Goal: Information Seeking & Learning: Learn about a topic

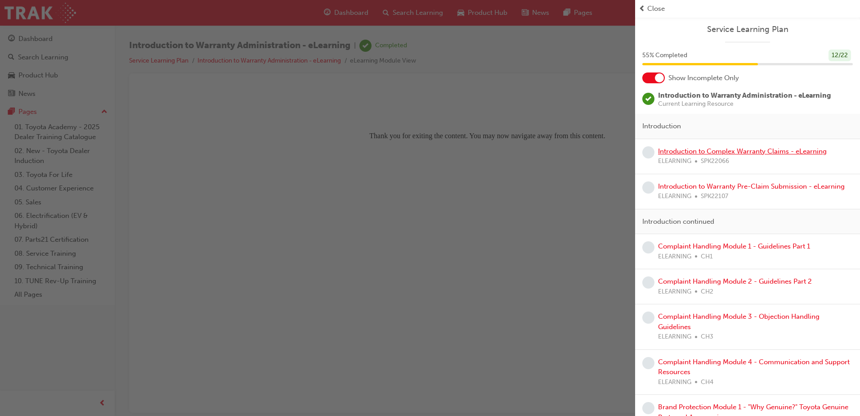
click at [713, 149] on link "Introduction to Complex Warranty Claims - eLearning" at bounding box center [742, 151] width 169 height 8
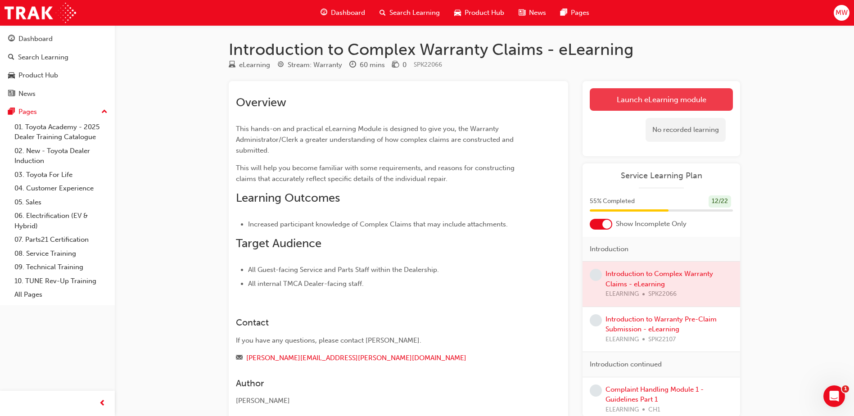
click at [702, 93] on link "Launch eLearning module" at bounding box center [661, 99] width 143 height 23
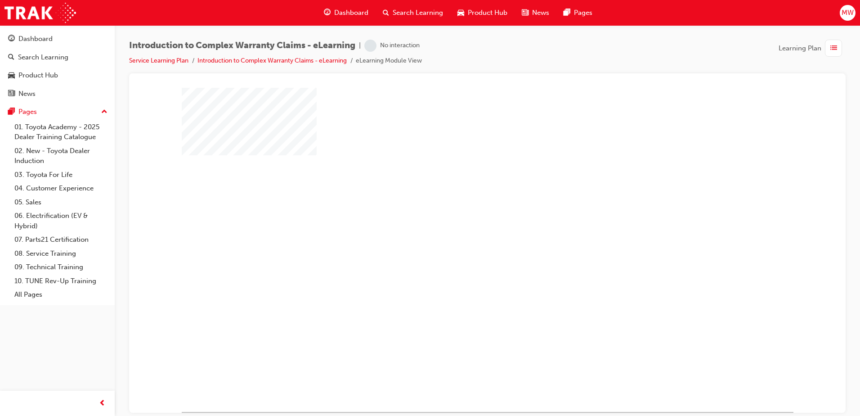
click at [462, 223] on div "play" at bounding box center [462, 223] width 0 height 0
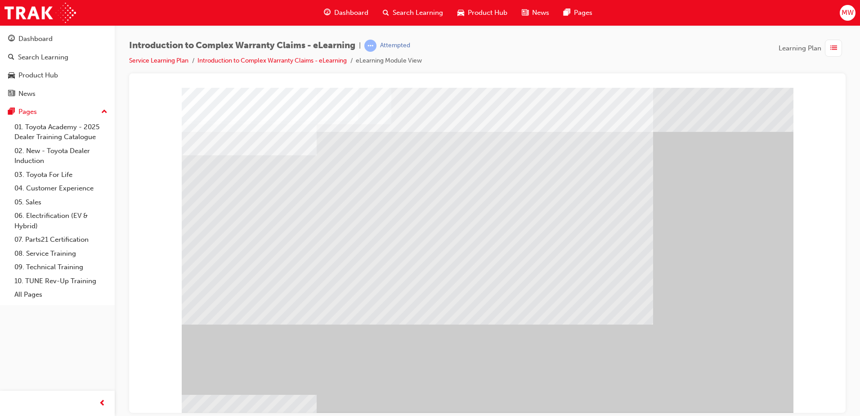
click at [739, 392] on div "" at bounding box center [488, 249] width 612 height 324
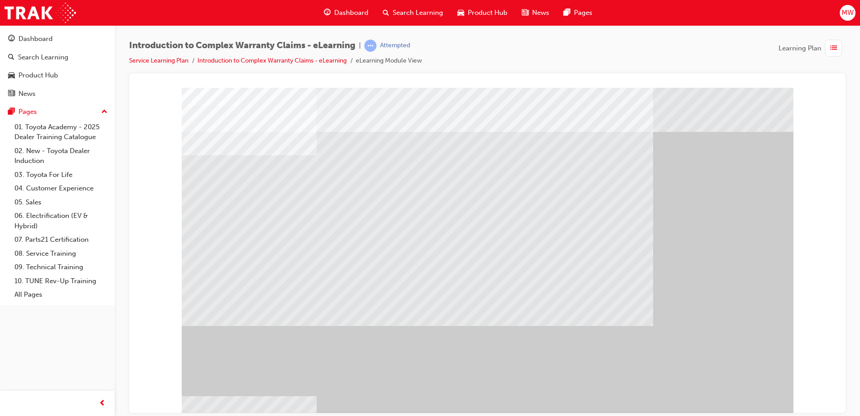
click at [730, 389] on div "" at bounding box center [488, 249] width 612 height 324
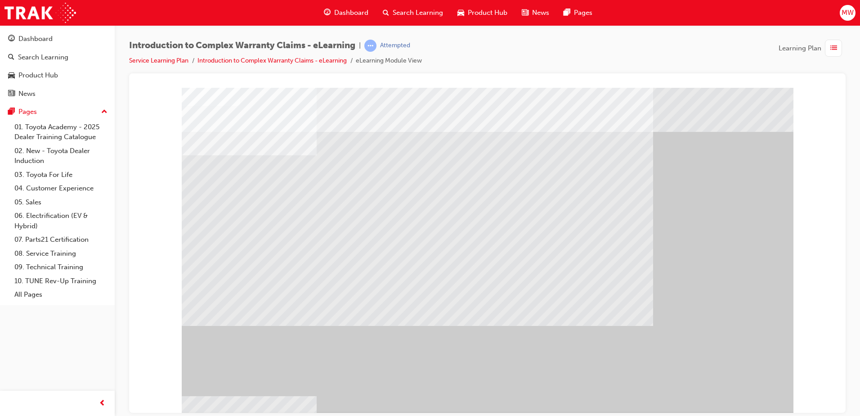
click at [725, 386] on div "" at bounding box center [488, 249] width 612 height 324
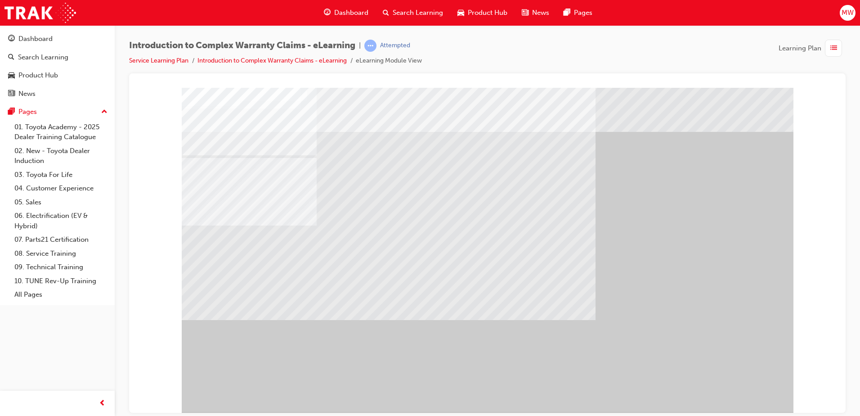
click at [722, 389] on div "" at bounding box center [488, 249] width 612 height 324
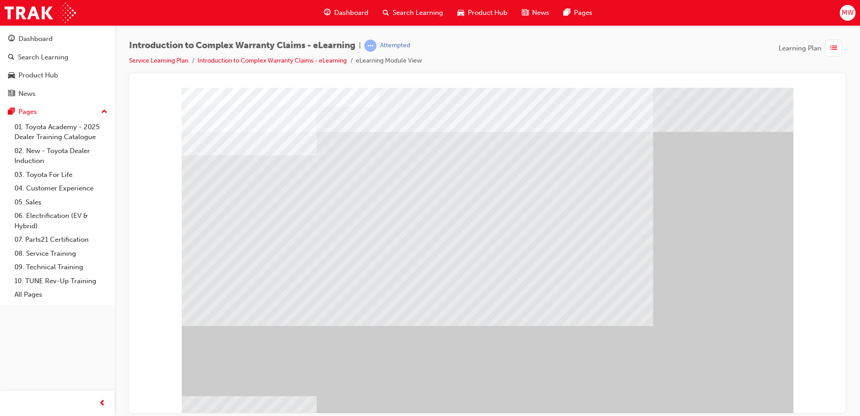
click at [743, 388] on div "" at bounding box center [488, 249] width 612 height 324
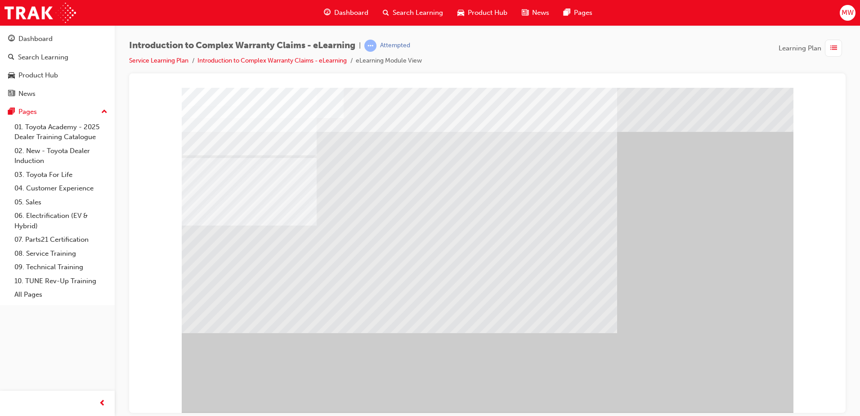
click at [723, 383] on div "" at bounding box center [488, 249] width 612 height 324
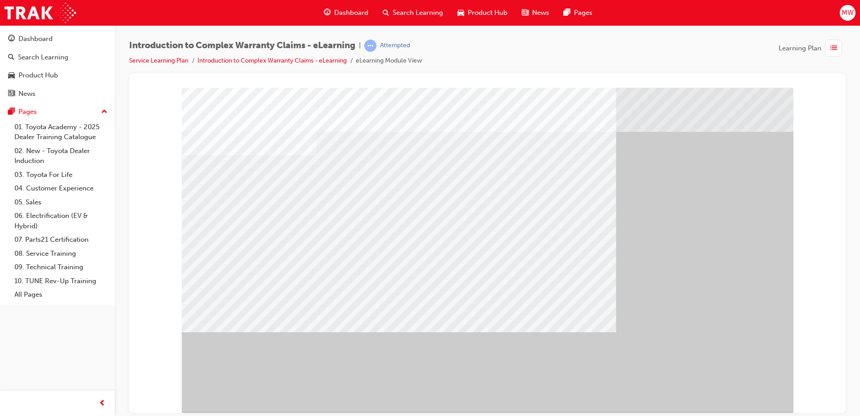
click at [721, 374] on div "" at bounding box center [488, 249] width 612 height 324
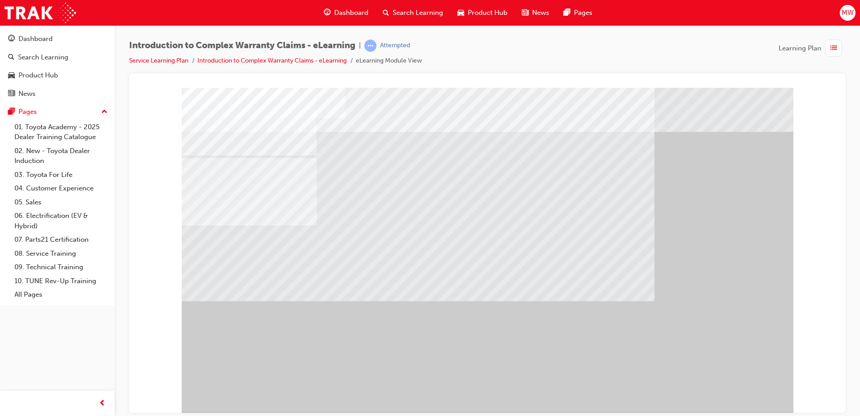
click at [722, 380] on div "" at bounding box center [488, 249] width 612 height 324
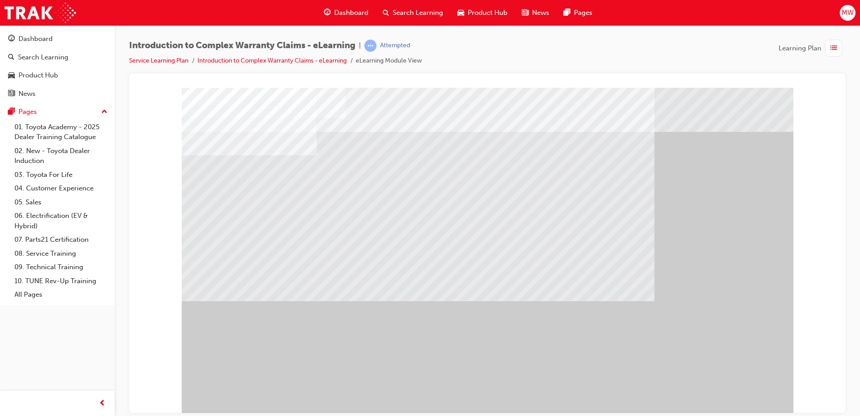
click at [751, 409] on div "" at bounding box center [488, 249] width 612 height 324
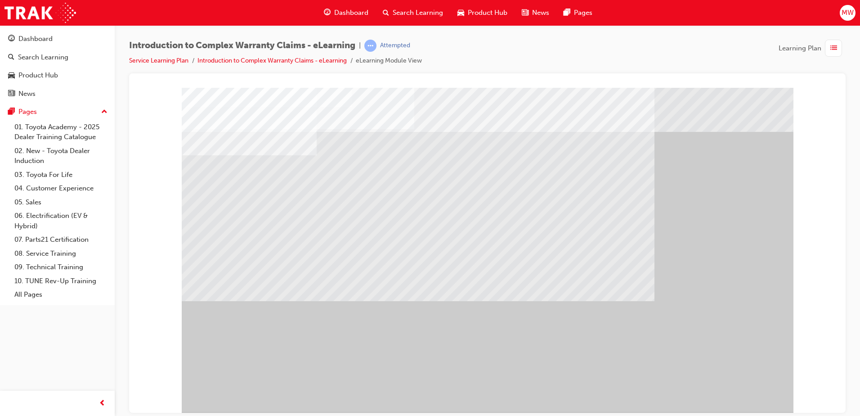
click at [714, 374] on div "" at bounding box center [488, 249] width 612 height 324
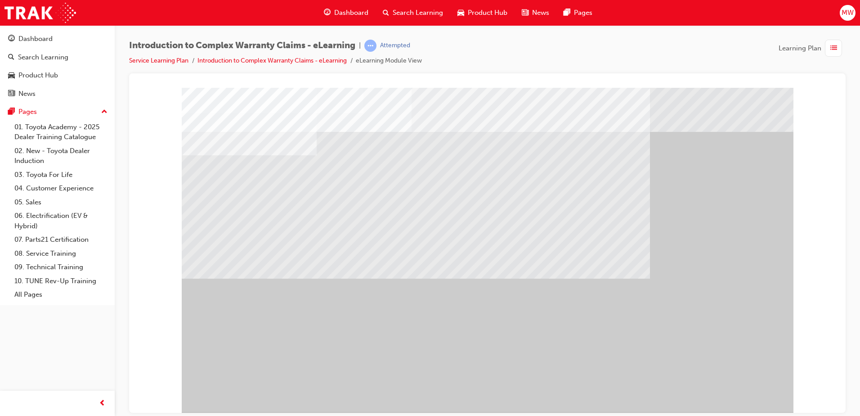
drag, startPoint x: 775, startPoint y: 401, endPoint x: 780, endPoint y: 407, distance: 7.4
click at [780, 407] on div "" at bounding box center [488, 249] width 612 height 324
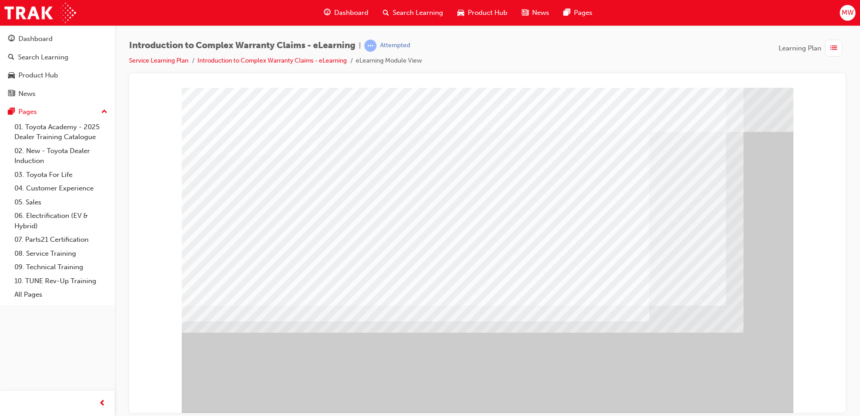
click at [752, 399] on div "" at bounding box center [488, 249] width 612 height 324
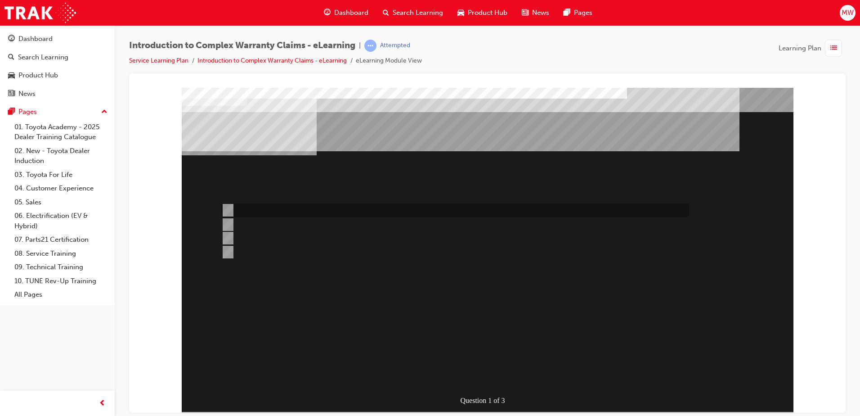
click at [271, 210] on div at bounding box center [453, 210] width 468 height 14
radio input "true"
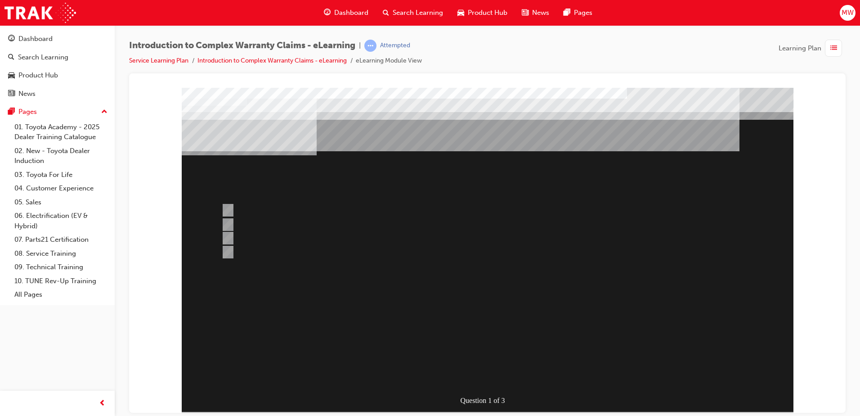
click at [493, 372] on div at bounding box center [488, 249] width 612 height 324
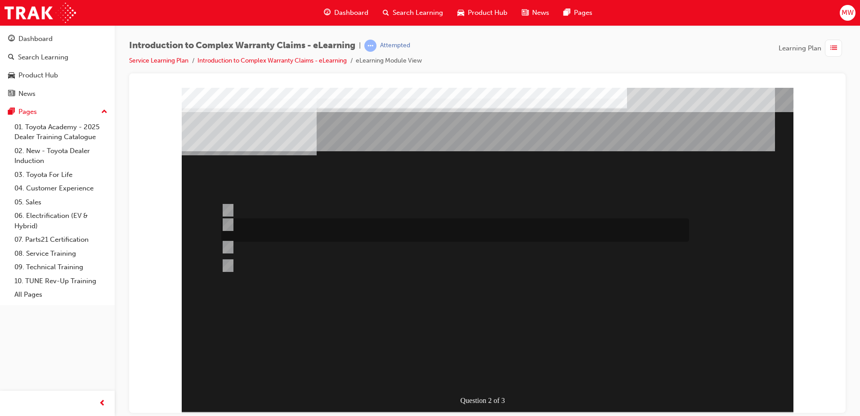
click at [352, 235] on div at bounding box center [453, 229] width 468 height 23
radio input "true"
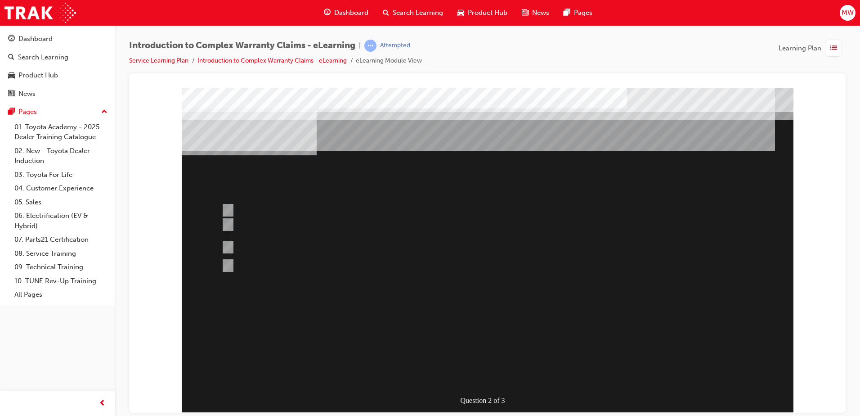
click at [485, 376] on div at bounding box center [488, 249] width 612 height 324
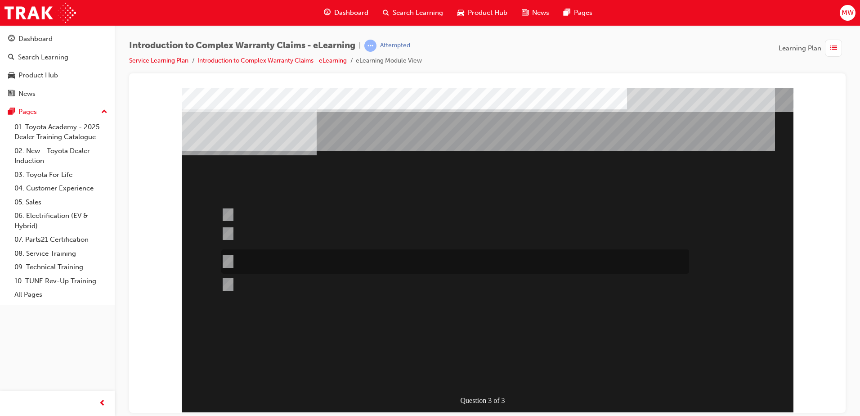
click at [315, 266] on div at bounding box center [453, 261] width 468 height 24
radio input "true"
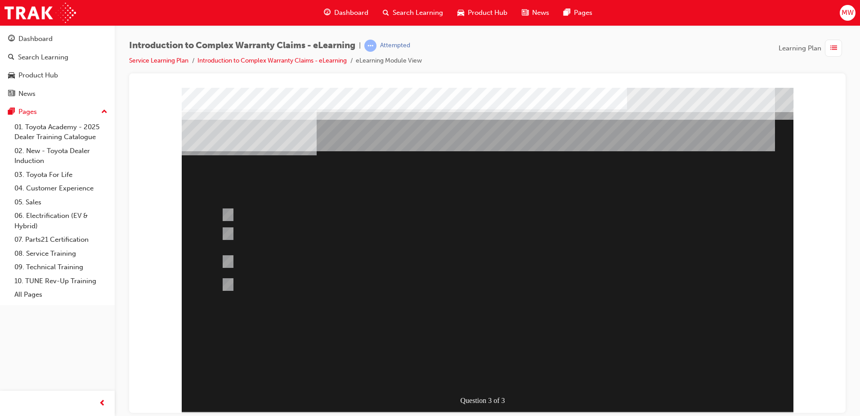
click at [494, 377] on div at bounding box center [488, 249] width 612 height 324
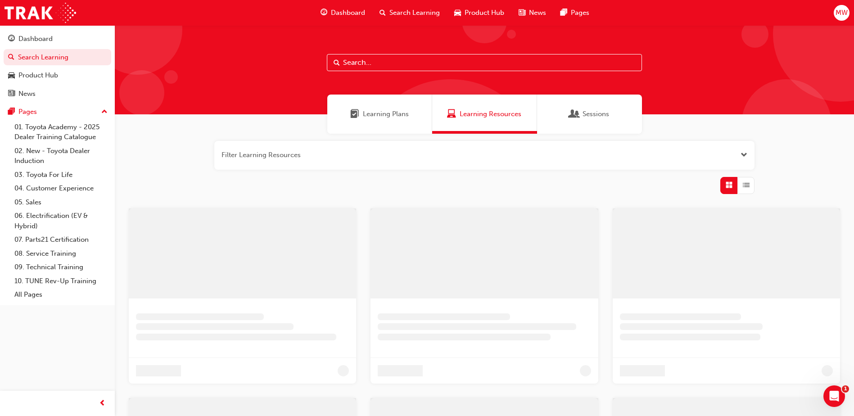
click at [334, 4] on div "Dashboard" at bounding box center [342, 13] width 59 height 18
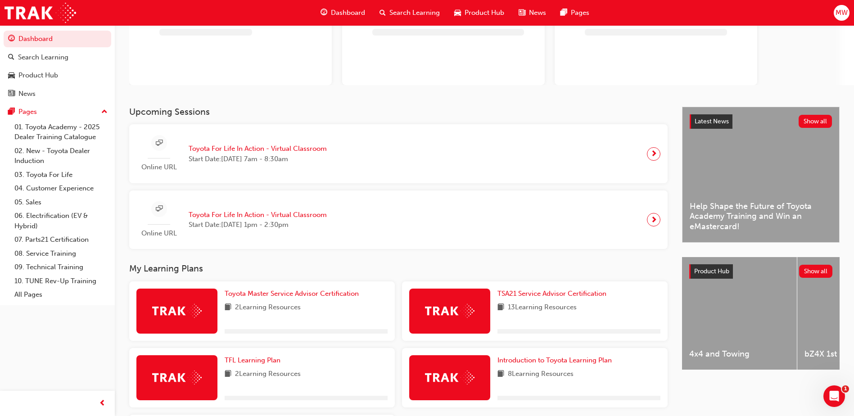
scroll to position [193, 0]
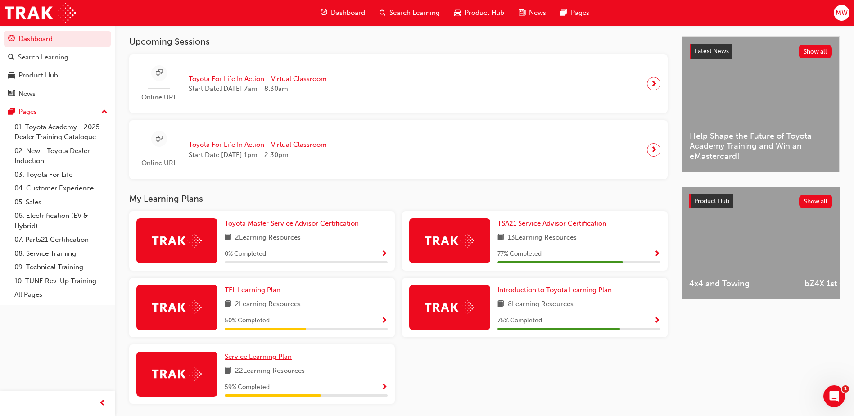
click at [263, 360] on span "Service Learning Plan" at bounding box center [258, 356] width 67 height 8
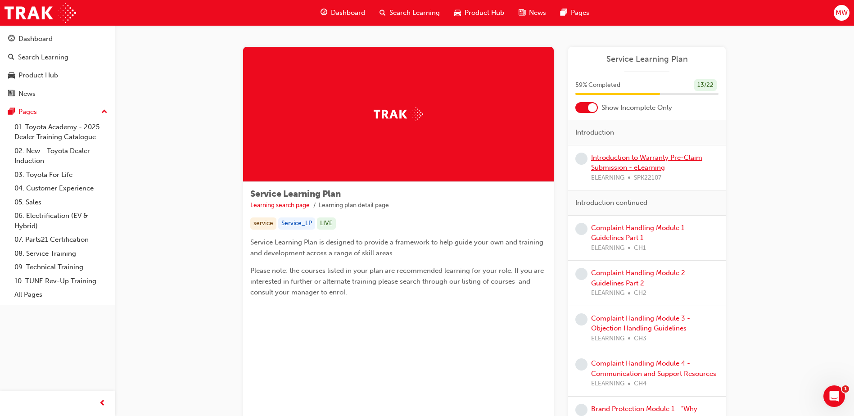
click at [655, 166] on link "Introduction to Warranty Pre-Claim Submission - eLearning" at bounding box center [646, 162] width 111 height 18
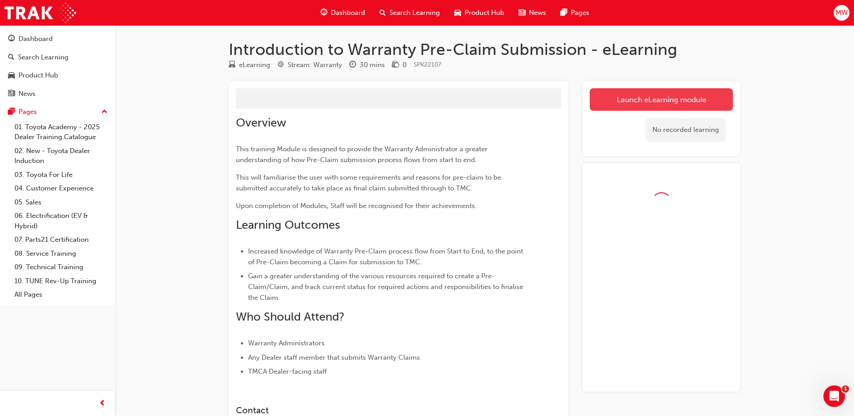
click at [661, 94] on link "Launch eLearning module" at bounding box center [661, 99] width 143 height 23
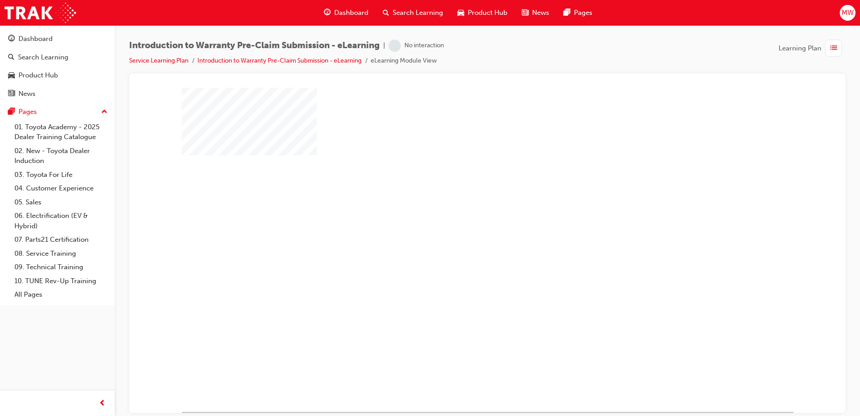
click at [462, 223] on div "play" at bounding box center [462, 223] width 0 height 0
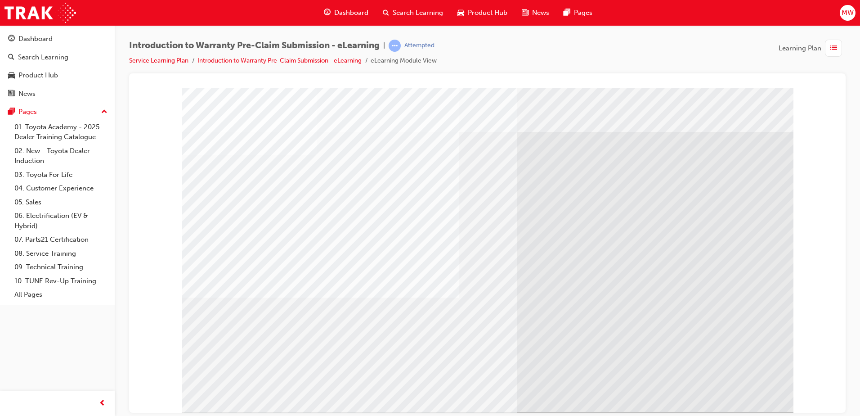
drag, startPoint x: 739, startPoint y: 387, endPoint x: 738, endPoint y: 398, distance: 10.4
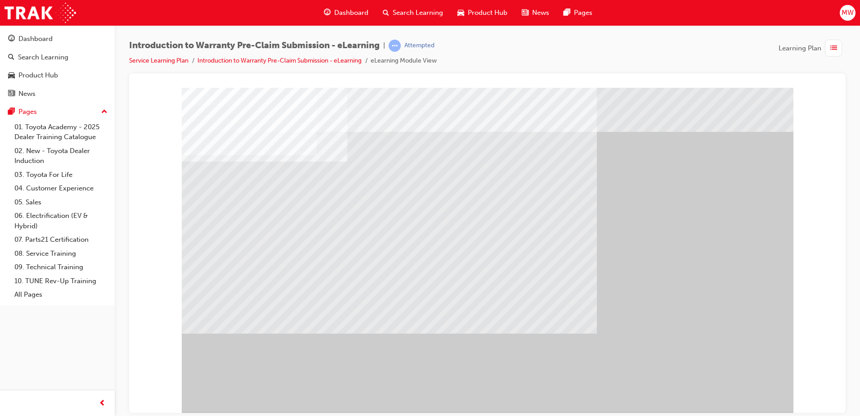
click at [691, 386] on div "" at bounding box center [488, 249] width 612 height 324
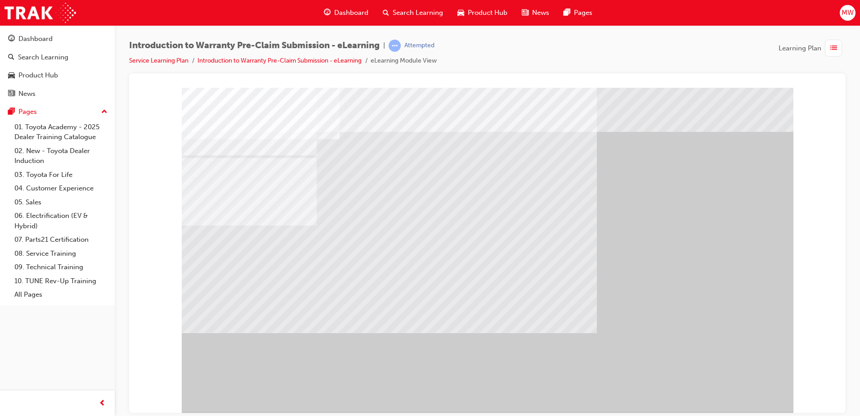
click at [718, 387] on div "" at bounding box center [488, 249] width 612 height 324
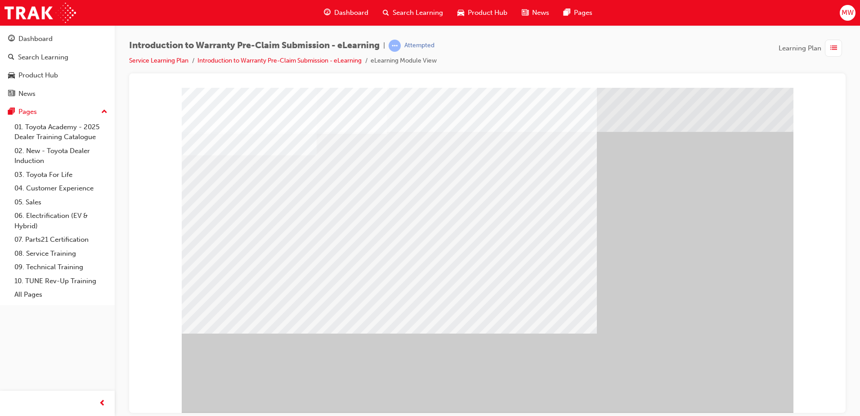
click at [719, 379] on div "" at bounding box center [488, 249] width 612 height 324
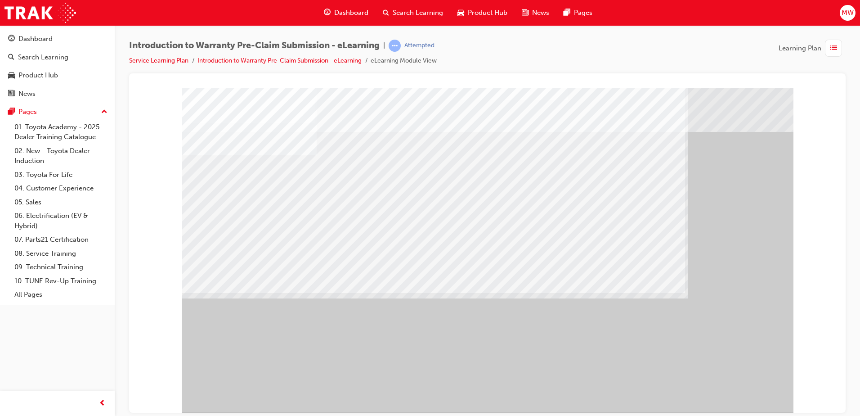
click at [767, 394] on div "" at bounding box center [488, 249] width 612 height 324
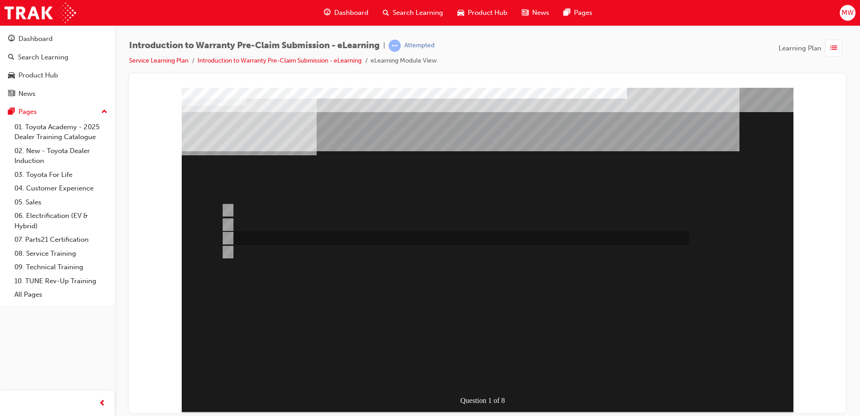
click at [227, 235] on input "Only when out of warranty." at bounding box center [226, 238] width 10 height 10
radio input "true"
click at [227, 206] on input "Specific repairs as per the WPPM." at bounding box center [226, 210] width 10 height 10
radio input "true"
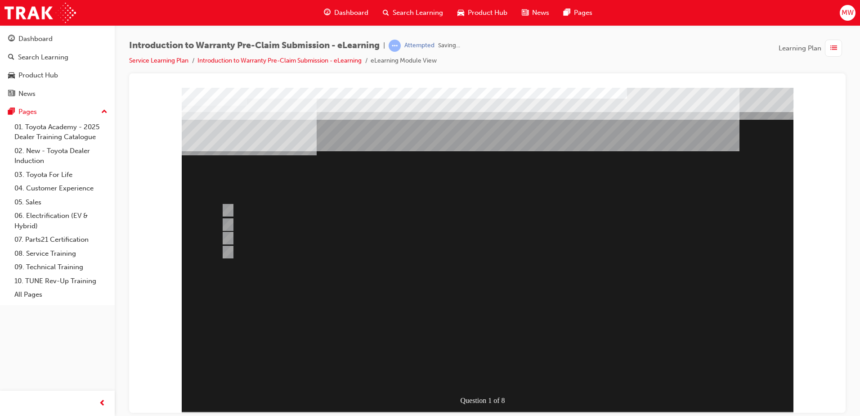
click at [485, 374] on div at bounding box center [488, 249] width 612 height 324
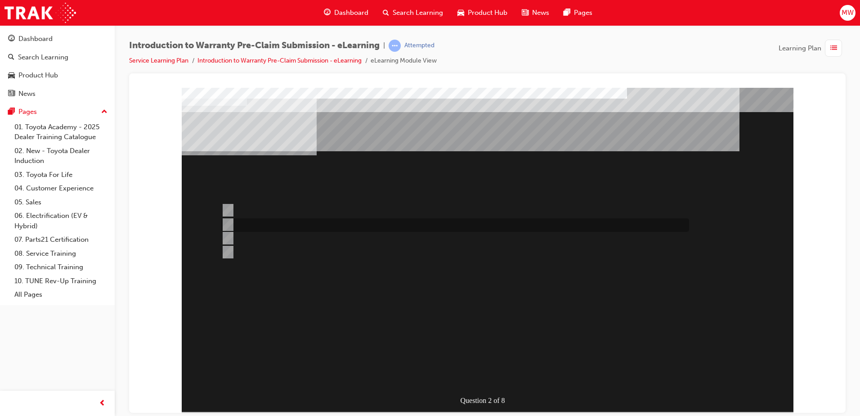
click at [227, 222] on input "Via email to the Warranty Help Desk." at bounding box center [226, 225] width 10 height 10
radio input "true"
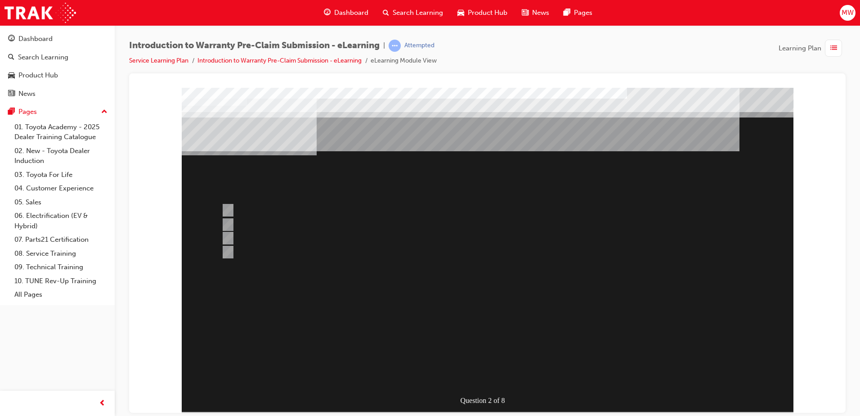
click at [225, 207] on div at bounding box center [488, 249] width 612 height 324
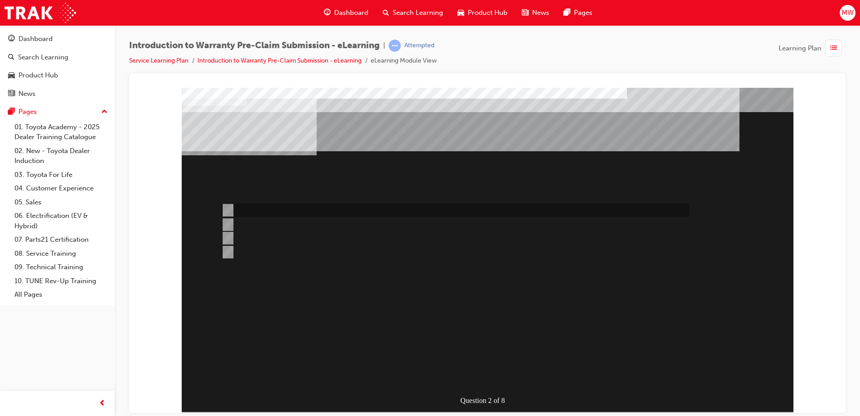
click at [269, 208] on div at bounding box center [453, 210] width 468 height 14
radio input "true"
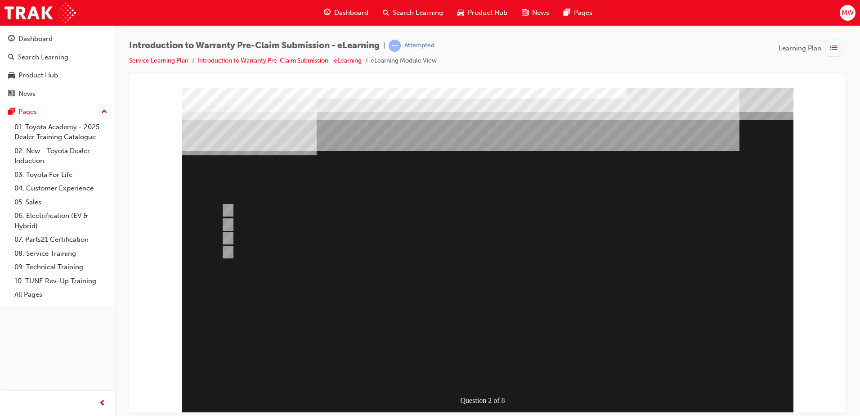
click at [478, 376] on div at bounding box center [488, 249] width 612 height 324
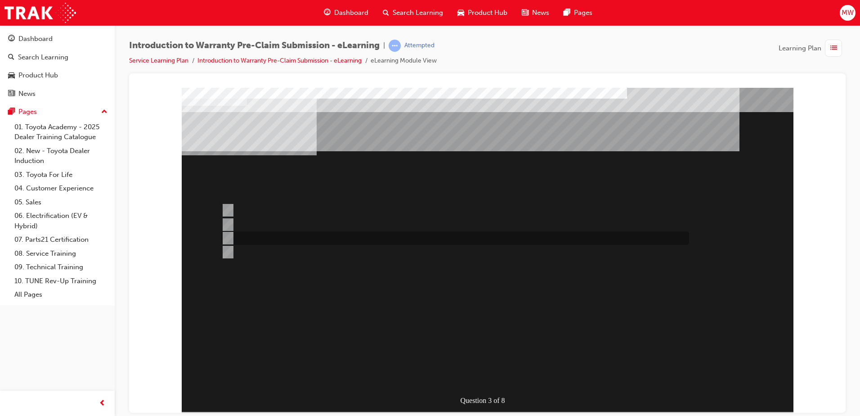
click at [237, 235] on div at bounding box center [453, 238] width 468 height 14
radio input "true"
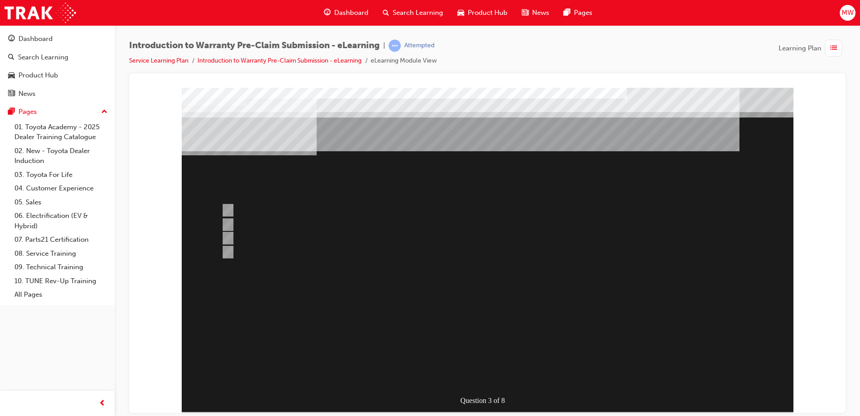
click at [232, 221] on div at bounding box center [488, 249] width 612 height 324
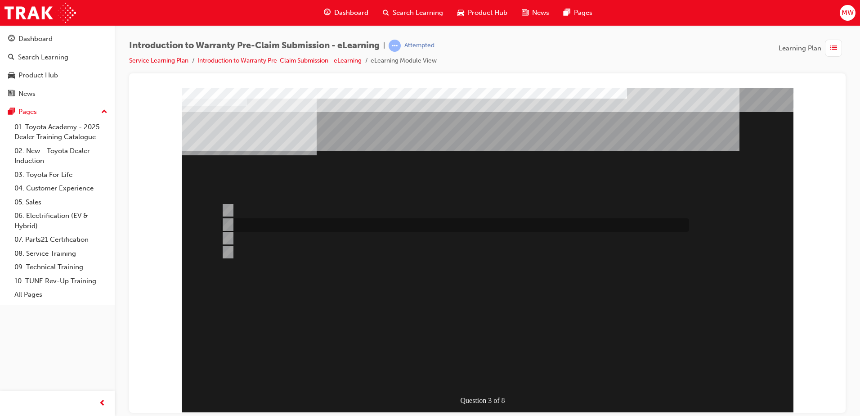
click at [235, 221] on div at bounding box center [453, 225] width 468 height 14
radio input "true"
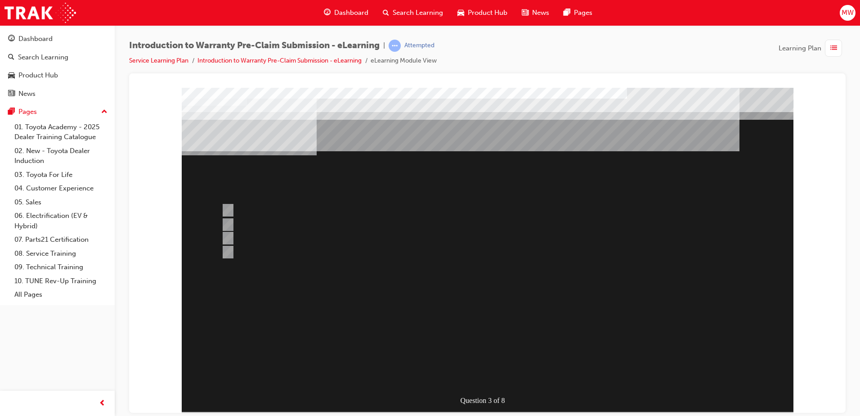
click at [477, 372] on div at bounding box center [488, 249] width 612 height 324
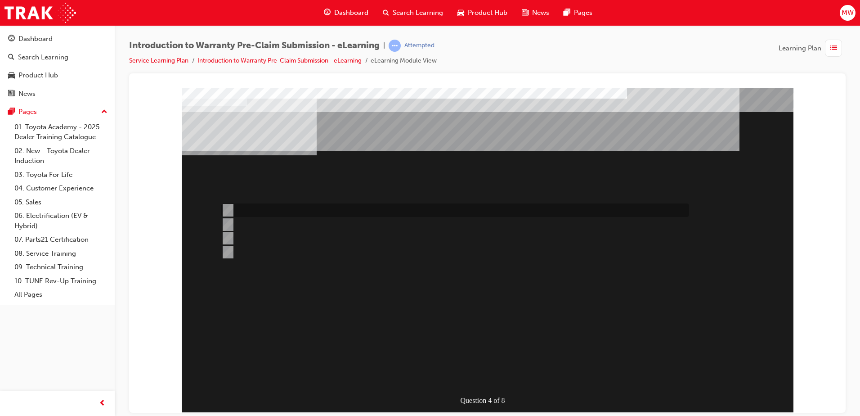
click at [227, 210] on input "7 days maximum as per the WPPM." at bounding box center [226, 210] width 10 height 10
radio input "true"
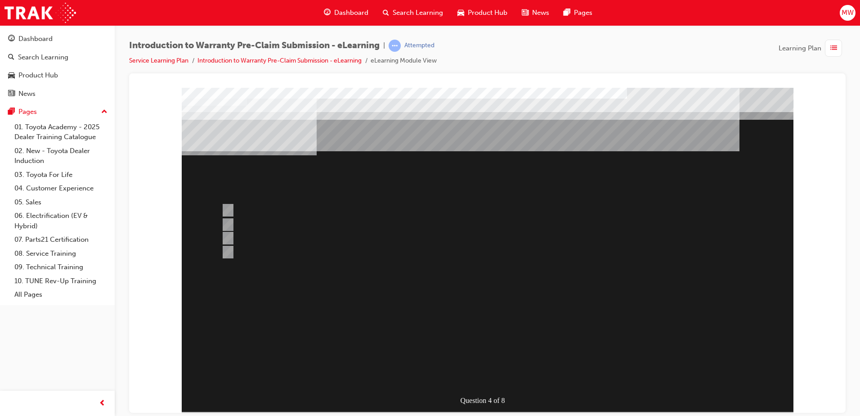
click at [473, 375] on div at bounding box center [488, 249] width 612 height 324
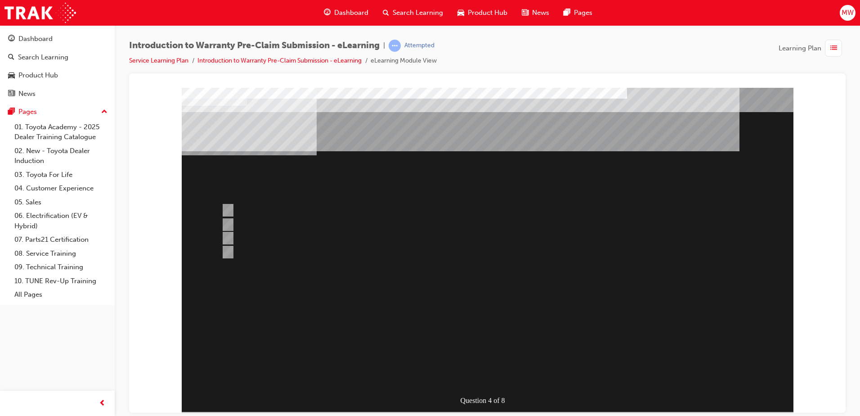
click at [229, 207] on input "No, as the part is available within Australia." at bounding box center [226, 210] width 10 height 10
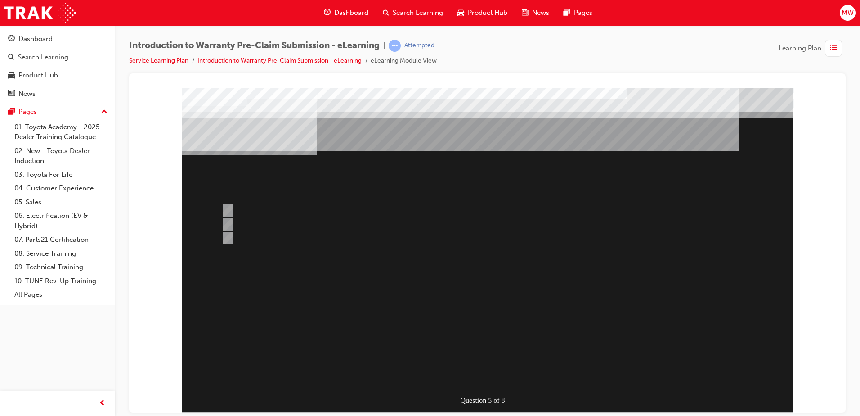
click at [228, 222] on div at bounding box center [488, 249] width 612 height 324
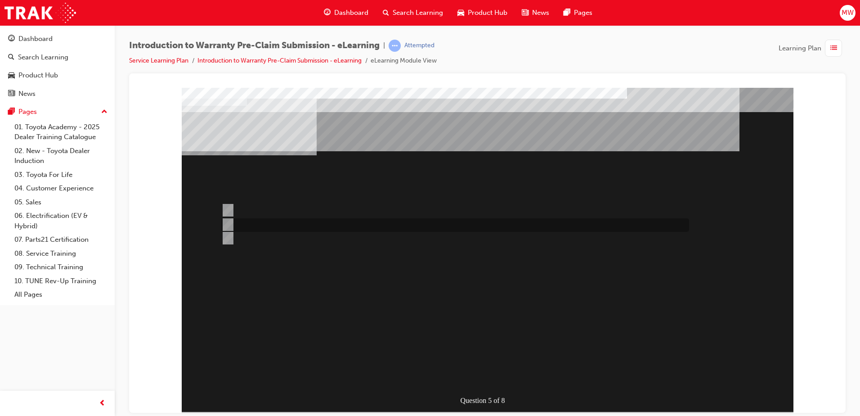
click at [255, 218] on div at bounding box center [453, 225] width 468 height 14
radio input "false"
radio input "true"
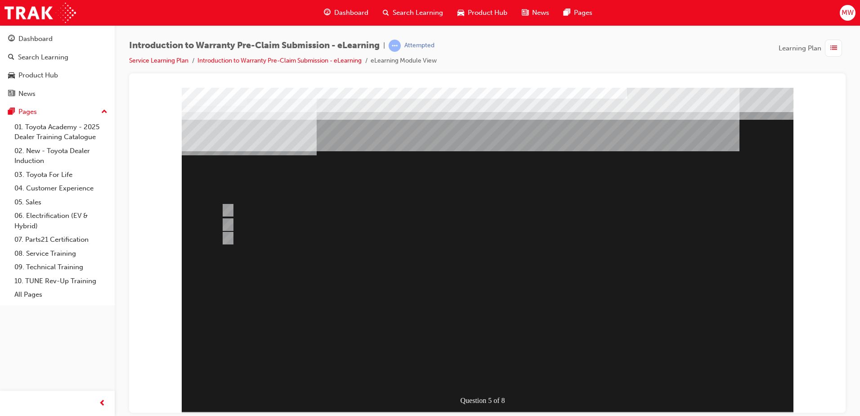
click at [484, 372] on div at bounding box center [488, 249] width 612 height 324
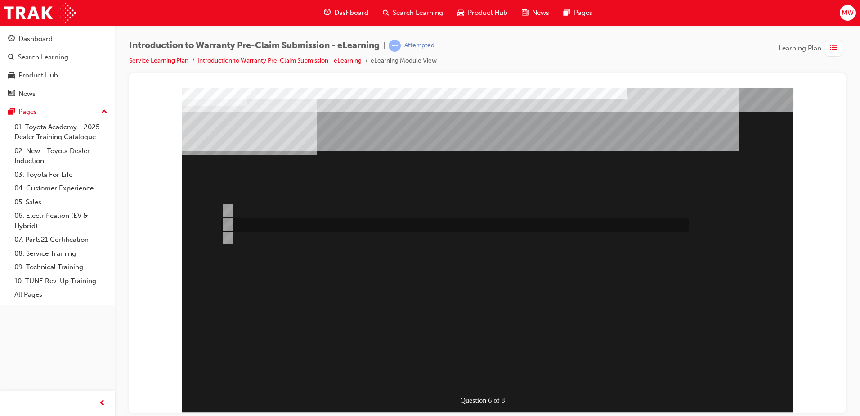
click at [226, 223] on input "In Process Claims Enquiry Worklist." at bounding box center [226, 225] width 10 height 10
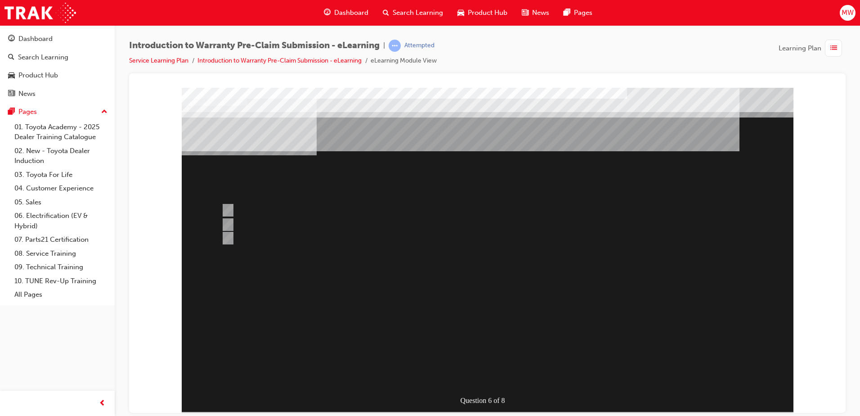
click at [233, 237] on div at bounding box center [488, 249] width 612 height 324
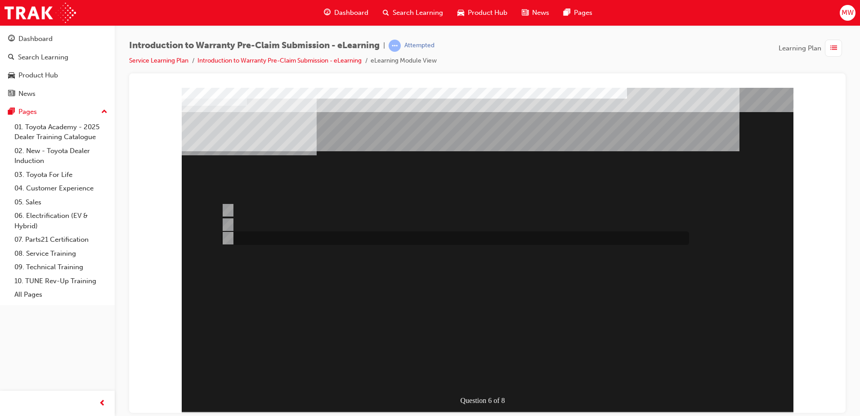
click at [263, 238] on div at bounding box center [453, 238] width 468 height 14
radio input "false"
radio input "true"
click at [294, 211] on div at bounding box center [453, 210] width 468 height 14
radio input "true"
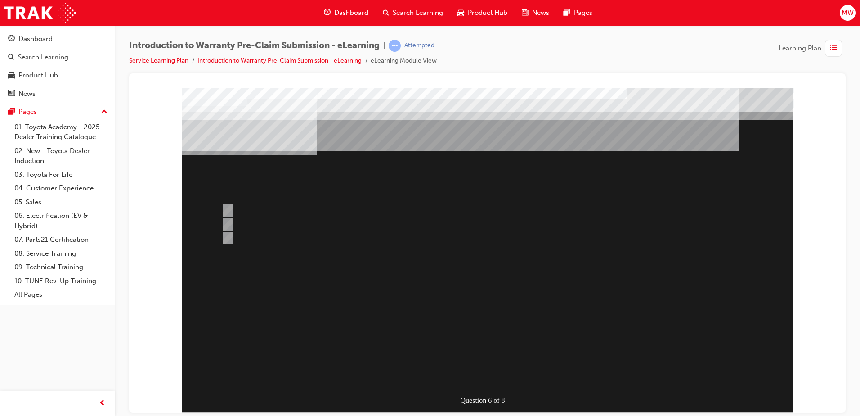
click at [483, 372] on div at bounding box center [488, 249] width 612 height 324
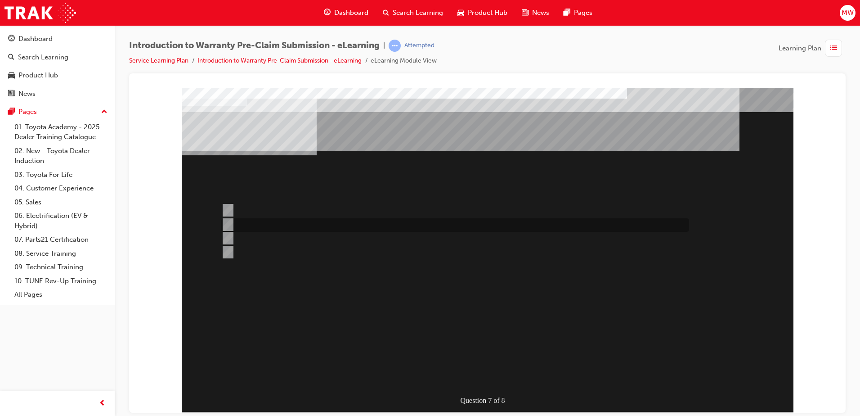
click at [243, 222] on div at bounding box center [453, 225] width 468 height 14
radio input "true"
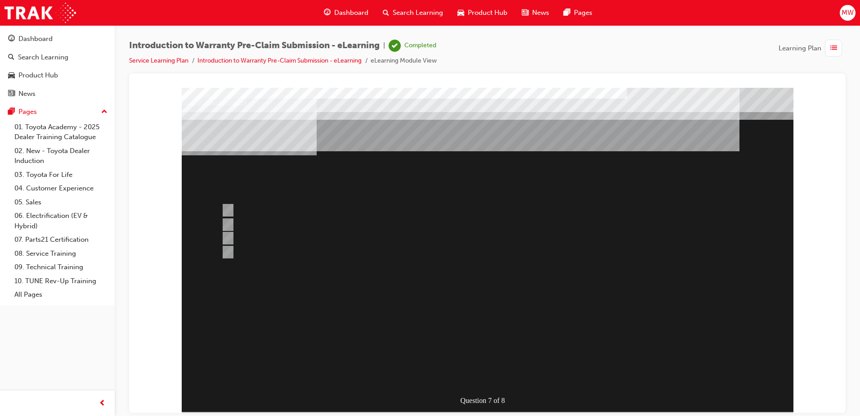
click at [485, 368] on div at bounding box center [488, 249] width 612 height 324
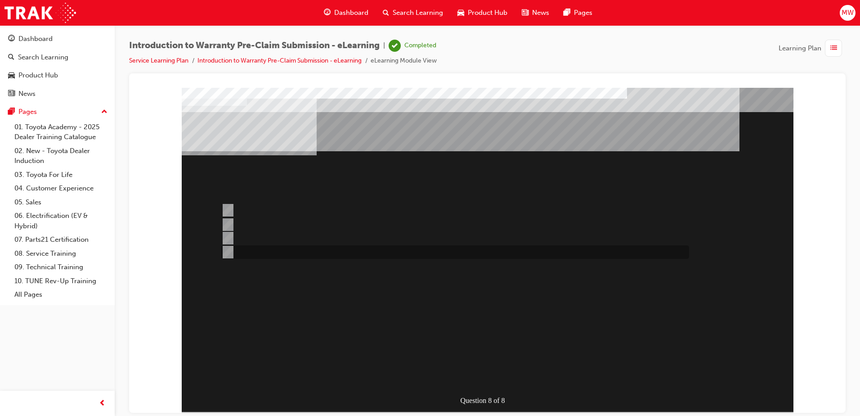
click at [273, 253] on div at bounding box center [453, 252] width 468 height 14
radio input "true"
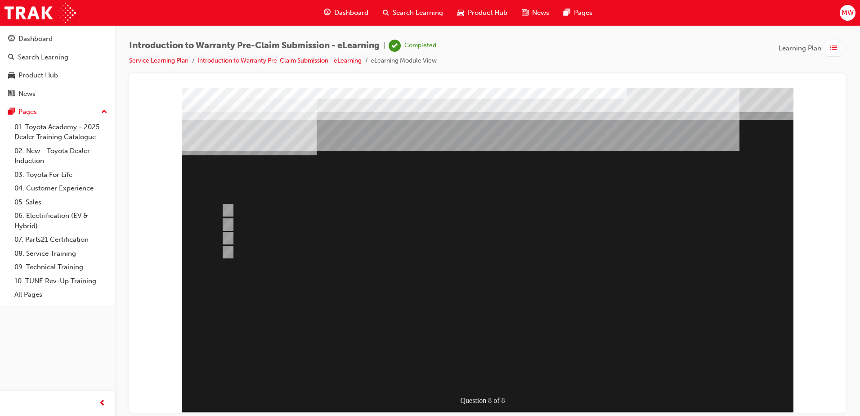
click at [487, 341] on div at bounding box center [488, 249] width 612 height 324
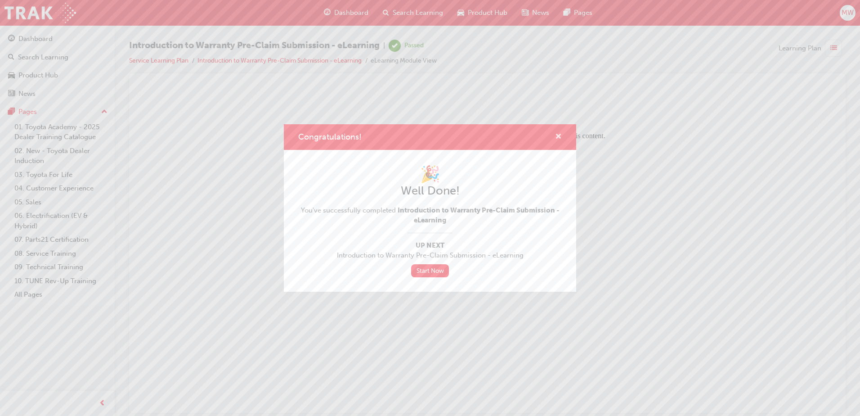
click at [556, 135] on span "cross-icon" at bounding box center [558, 137] width 7 height 8
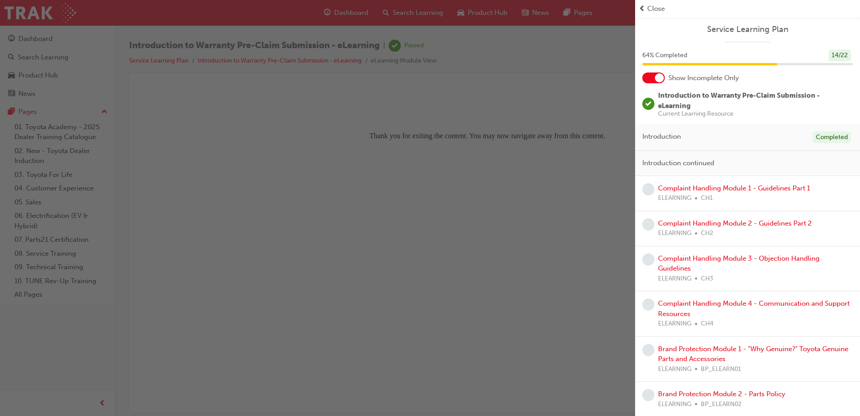
click at [723, 193] on div "Complaint Handling Module 1 - Guidelines Part 1 ELEARNING CH1" at bounding box center [734, 193] width 152 height 20
click at [724, 188] on link "Complaint Handling Module 1 - Guidelines Part 1" at bounding box center [734, 188] width 152 height 8
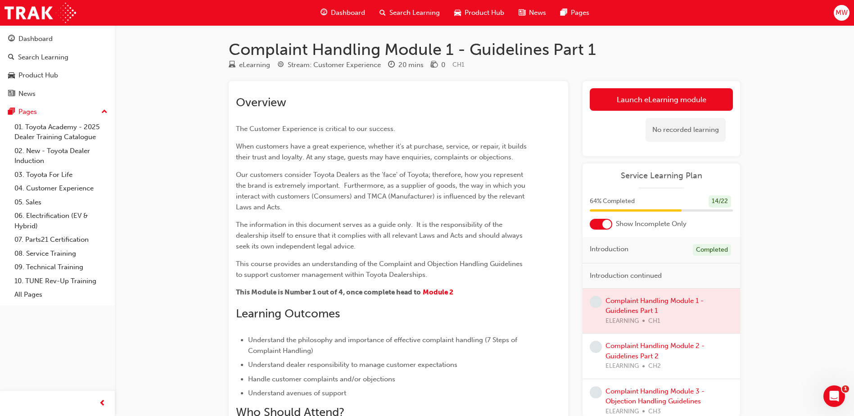
click at [633, 81] on div "Launch eLearning module Learning Plan No recorded learning" at bounding box center [661, 118] width 158 height 75
click at [633, 103] on link "Launch eLearning module" at bounding box center [661, 99] width 143 height 23
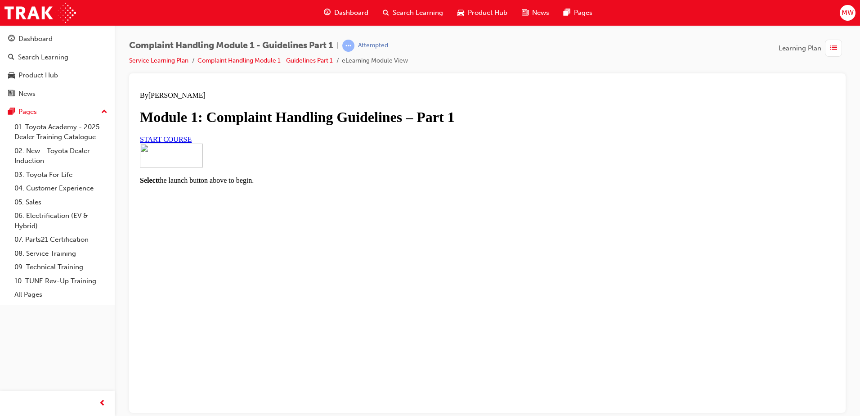
click at [192, 143] on span "START COURSE" at bounding box center [166, 139] width 52 height 8
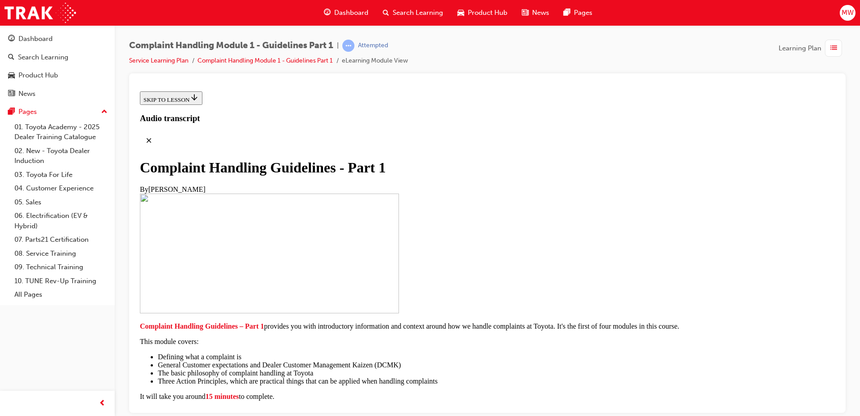
scroll to position [191, 0]
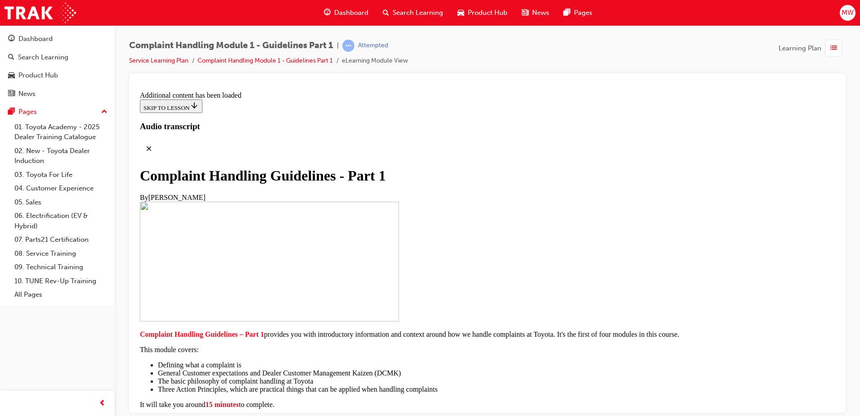
radio input "true"
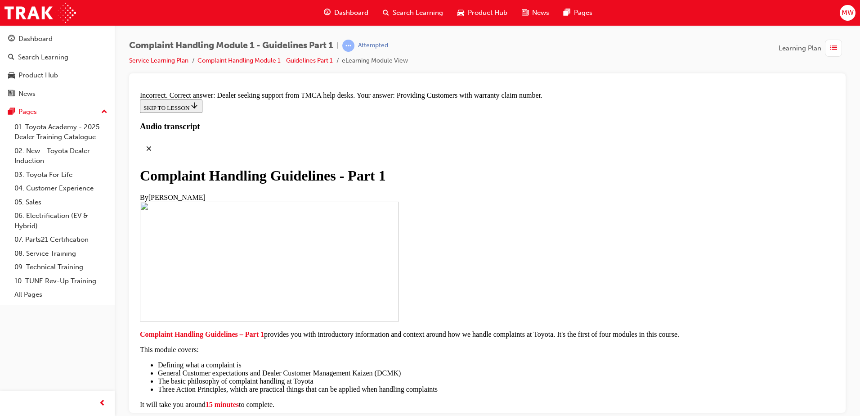
drag, startPoint x: 382, startPoint y: 238, endPoint x: 388, endPoint y: 257, distance: 20.5
radio input "true"
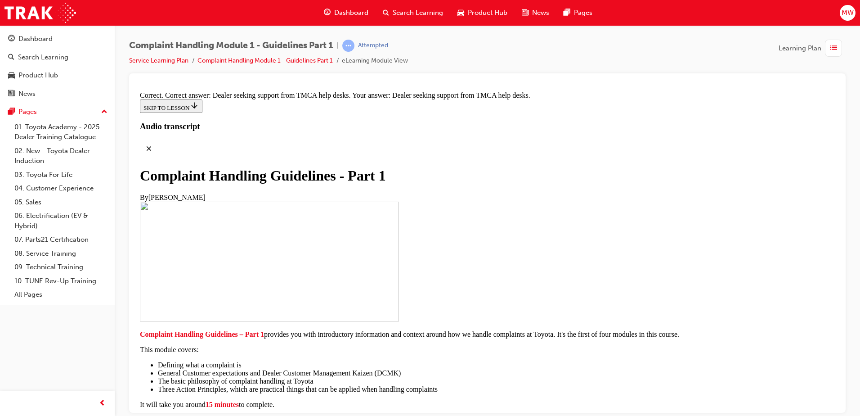
scroll to position [5911, 0]
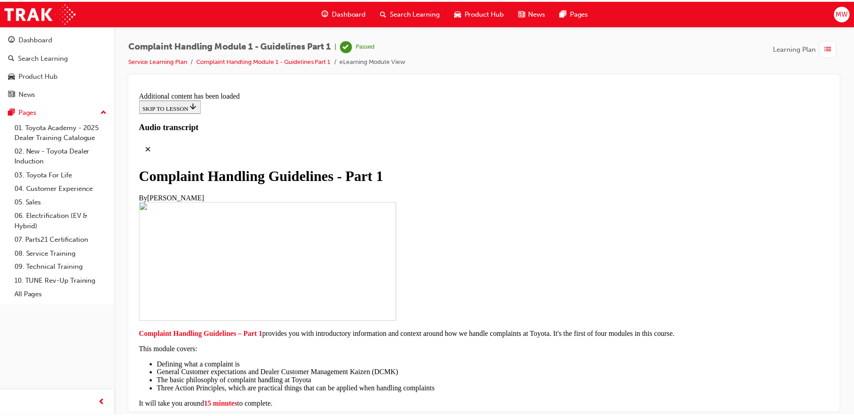
scroll to position [6205, 0]
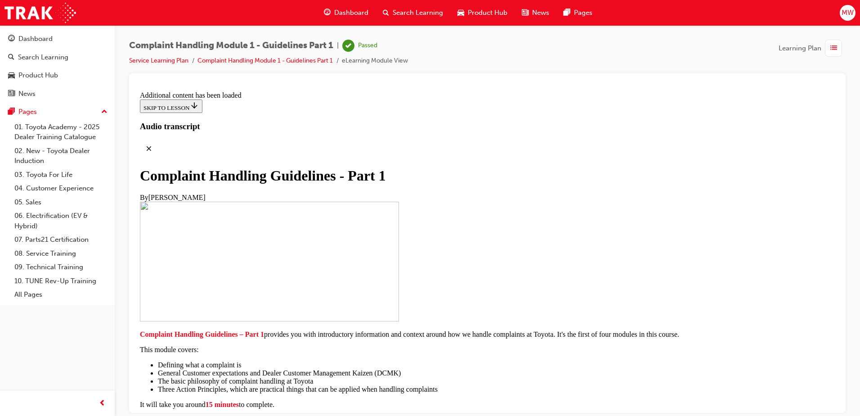
click at [831, 48] on span "list-icon" at bounding box center [834, 48] width 7 height 11
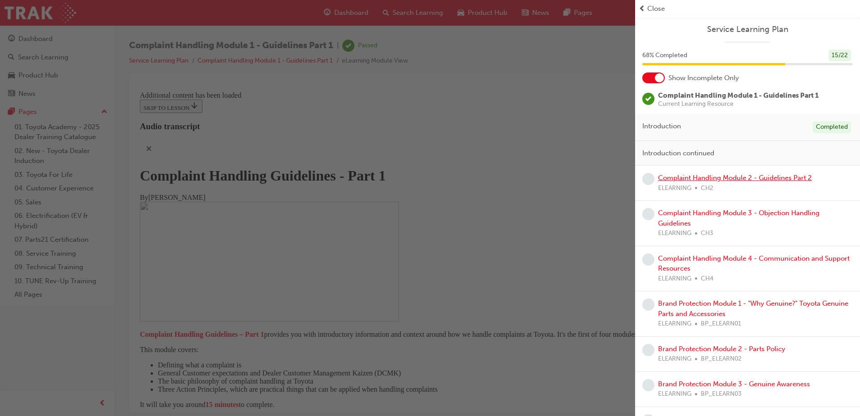
click at [748, 175] on link "Complaint Handling Module 2 - Guidelines Part 2" at bounding box center [735, 178] width 154 height 8
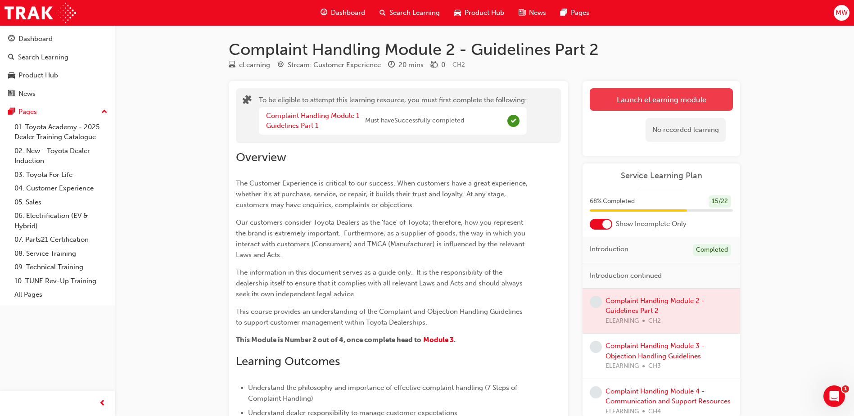
click at [612, 100] on button "Launch eLearning module" at bounding box center [661, 99] width 143 height 23
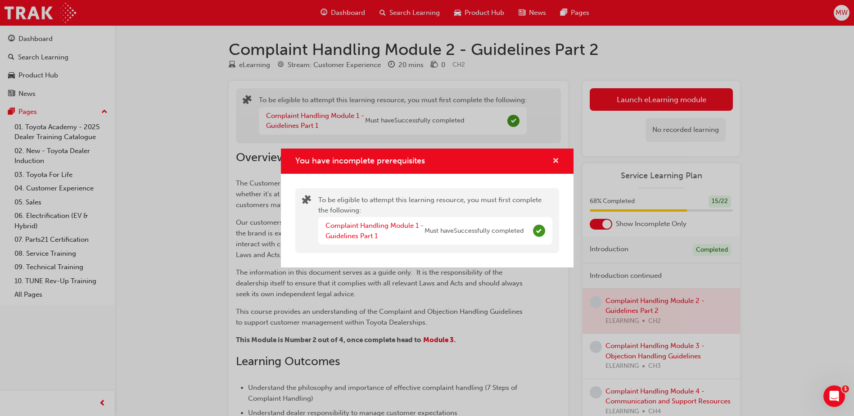
click at [557, 161] on span "cross-icon" at bounding box center [555, 162] width 7 height 8
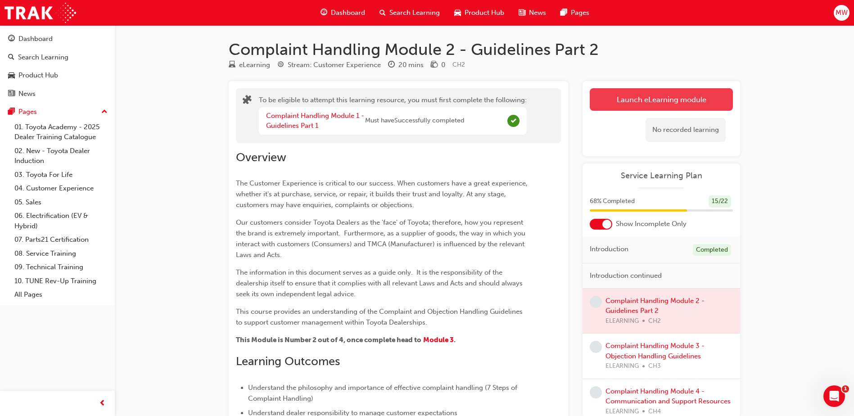
click at [635, 90] on button "Launch eLearning module" at bounding box center [661, 99] width 143 height 23
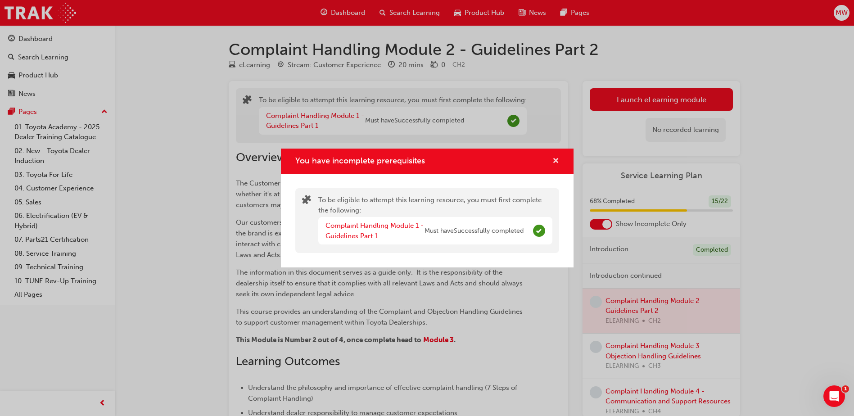
click at [556, 161] on span "cross-icon" at bounding box center [555, 162] width 7 height 8
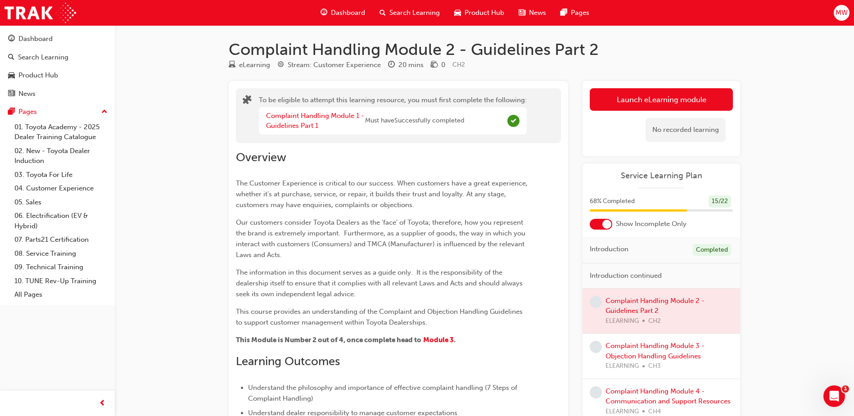
click at [345, 12] on span "Dashboard" at bounding box center [348, 13] width 34 height 10
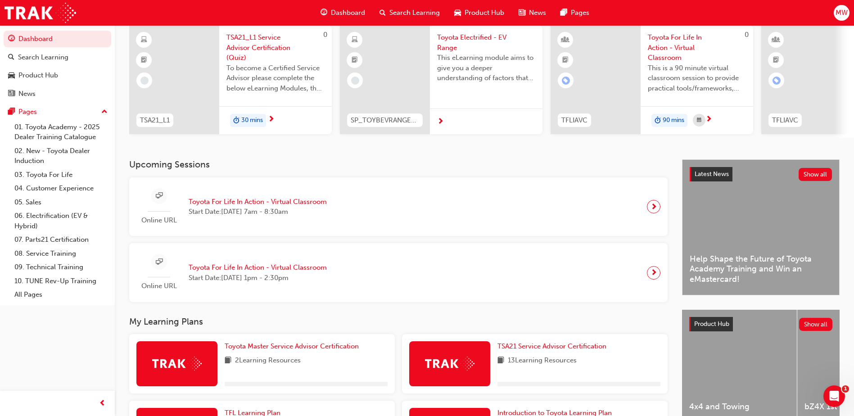
scroll to position [228, 0]
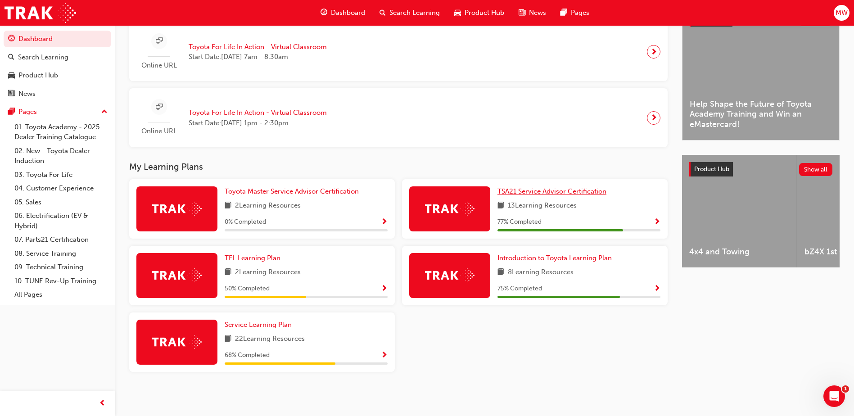
click at [547, 191] on span "TSA21 Service Advisor Certification" at bounding box center [551, 191] width 109 height 8
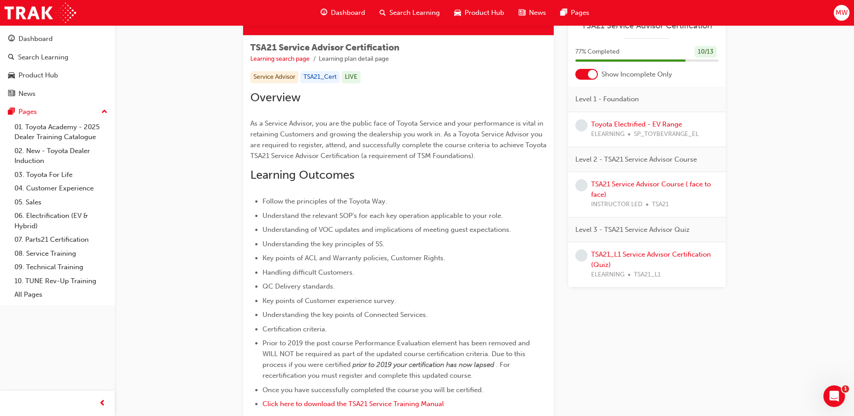
scroll to position [45, 0]
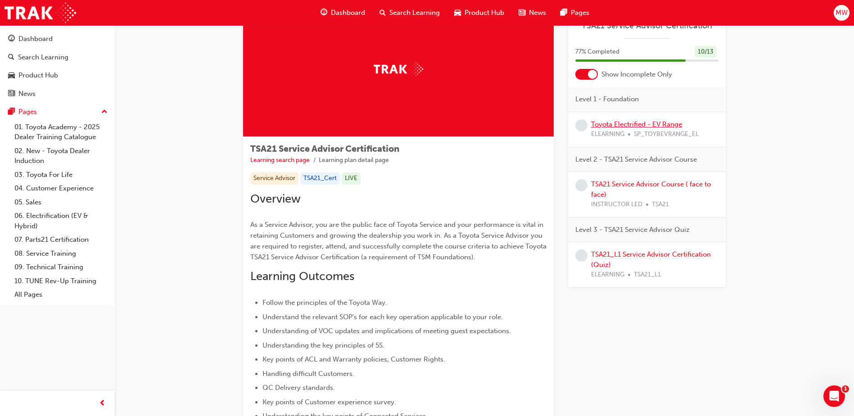
click at [602, 127] on link "Toyota Electrified - EV Range" at bounding box center [636, 124] width 91 height 8
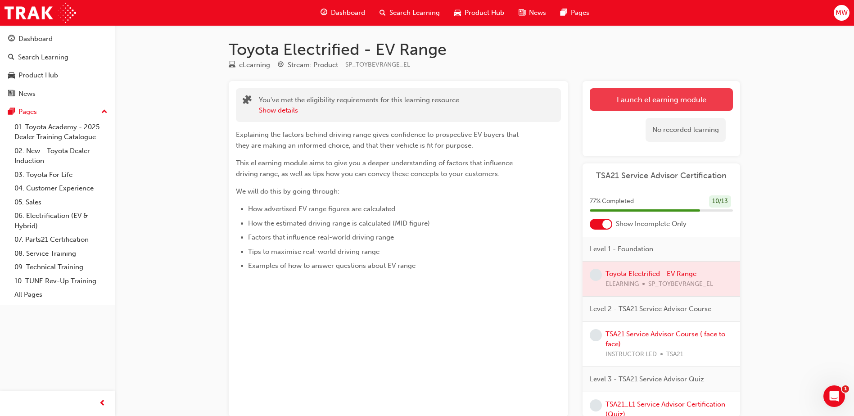
click at [648, 95] on link "Launch eLearning module" at bounding box center [661, 99] width 143 height 23
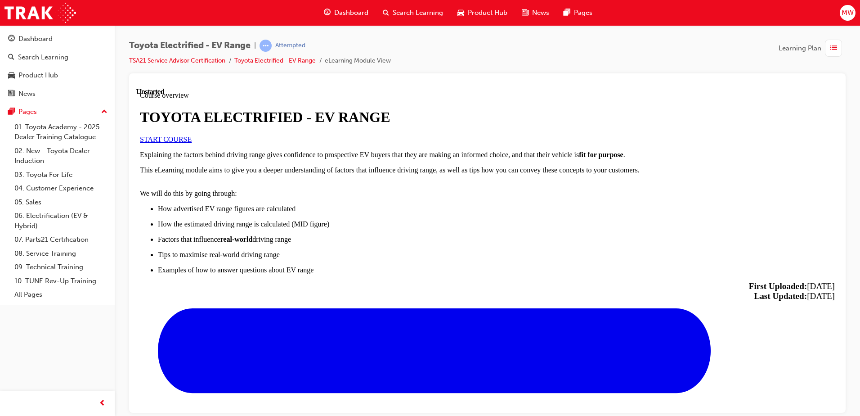
scroll to position [180, 0]
click at [260, 135] on div "START COURSE" at bounding box center [487, 139] width 695 height 8
click at [192, 143] on span "START COURSE" at bounding box center [166, 139] width 52 height 8
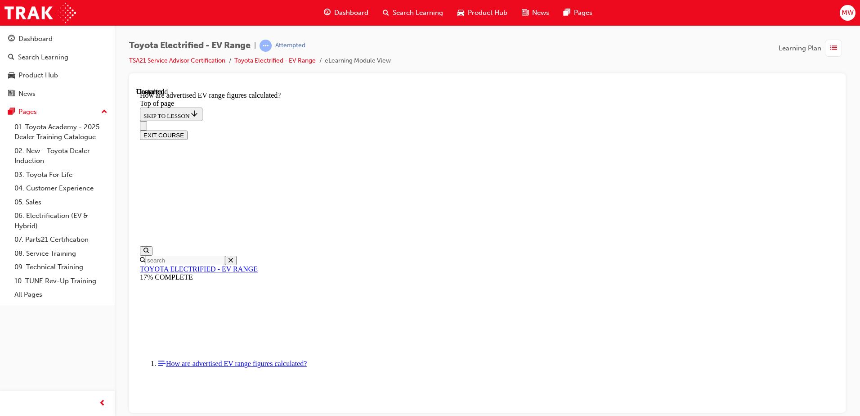
scroll to position [477, 0]
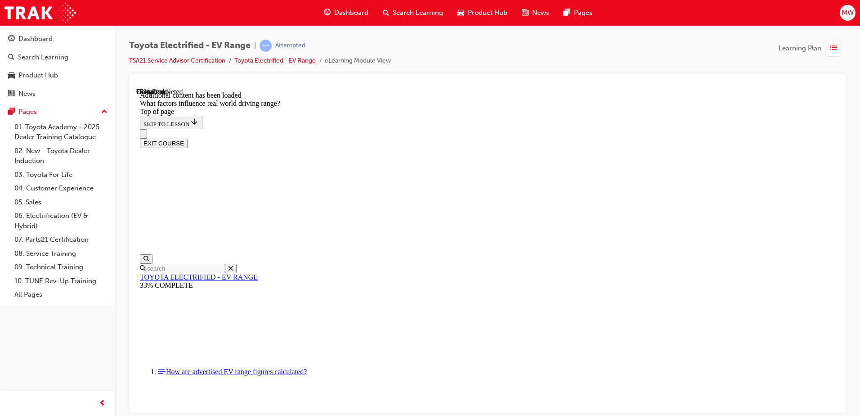
scroll to position [1125, 0]
drag, startPoint x: 535, startPoint y: 201, endPoint x: 655, endPoint y: 332, distance: 177.4
drag, startPoint x: 563, startPoint y: 215, endPoint x: 464, endPoint y: 317, distance: 141.6
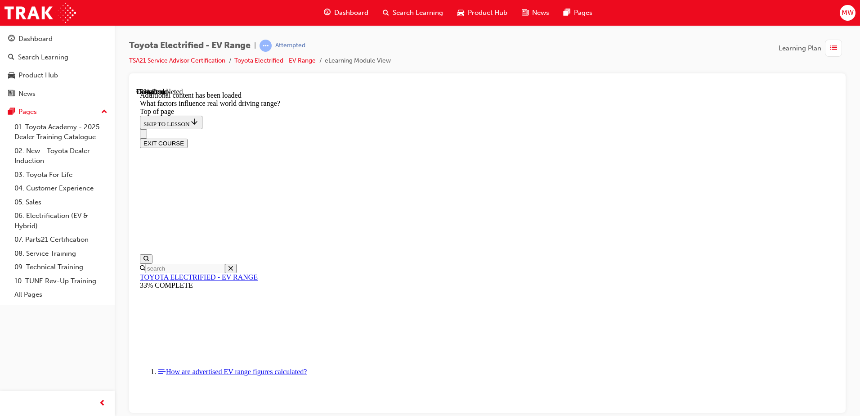
drag, startPoint x: 554, startPoint y: 231, endPoint x: 663, endPoint y: 343, distance: 156.3
drag, startPoint x: 545, startPoint y: 250, endPoint x: 474, endPoint y: 348, distance: 121.5
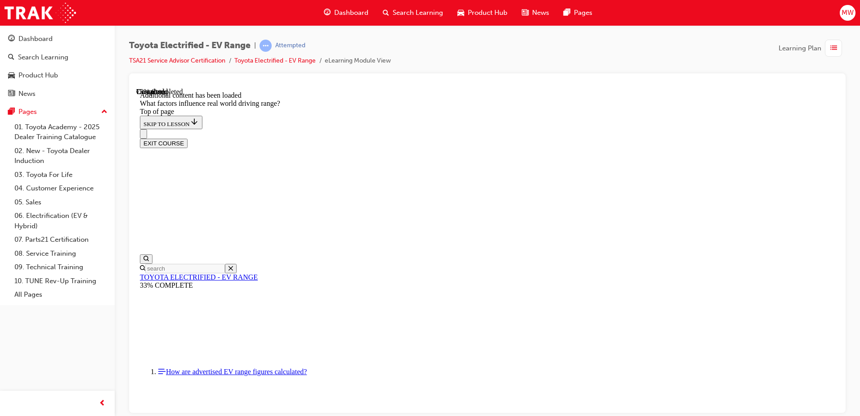
scroll to position [1170, 0]
drag, startPoint x: 558, startPoint y: 156, endPoint x: 423, endPoint y: 290, distance: 190.0
drag, startPoint x: 531, startPoint y: 220, endPoint x: 648, endPoint y: 342, distance: 168.7
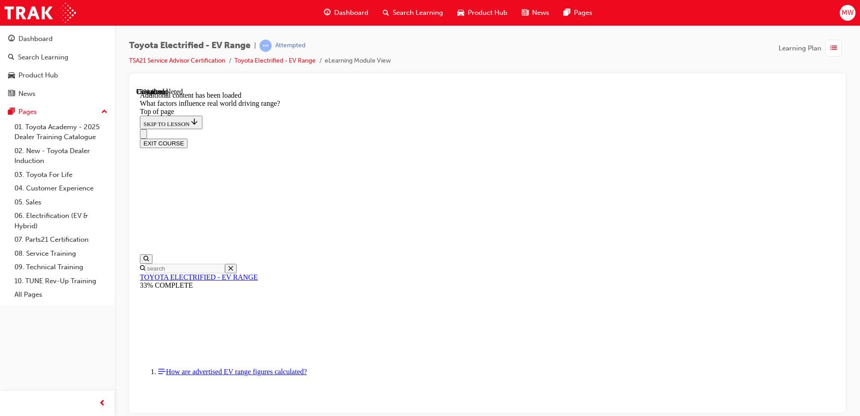
drag, startPoint x: 566, startPoint y: 224, endPoint x: 662, endPoint y: 347, distance: 156.1
drag, startPoint x: 554, startPoint y: 223, endPoint x: 675, endPoint y: 335, distance: 165.3
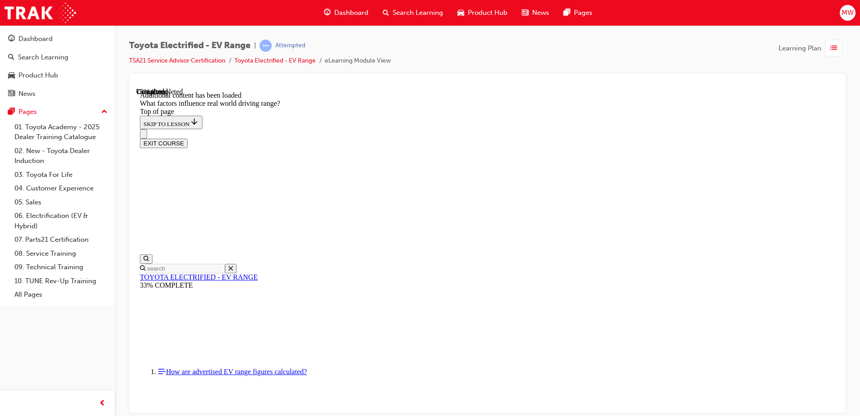
drag, startPoint x: 564, startPoint y: 215, endPoint x: 445, endPoint y: 319, distance: 157.6
drag, startPoint x: 550, startPoint y: 218, endPoint x: 406, endPoint y: 343, distance: 190.1
drag, startPoint x: 553, startPoint y: 227, endPoint x: 630, endPoint y: 340, distance: 137.2
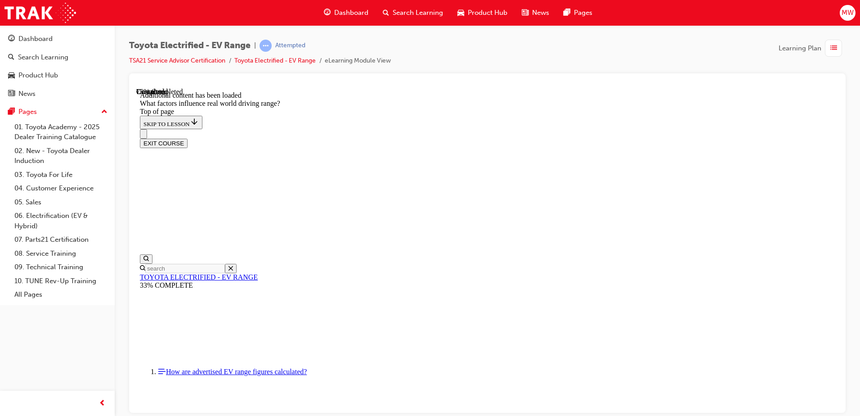
drag, startPoint x: 557, startPoint y: 219, endPoint x: 458, endPoint y: 339, distance: 155.7
drag, startPoint x: 561, startPoint y: 292, endPoint x: 693, endPoint y: 359, distance: 147.7
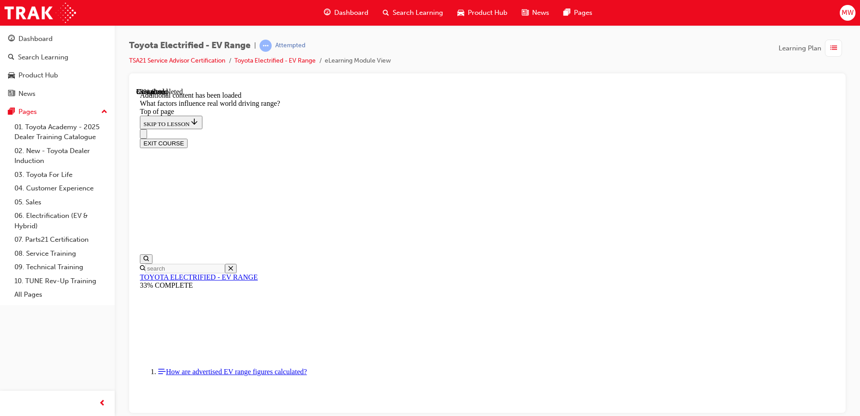
scroll to position [1169, 0]
drag, startPoint x: 563, startPoint y: 172, endPoint x: 672, endPoint y: 290, distance: 160.8
drag, startPoint x: 567, startPoint y: 177, endPoint x: 410, endPoint y: 293, distance: 194.7
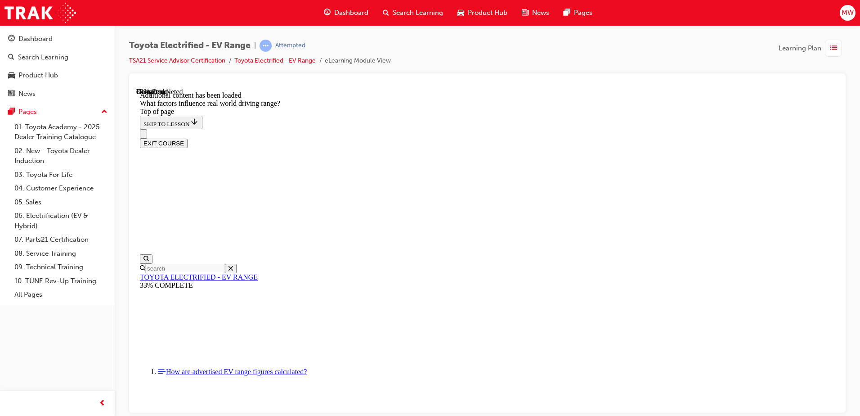
drag, startPoint x: 549, startPoint y: 176, endPoint x: 418, endPoint y: 293, distance: 175.9
drag, startPoint x: 538, startPoint y: 188, endPoint x: 655, endPoint y: 294, distance: 158.4
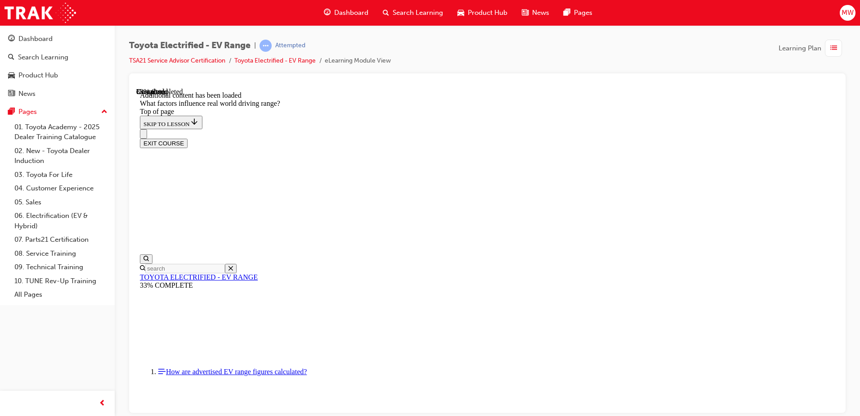
drag, startPoint x: 553, startPoint y: 173, endPoint x: 436, endPoint y: 296, distance: 169.3
drag, startPoint x: 544, startPoint y: 186, endPoint x: 657, endPoint y: 307, distance: 166.5
drag, startPoint x: 543, startPoint y: 185, endPoint x: 649, endPoint y: 301, distance: 157.3
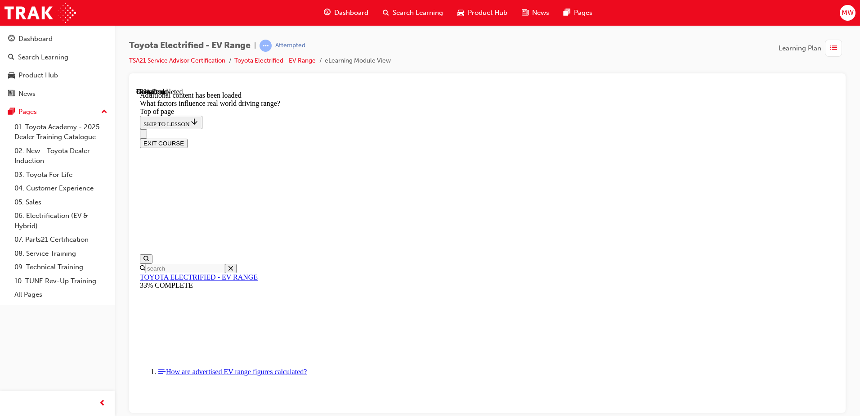
drag, startPoint x: 550, startPoint y: 169, endPoint x: 662, endPoint y: 298, distance: 171.3
drag, startPoint x: 572, startPoint y: 187, endPoint x: 441, endPoint y: 293, distance: 168.0
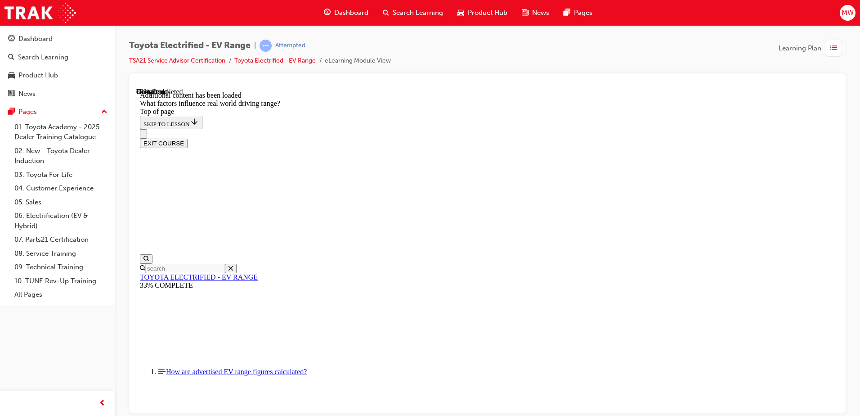
scroll to position [1214, 0]
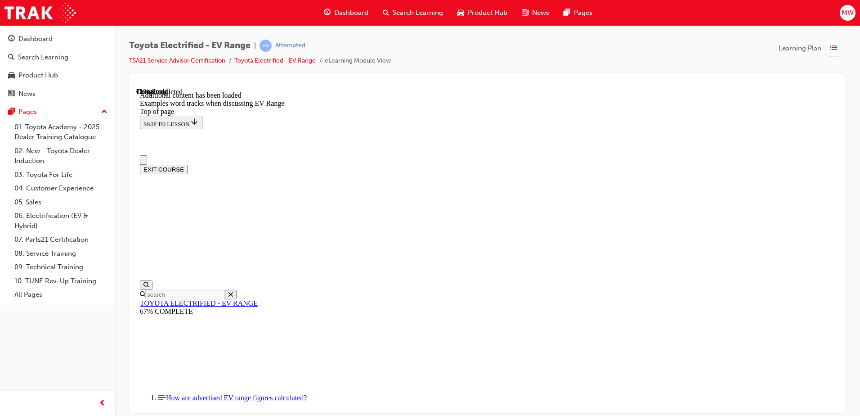
scroll to position [0, 0]
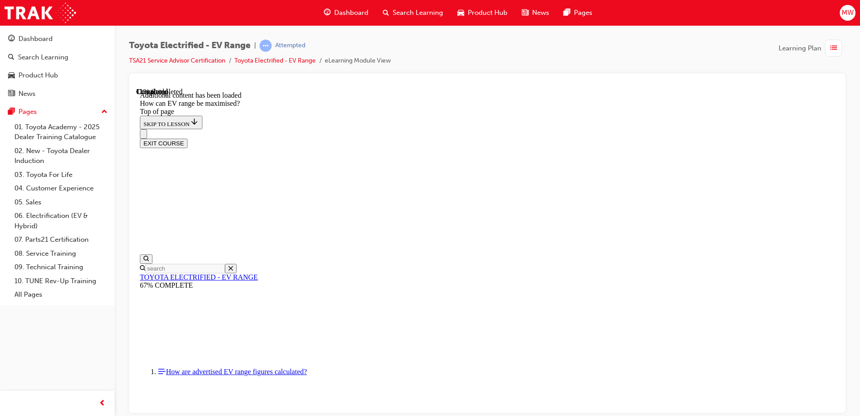
scroll to position [658, 0]
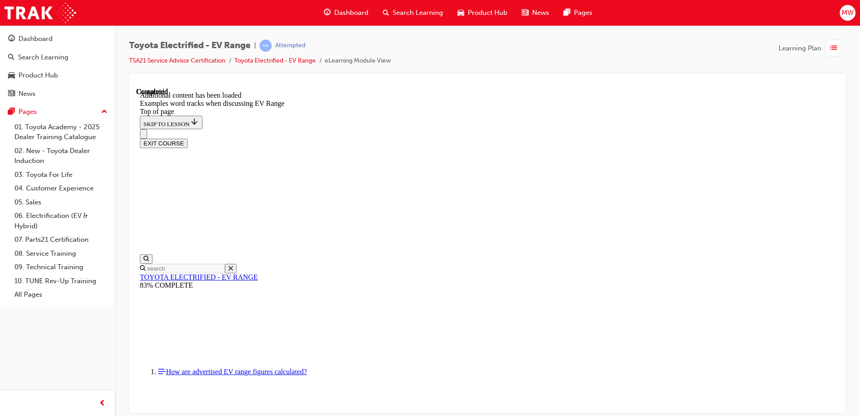
scroll to position [994, 0]
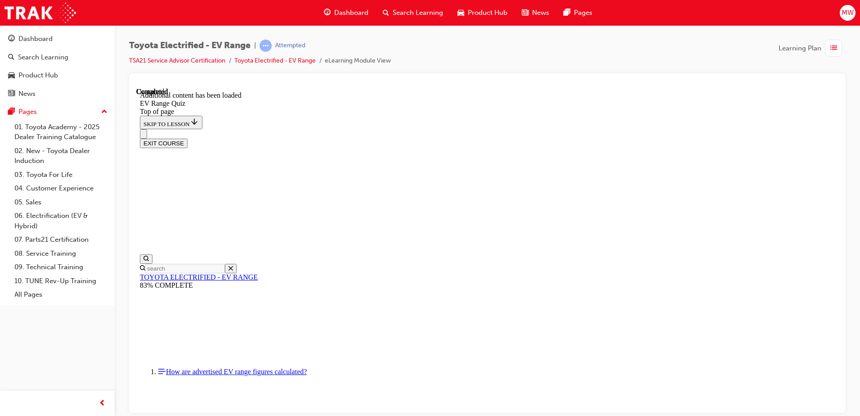
scroll to position [28, 0]
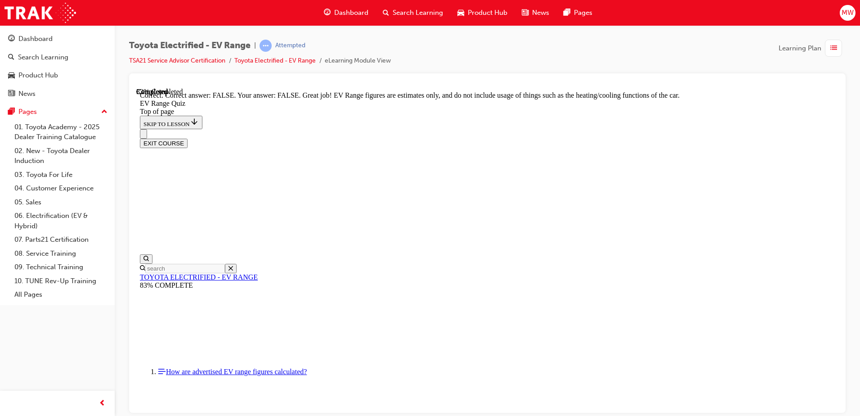
scroll to position [159, 0]
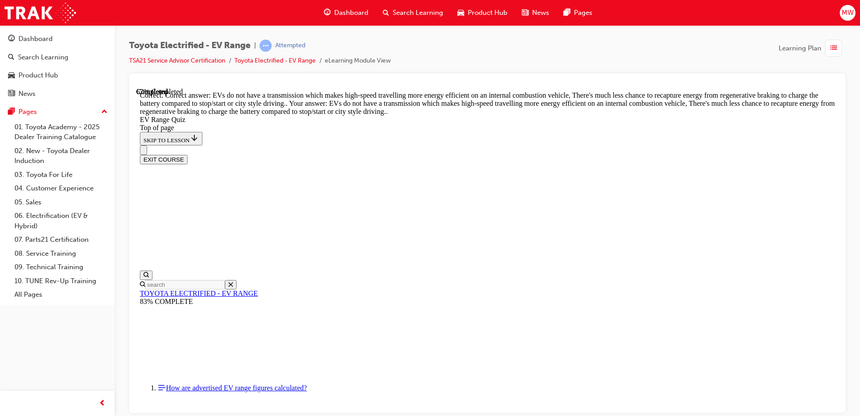
scroll to position [218, 0]
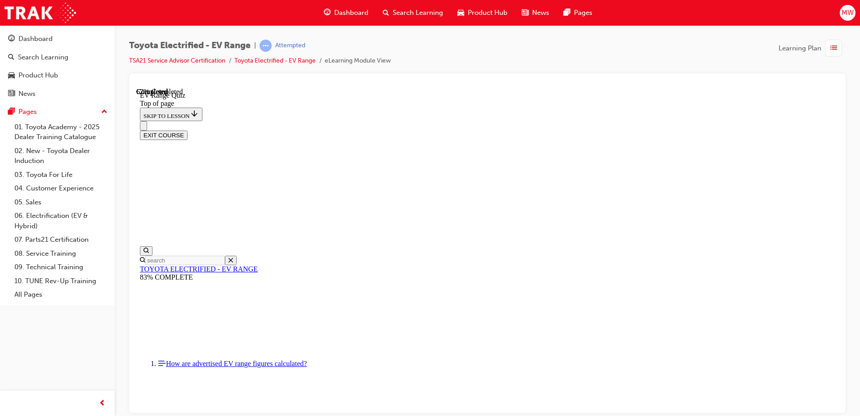
scroll to position [117, 0]
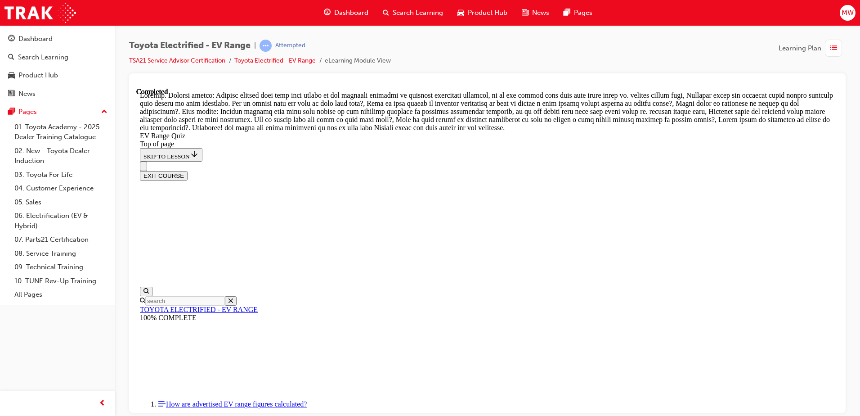
scroll to position [313, 0]
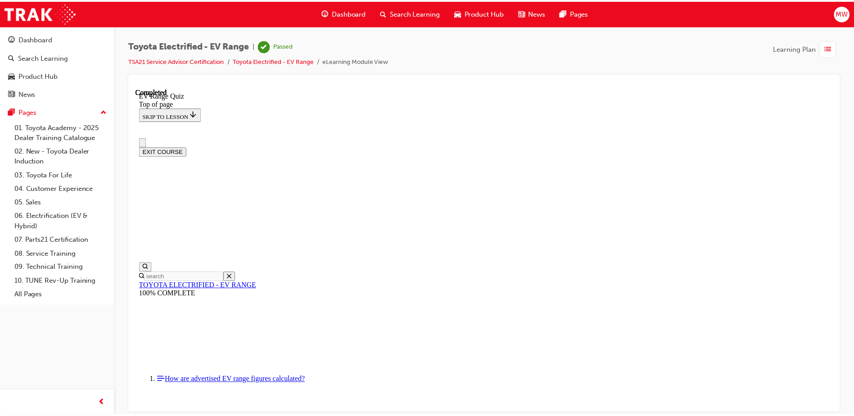
scroll to position [0, 0]
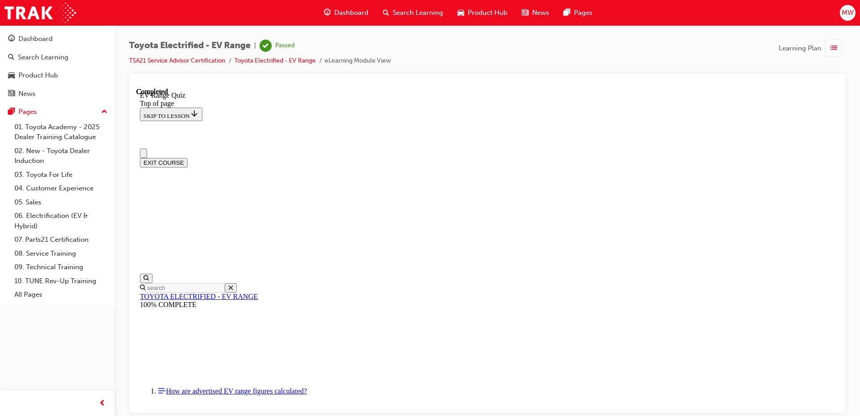
click at [833, 48] on span "list-icon" at bounding box center [834, 48] width 7 height 11
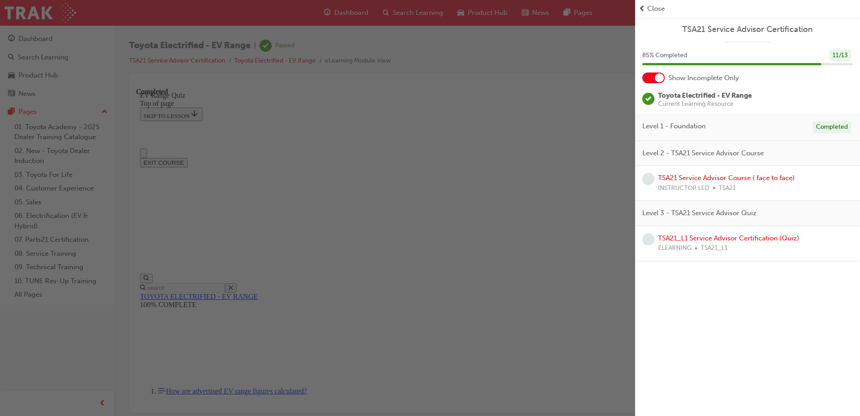
click at [649, 5] on span "Close" at bounding box center [657, 9] width 18 height 10
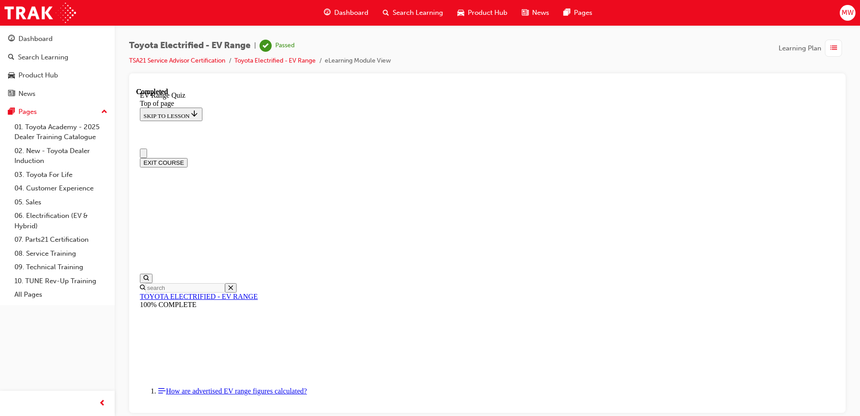
click at [347, 16] on span "Dashboard" at bounding box center [351, 13] width 34 height 10
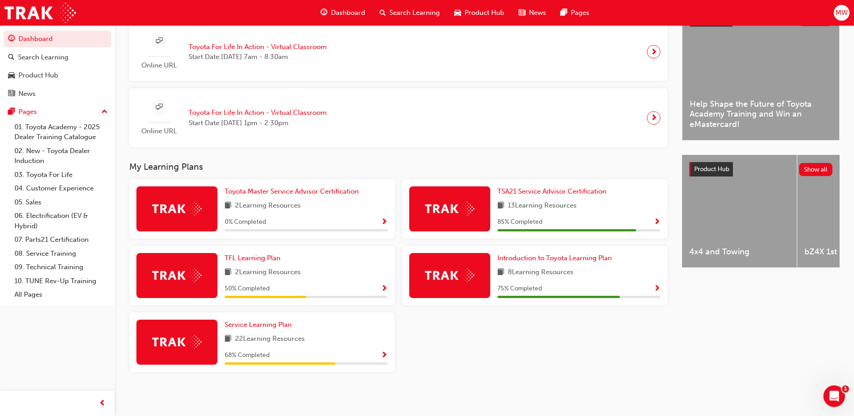
scroll to position [228, 0]
click at [256, 327] on span "Service Learning Plan" at bounding box center [258, 324] width 67 height 8
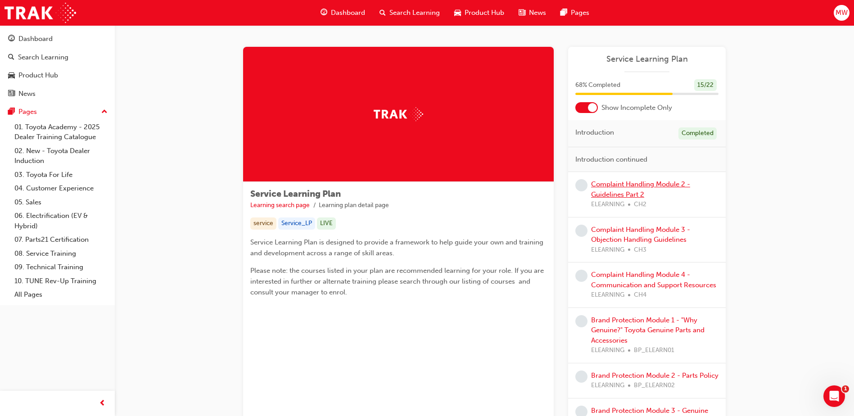
click at [622, 184] on link "Complaint Handling Module 2 - Guidelines Part 2" at bounding box center [640, 189] width 99 height 18
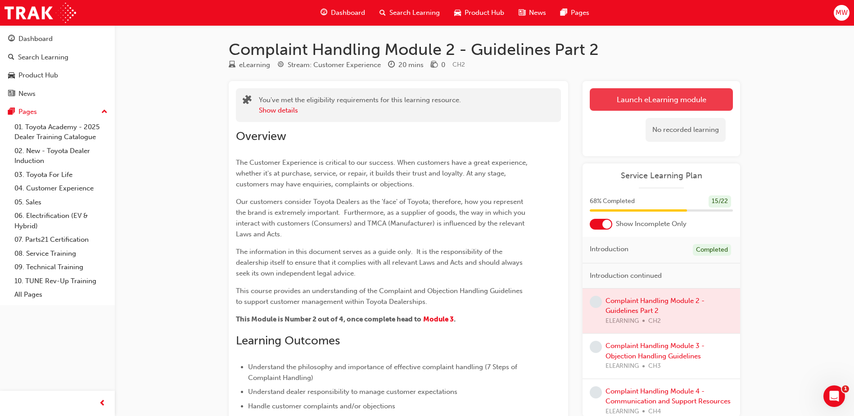
click at [666, 100] on link "Launch eLearning module" at bounding box center [661, 99] width 143 height 23
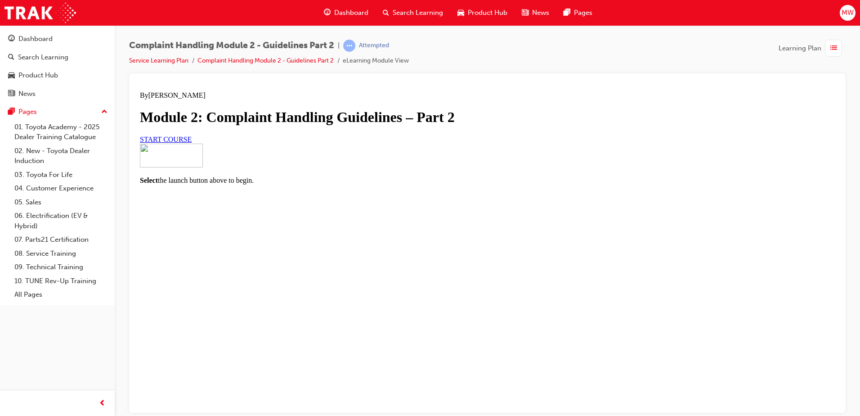
click at [192, 143] on link "START COURSE" at bounding box center [166, 139] width 52 height 8
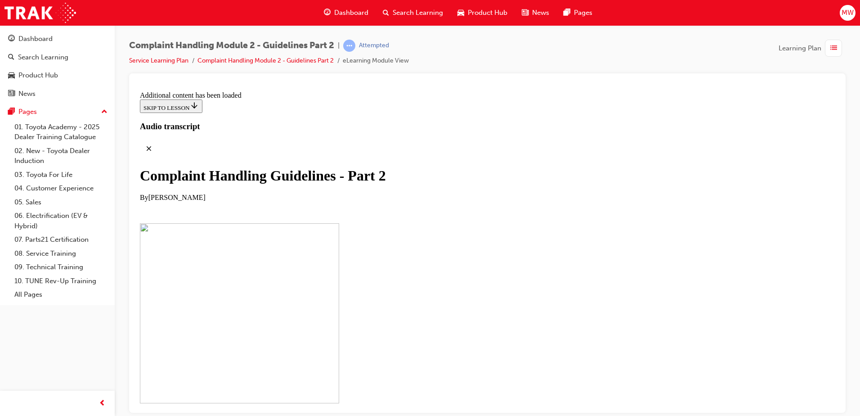
scroll to position [695, 0]
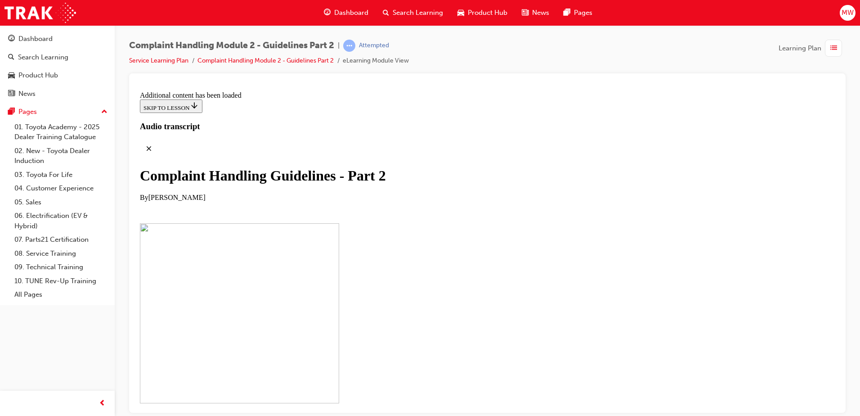
scroll to position [3743, 0]
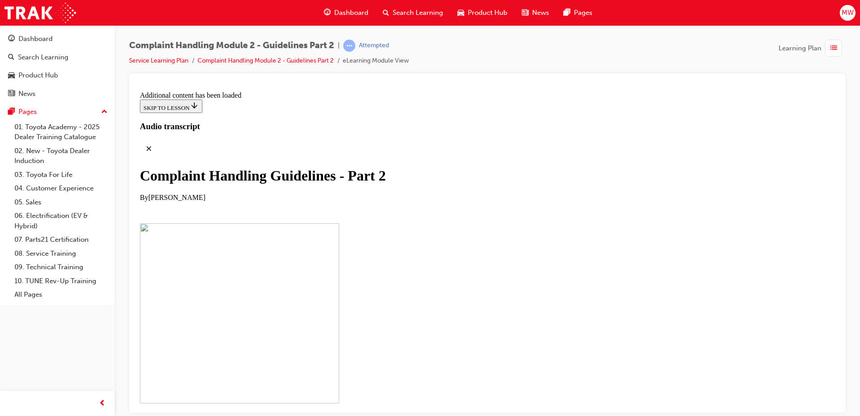
checkbox input "true"
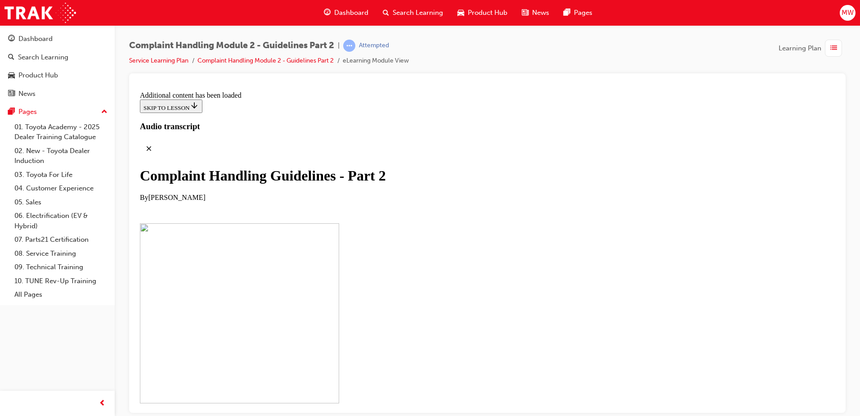
checkbox input "true"
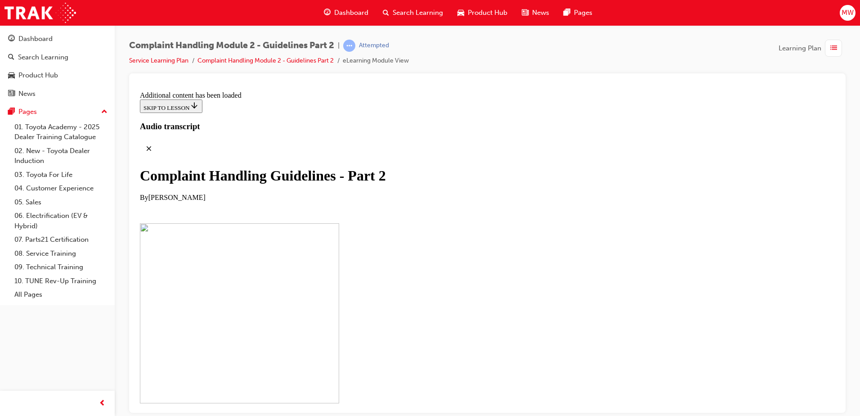
checkbox input "false"
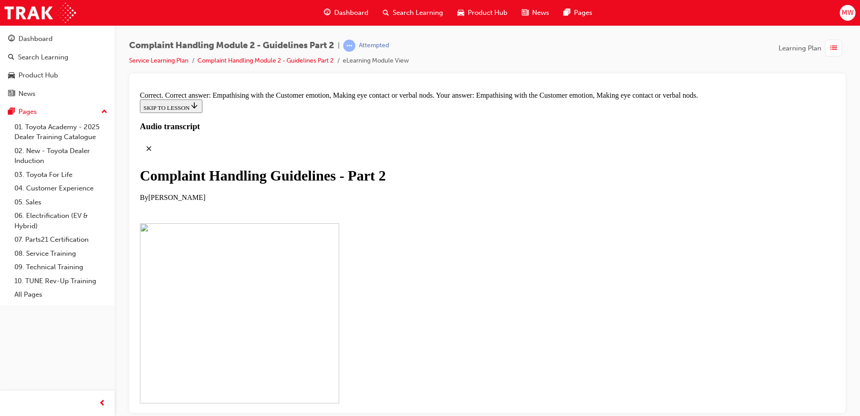
scroll to position [5963, 0]
drag, startPoint x: 413, startPoint y: 256, endPoint x: 405, endPoint y: 252, distance: 9.5
drag, startPoint x: 467, startPoint y: 323, endPoint x: 591, endPoint y: 179, distance: 190.2
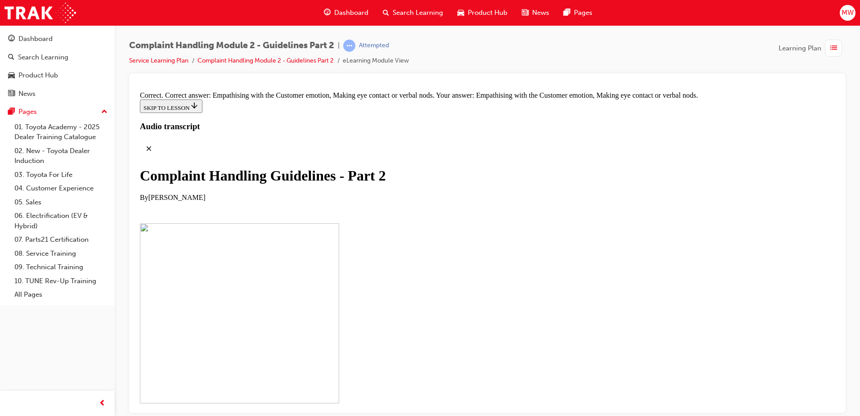
drag, startPoint x: 427, startPoint y: 280, endPoint x: 535, endPoint y: 180, distance: 147.2
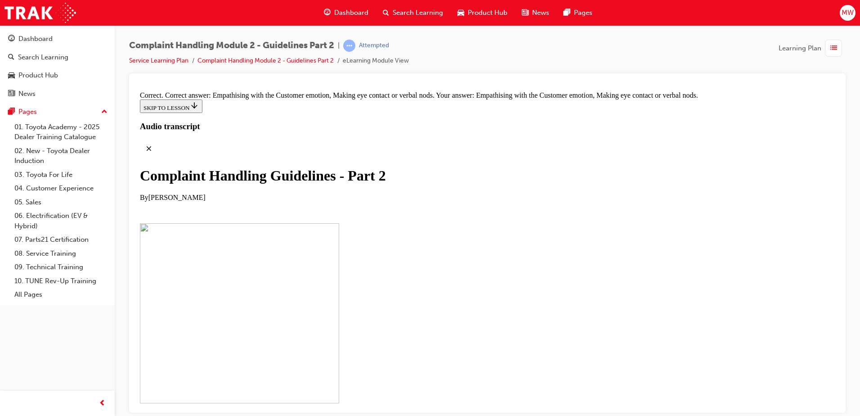
drag, startPoint x: 443, startPoint y: 367, endPoint x: 542, endPoint y: 177, distance: 214.4
drag, startPoint x: 438, startPoint y: 377, endPoint x: 560, endPoint y: 176, distance: 234.9
drag, startPoint x: 455, startPoint y: 364, endPoint x: 581, endPoint y: 204, distance: 203.7
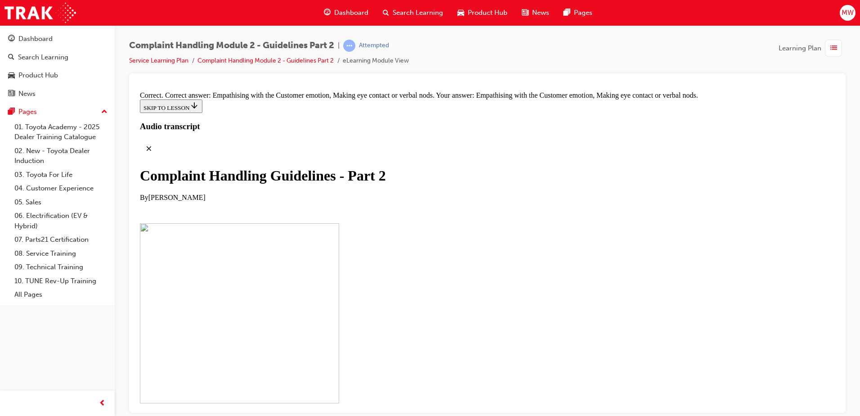
drag, startPoint x: 464, startPoint y: 277, endPoint x: 542, endPoint y: 270, distance: 77.7
drag, startPoint x: 442, startPoint y: 369, endPoint x: 525, endPoint y: 274, distance: 126.3
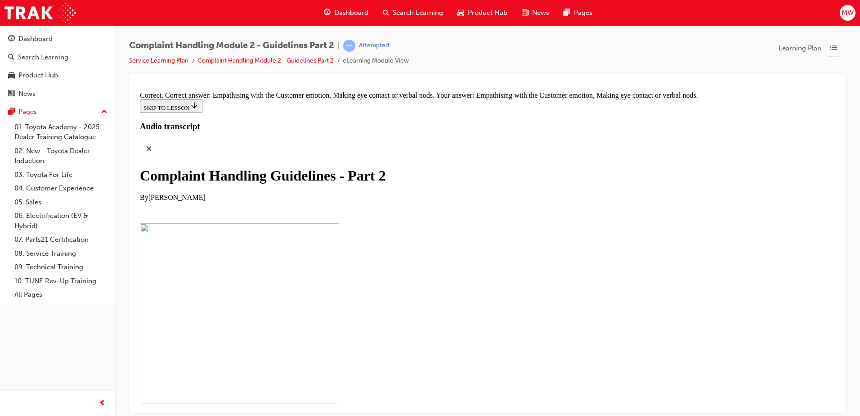
drag, startPoint x: 455, startPoint y: 368, endPoint x: 528, endPoint y: 316, distance: 89.8
drag, startPoint x: 428, startPoint y: 364, endPoint x: 505, endPoint y: 356, distance: 77.4
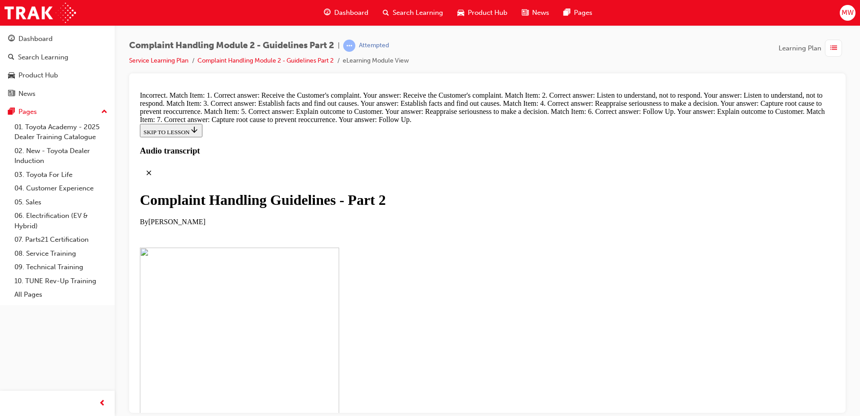
scroll to position [6258, 0]
drag, startPoint x: 439, startPoint y: 170, endPoint x: 486, endPoint y: 175, distance: 47.5
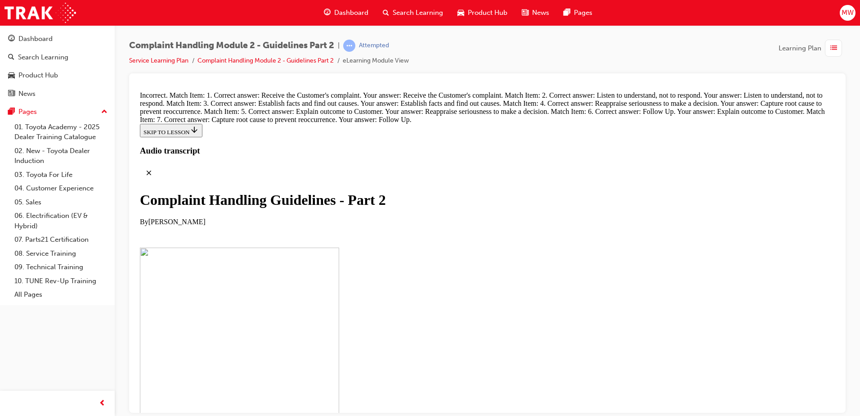
scroll to position [6139, 0]
drag, startPoint x: 441, startPoint y: 250, endPoint x: 551, endPoint y: 352, distance: 150.3
drag, startPoint x: 455, startPoint y: 343, endPoint x: 569, endPoint y: 134, distance: 238.0
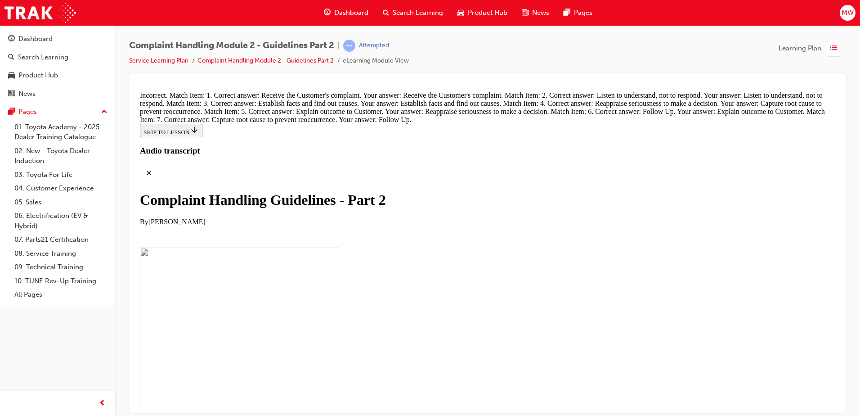
drag, startPoint x: 440, startPoint y: 309, endPoint x: 541, endPoint y: 196, distance: 151.7
drag, startPoint x: 459, startPoint y: 358, endPoint x: 541, endPoint y: 260, distance: 128.1
drag, startPoint x: 477, startPoint y: 304, endPoint x: 512, endPoint y: 304, distance: 35.6
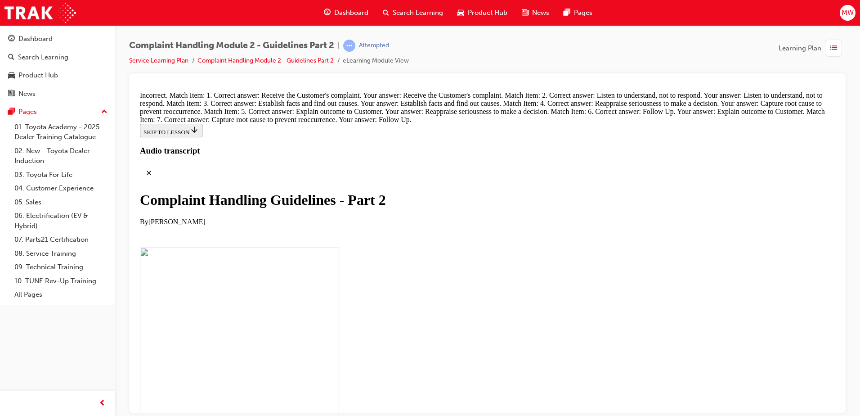
drag, startPoint x: 461, startPoint y: 344, endPoint x: 500, endPoint y: 347, distance: 39.2
drag, startPoint x: 485, startPoint y: 267, endPoint x: 485, endPoint y: 272, distance: 5.4
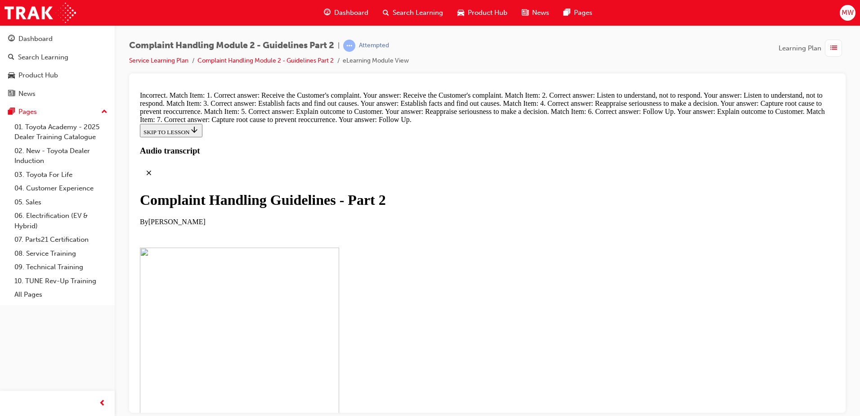
radio input "true"
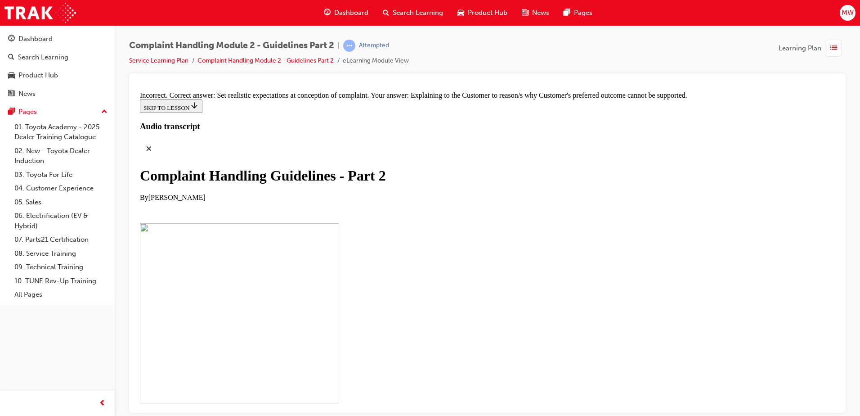
scroll to position [6592, 0]
radio input "true"
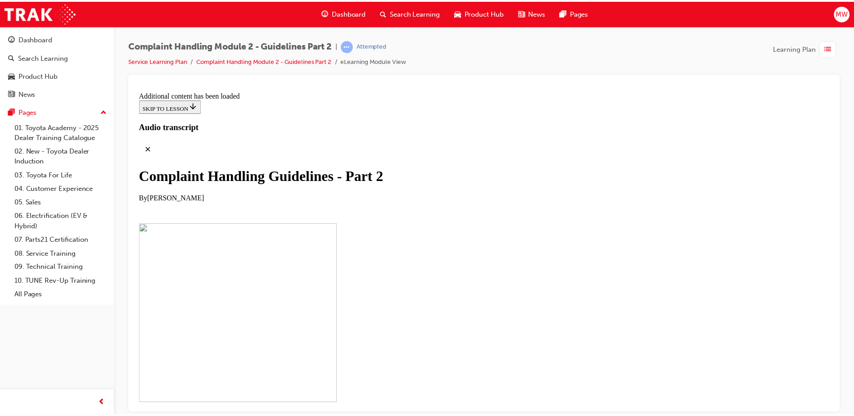
scroll to position [7070, 0]
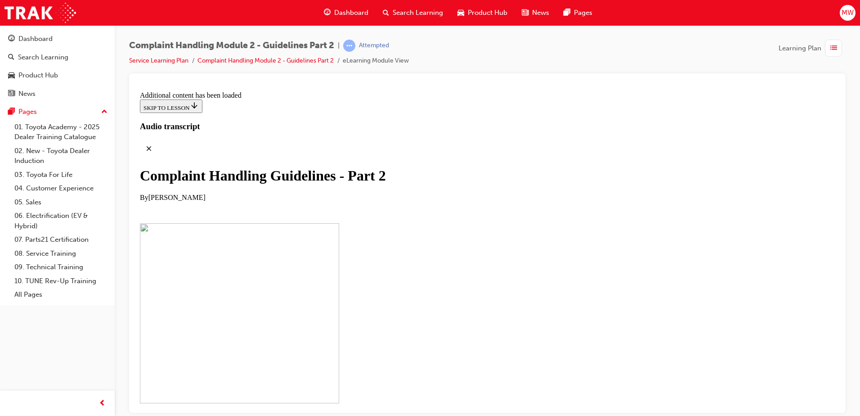
click at [833, 42] on div "button" at bounding box center [833, 48] width 17 height 17
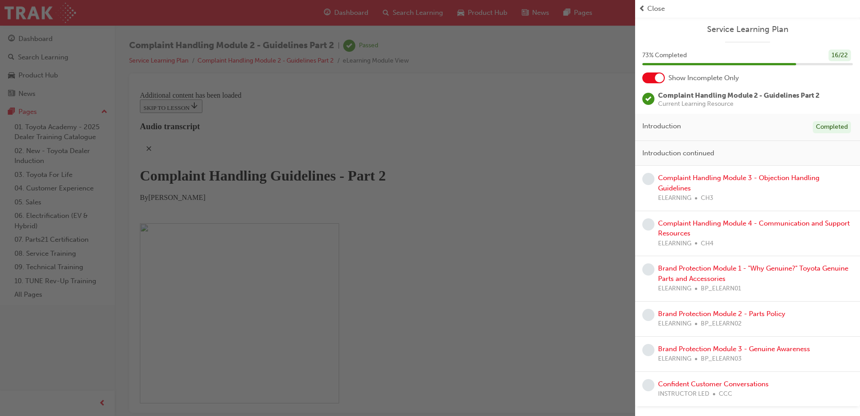
click at [730, 173] on div "Complaint Handling Module 3 - Objection Handling Guidelines ELEARNING CH3" at bounding box center [755, 188] width 195 height 31
click at [729, 180] on link "Complaint Handling Module 3 - Objection Handling Guidelines" at bounding box center [739, 183] width 162 height 18
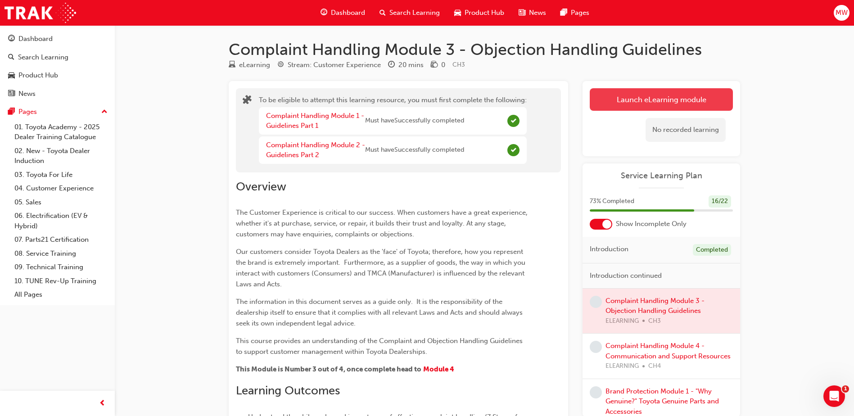
click at [629, 97] on button "Launch eLearning module" at bounding box center [661, 99] width 143 height 23
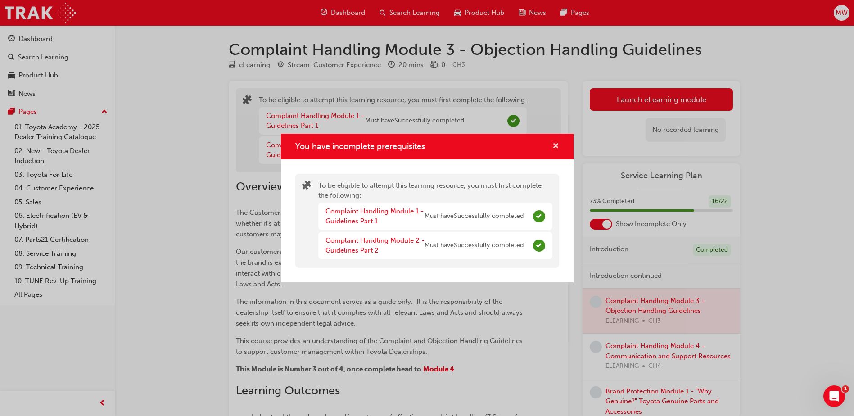
click at [554, 143] on span "cross-icon" at bounding box center [555, 147] width 7 height 8
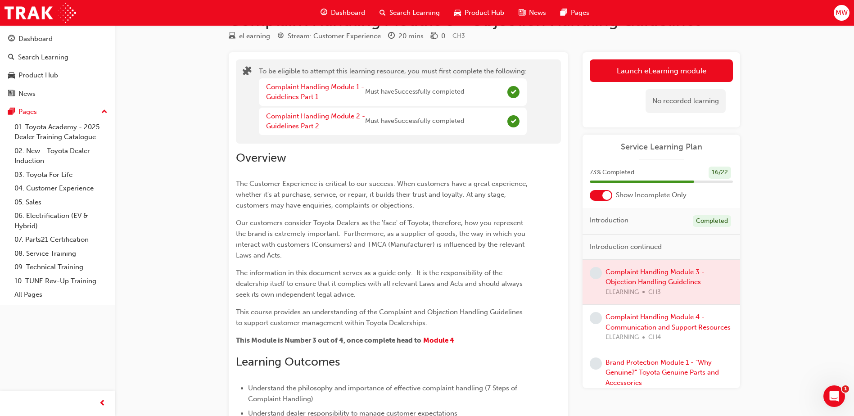
scroll to position [180, 0]
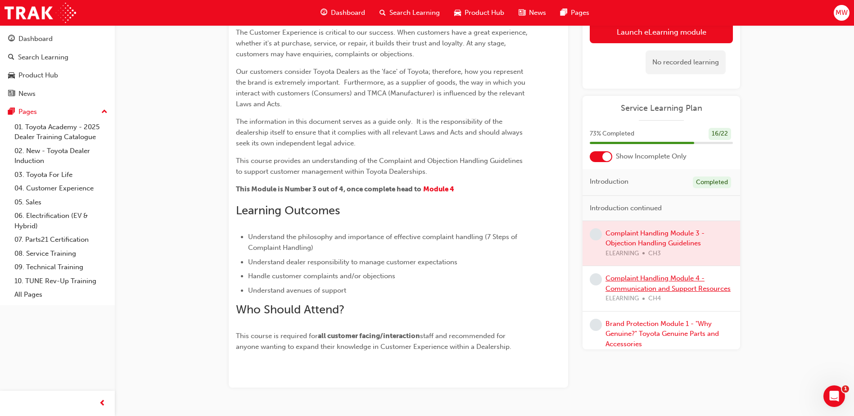
click at [671, 288] on link "Complaint Handling Module 4 - Communication and Support Resources" at bounding box center [667, 283] width 125 height 18
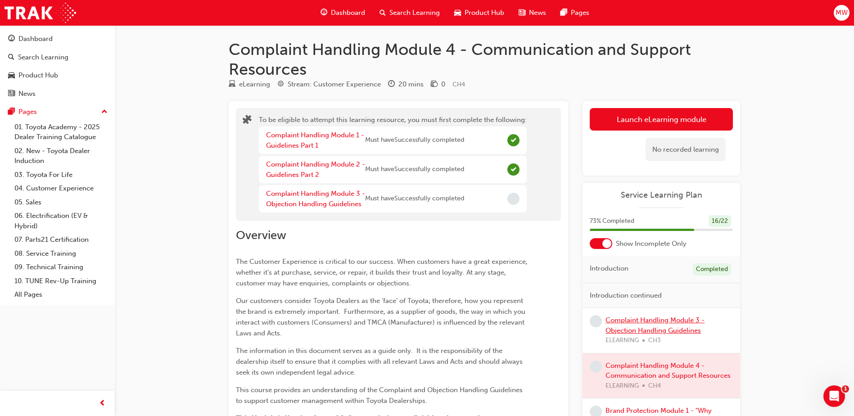
click at [642, 329] on link "Complaint Handling Module 3 - Objection Handling Guidelines" at bounding box center [654, 325] width 99 height 18
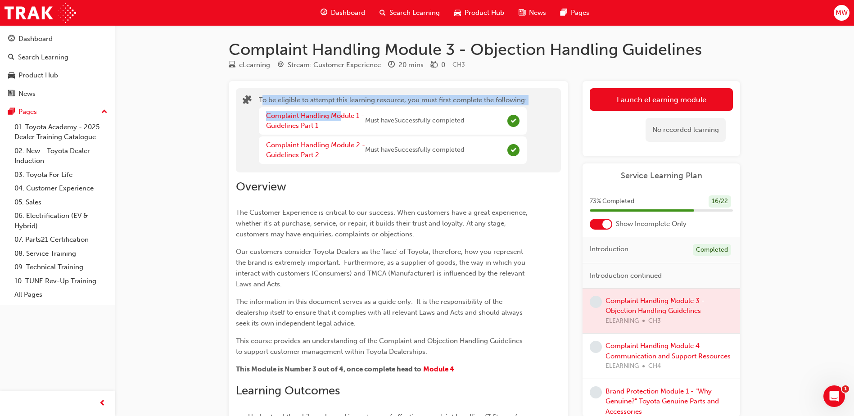
drag, startPoint x: 261, startPoint y: 100, endPoint x: 339, endPoint y: 110, distance: 78.9
click at [339, 110] on div "To be eligible to attempt this learning resource, you must first complete the f…" at bounding box center [393, 130] width 268 height 71
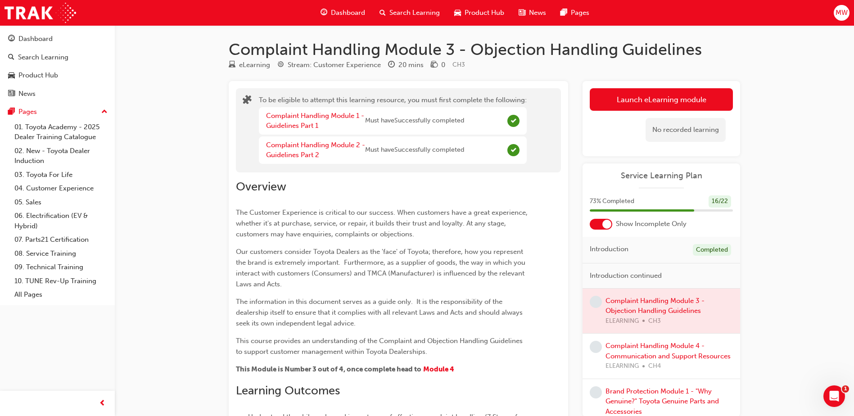
drag, startPoint x: 339, startPoint y: 110, endPoint x: 494, endPoint y: 113, distance: 155.3
click at [484, 116] on div "Complaint Handling Module 1 - Guidelines Part 1 Must have Successfully completed" at bounding box center [393, 120] width 268 height 27
click at [617, 95] on button "Launch eLearning module" at bounding box center [661, 99] width 143 height 23
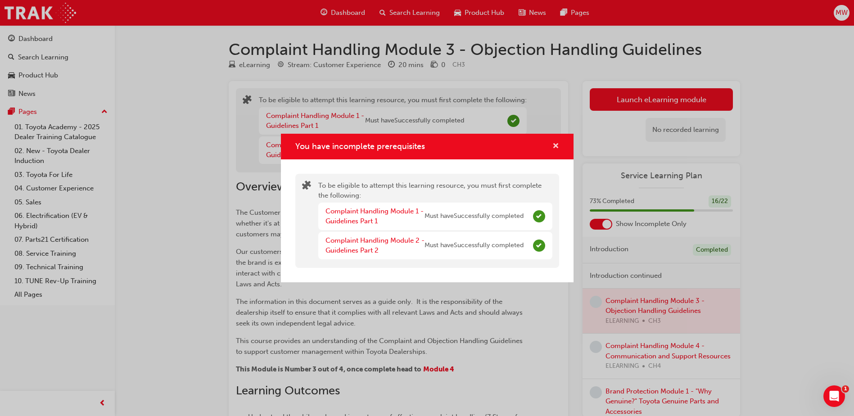
click at [554, 144] on span "cross-icon" at bounding box center [555, 147] width 7 height 8
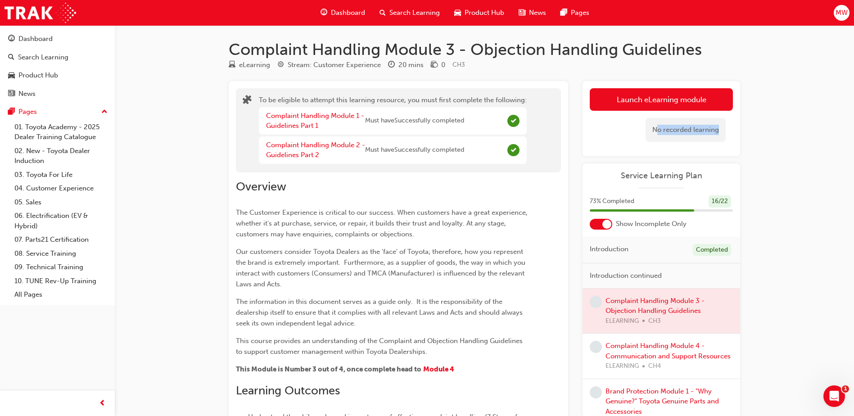
drag, startPoint x: 693, startPoint y: 127, endPoint x: 775, endPoint y: 131, distance: 82.0
click at [775, 131] on div "Complaint Handling Module 3 - Objection Handling Guidelines eLearning Stream: C…" at bounding box center [427, 309] width 854 height 619
drag, startPoint x: 782, startPoint y: 202, endPoint x: 789, endPoint y: 207, distance: 9.3
click at [788, 206] on div "Complaint Handling Module 3 - Objection Handling Guidelines eLearning Stream: C…" at bounding box center [427, 309] width 854 height 619
drag, startPoint x: 790, startPoint y: 207, endPoint x: 782, endPoint y: 211, distance: 8.7
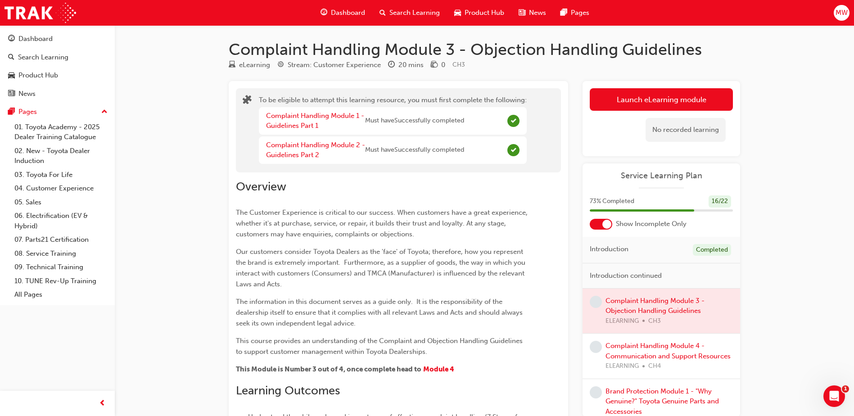
click at [788, 208] on div "Complaint Handling Module 3 - Objection Handling Guidelines eLearning Stream: C…" at bounding box center [427, 309] width 854 height 619
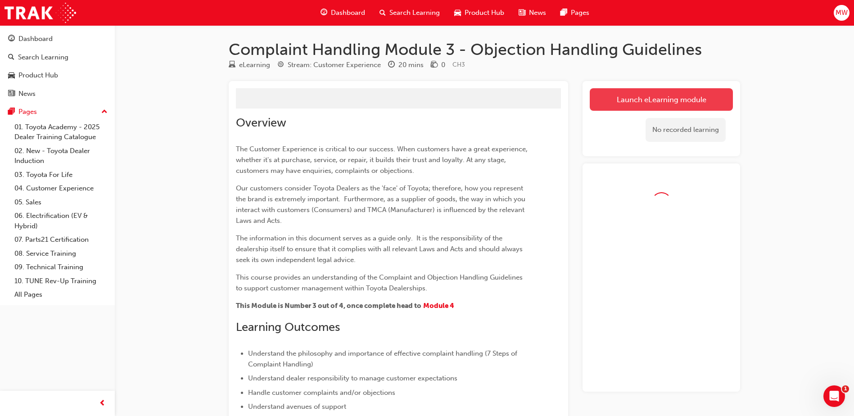
click at [637, 92] on link "Launch eLearning module" at bounding box center [661, 99] width 143 height 23
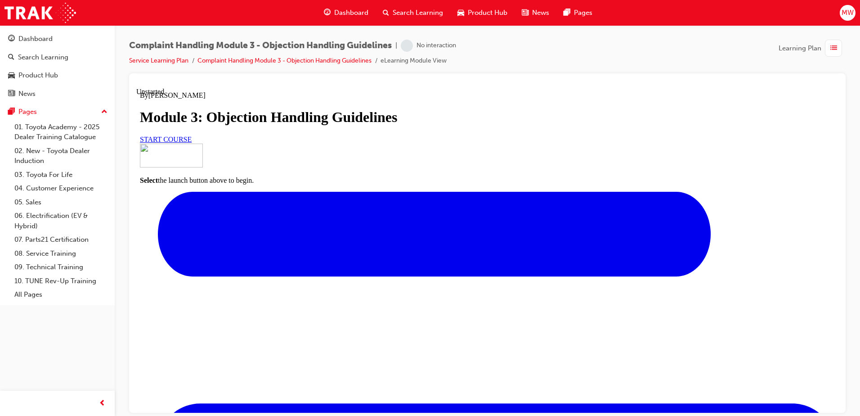
scroll to position [45, 0]
drag, startPoint x: 350, startPoint y: 182, endPoint x: 350, endPoint y: 189, distance: 6.3
click at [350, 125] on h1 "Module 3: Objection Handling Guidelines" at bounding box center [487, 116] width 695 height 17
click at [192, 143] on span "START COURSE" at bounding box center [166, 139] width 52 height 8
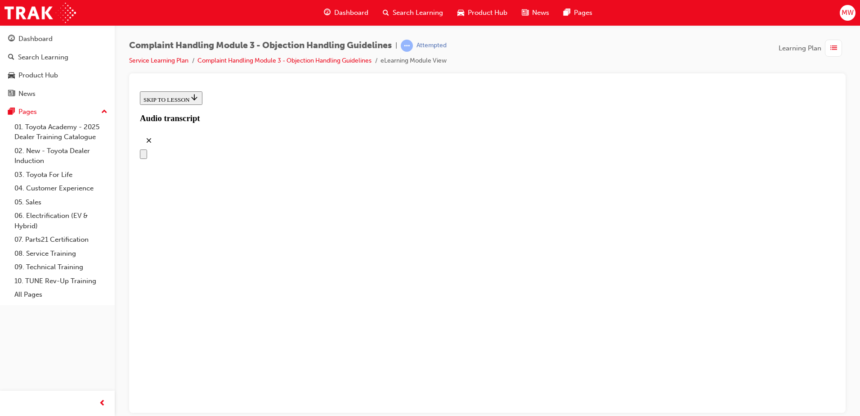
scroll to position [126, 0]
drag, startPoint x: 496, startPoint y: 361, endPoint x: 490, endPoint y: 351, distance: 11.9
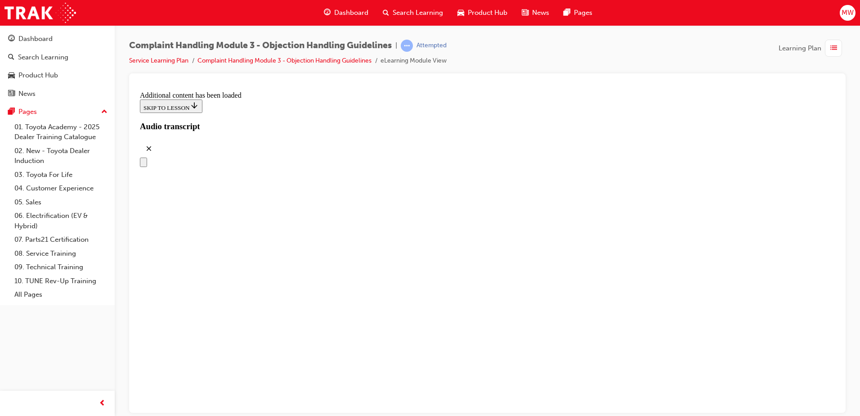
scroll to position [1081, 0]
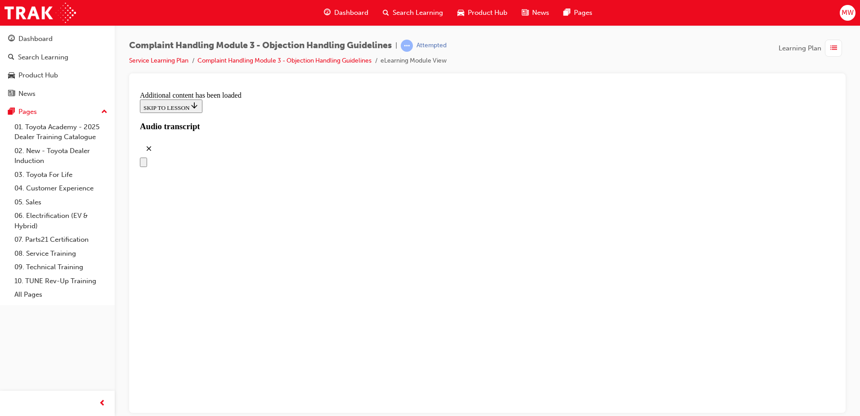
drag, startPoint x: 483, startPoint y: 321, endPoint x: 485, endPoint y: 329, distance: 7.9
drag, startPoint x: 485, startPoint y: 329, endPoint x: 492, endPoint y: 345, distance: 17.9
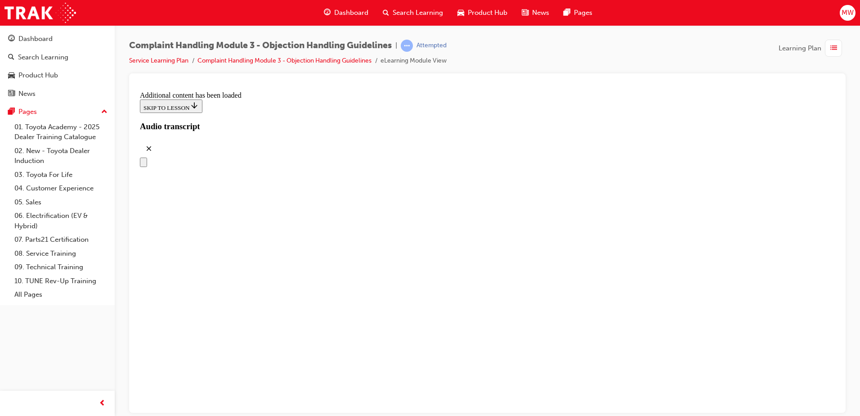
drag, startPoint x: 443, startPoint y: 231, endPoint x: 535, endPoint y: 346, distance: 147.0
drag, startPoint x: 444, startPoint y: 312, endPoint x: 511, endPoint y: 220, distance: 114.4
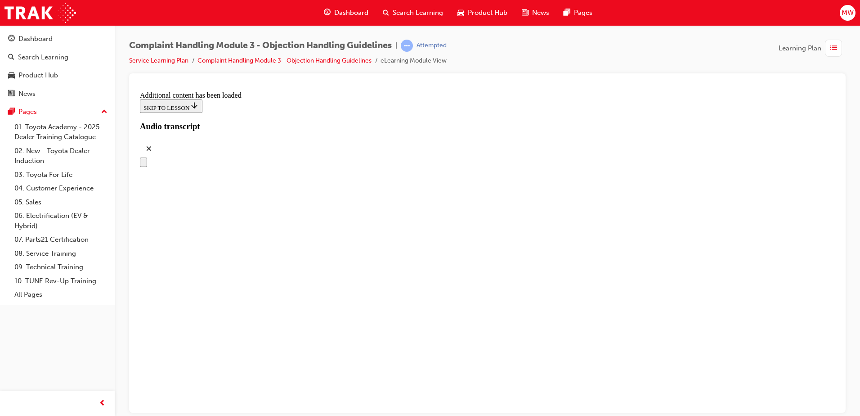
drag, startPoint x: 438, startPoint y: 306, endPoint x: 558, endPoint y: 152, distance: 195.6
drag, startPoint x: 535, startPoint y: 251, endPoint x: 551, endPoint y: 246, distance: 17.5
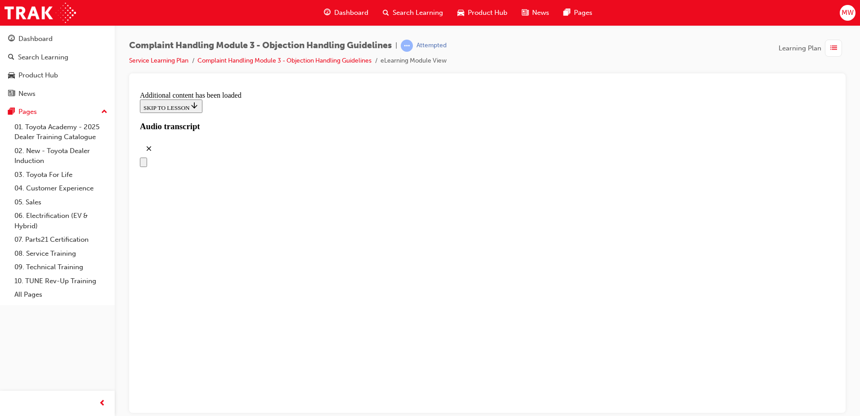
drag, startPoint x: 501, startPoint y: 305, endPoint x: 580, endPoint y: 307, distance: 78.3
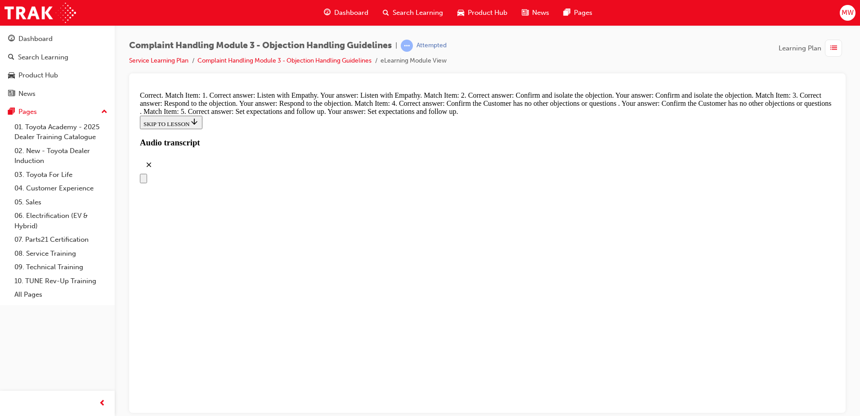
scroll to position [3916, 0]
radio input "true"
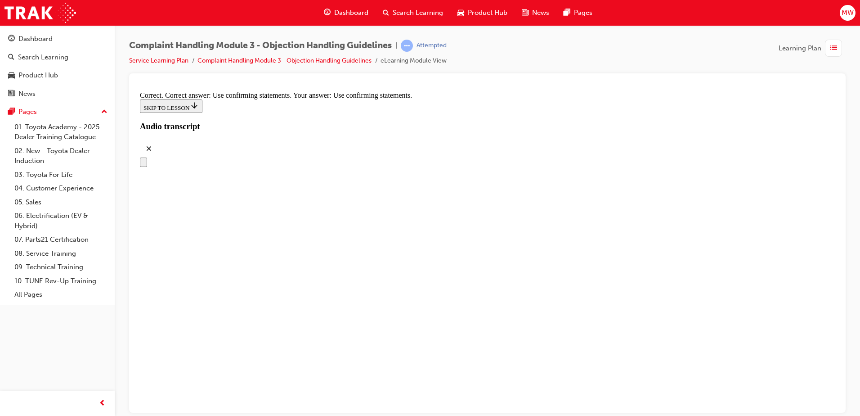
scroll to position [4231, 0]
radio input "true"
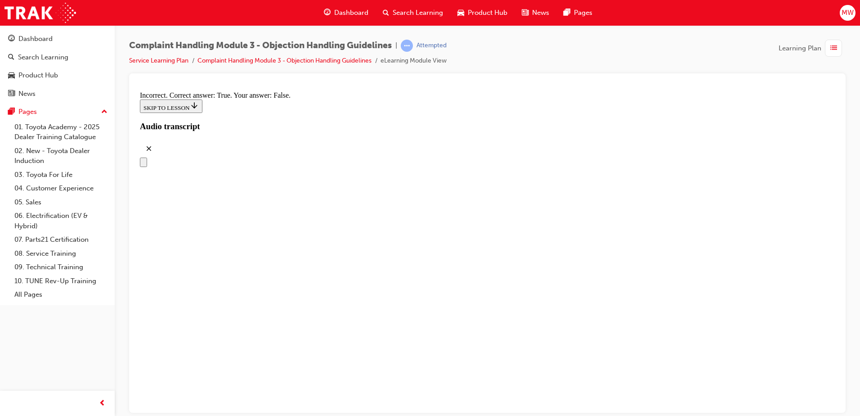
scroll to position [4321, 0]
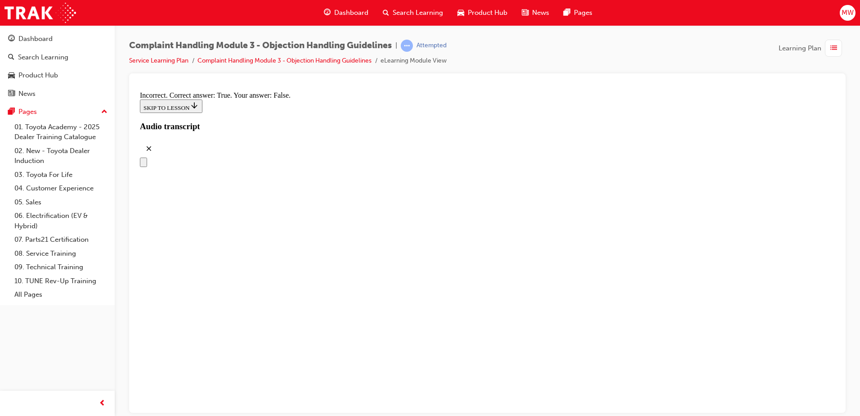
radio input "true"
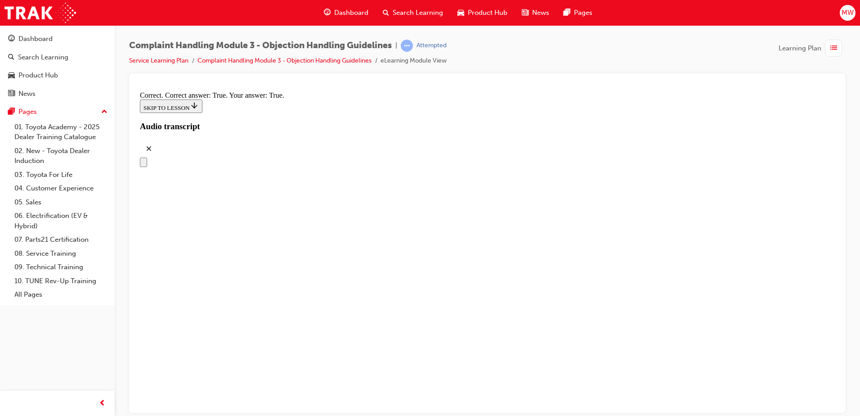
checkbox input "true"
drag, startPoint x: 354, startPoint y: 275, endPoint x: 362, endPoint y: 221, distance: 54.1
checkbox input "true"
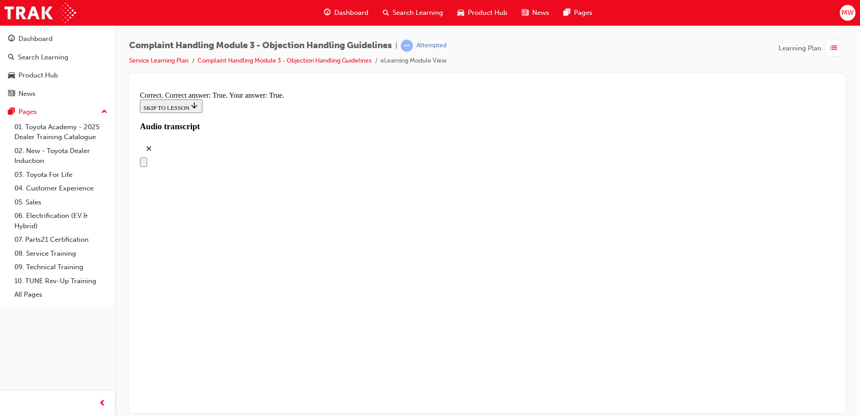
checkbox input "true"
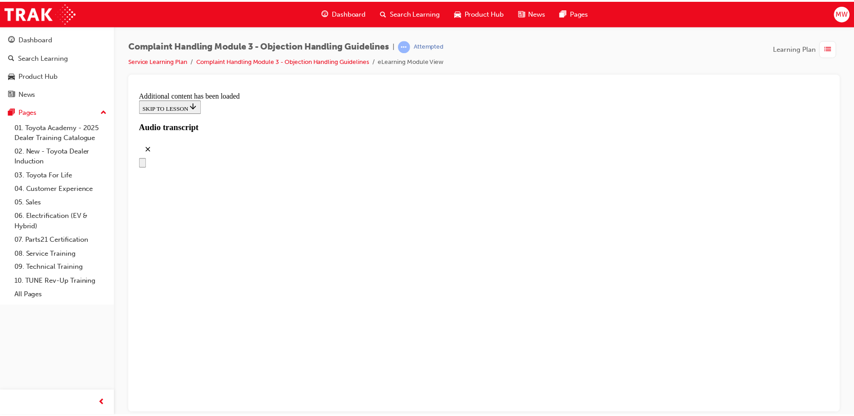
scroll to position [5088, 0]
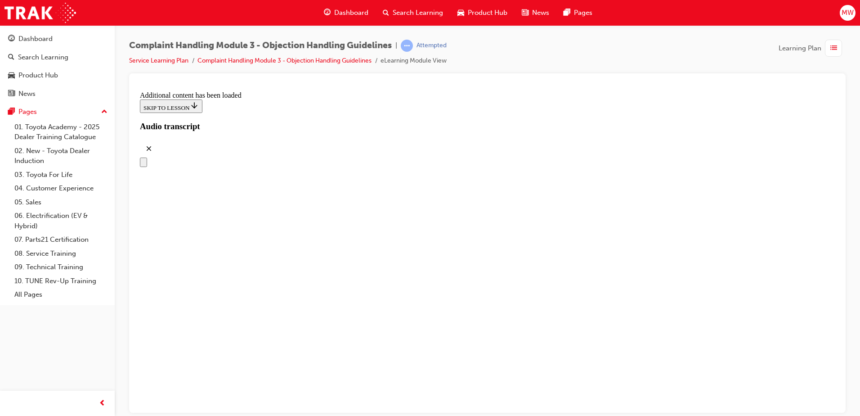
click at [833, 50] on span "list-icon" at bounding box center [834, 48] width 7 height 11
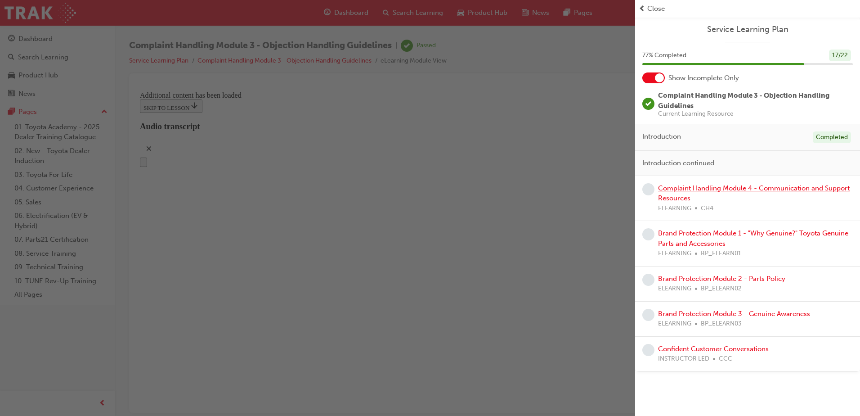
click at [731, 189] on link "Complaint Handling Module 4 - Communication and Support Resources" at bounding box center [754, 193] width 192 height 18
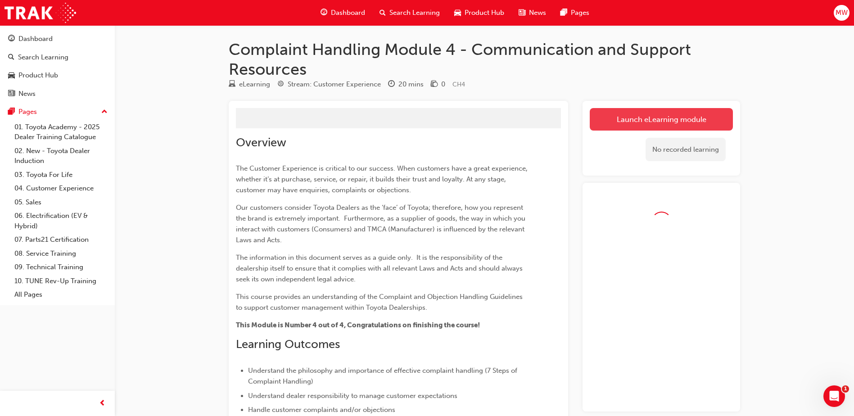
click at [670, 118] on button "Launch eLearning module" at bounding box center [661, 119] width 143 height 23
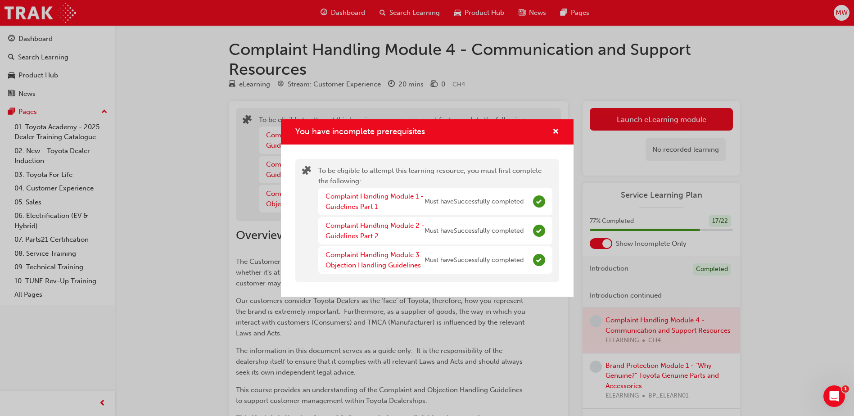
click at [561, 133] on div "You have incomplete prerequisites" at bounding box center [427, 132] width 293 height 26
click at [557, 131] on span "cross-icon" at bounding box center [555, 132] width 7 height 8
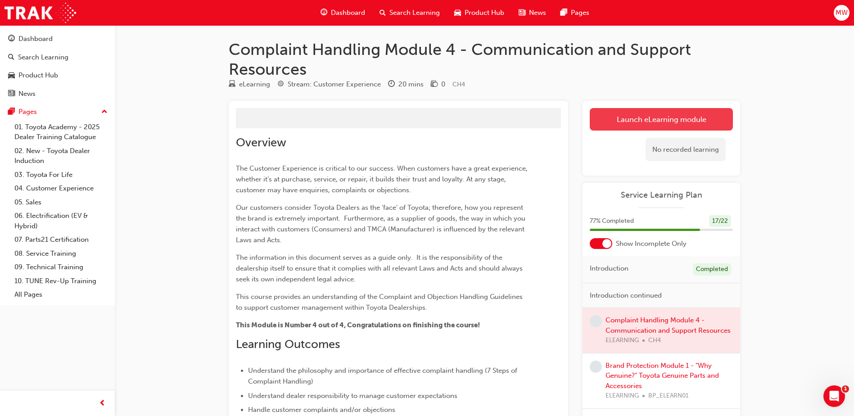
click at [641, 113] on link "Launch eLearning module" at bounding box center [661, 119] width 143 height 23
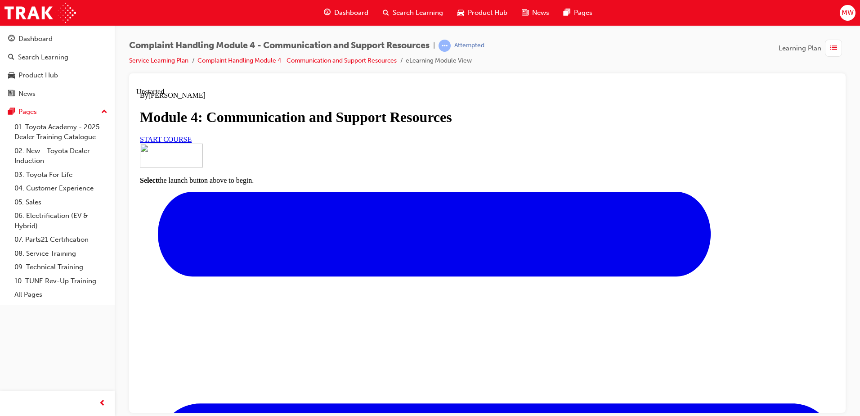
click at [192, 143] on link "START COURSE" at bounding box center [166, 139] width 52 height 8
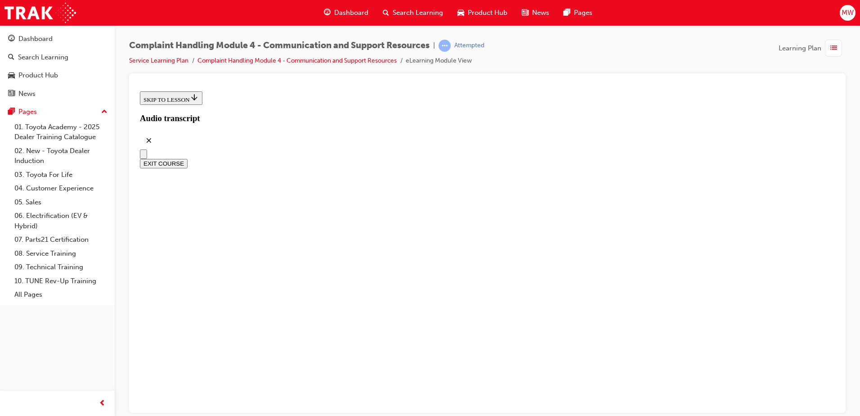
scroll to position [257, 0]
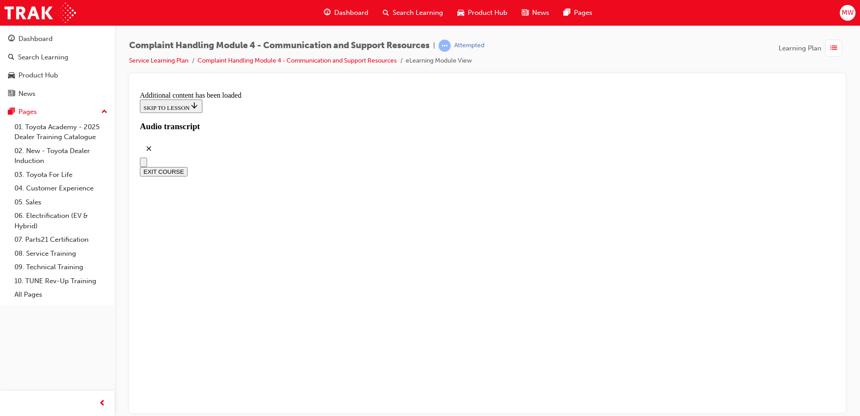
scroll to position [3354, 0]
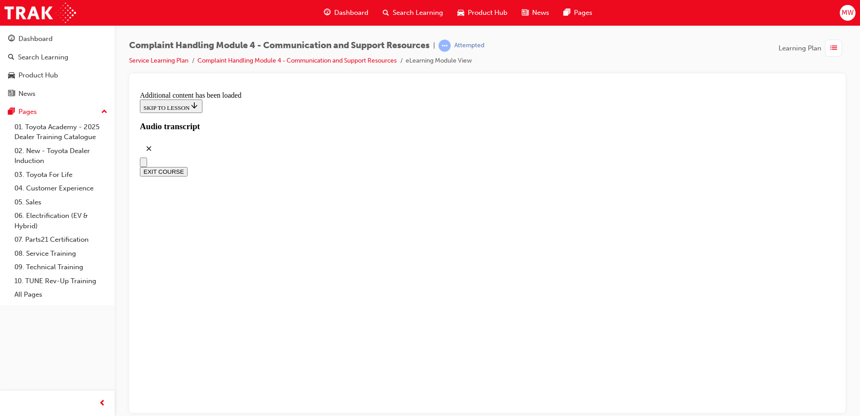
radio input "true"
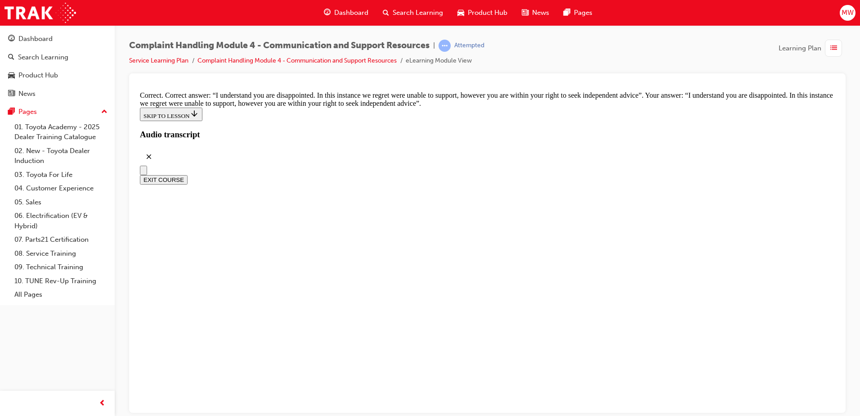
scroll to position [5895, 0]
checkbox input "true"
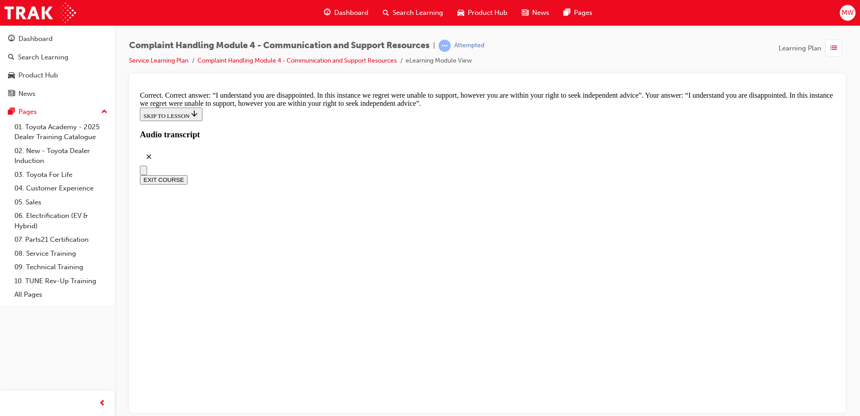
checkbox input "true"
drag, startPoint x: 355, startPoint y: 235, endPoint x: 358, endPoint y: 227, distance: 8.3
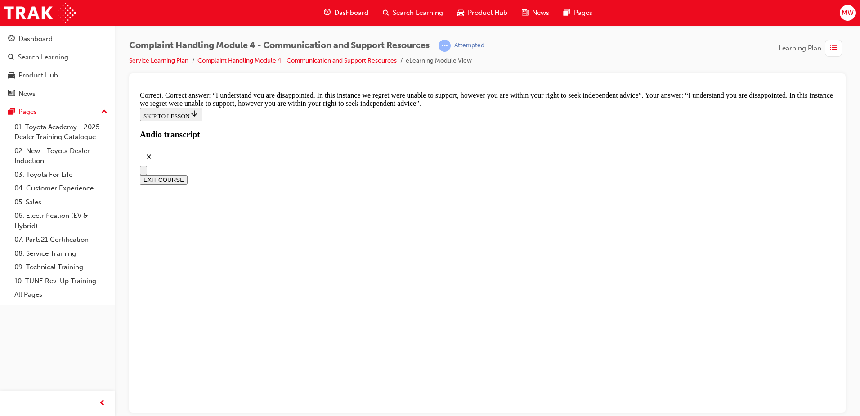
checkbox input "true"
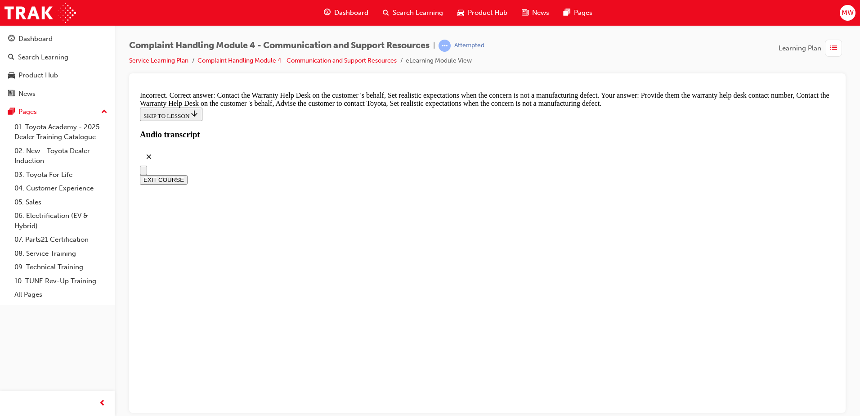
scroll to position [5830, 0]
checkbox input "false"
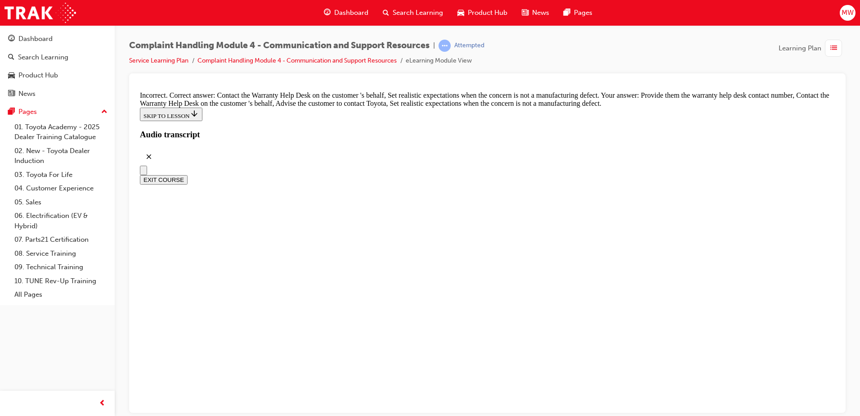
checkbox input "false"
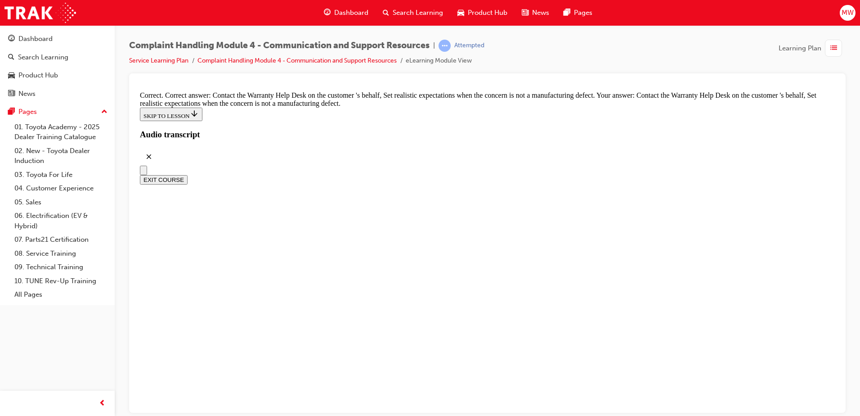
checkbox input "true"
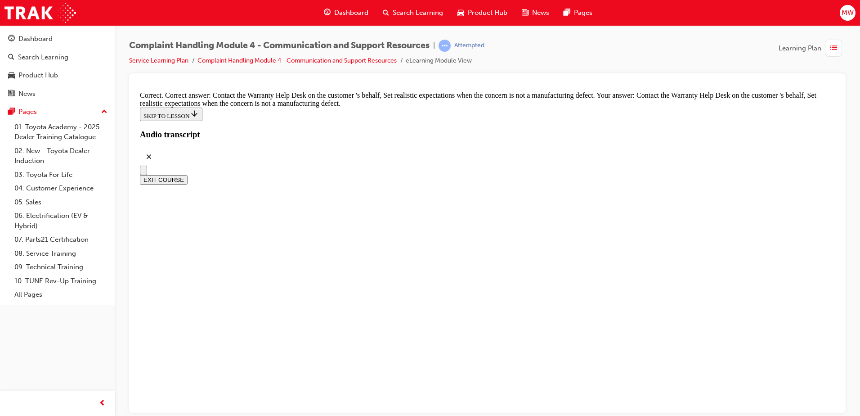
checkbox input "true"
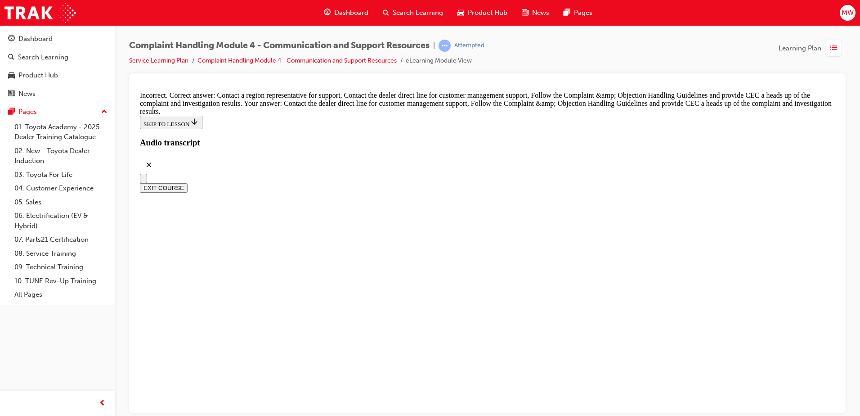
checkbox input "true"
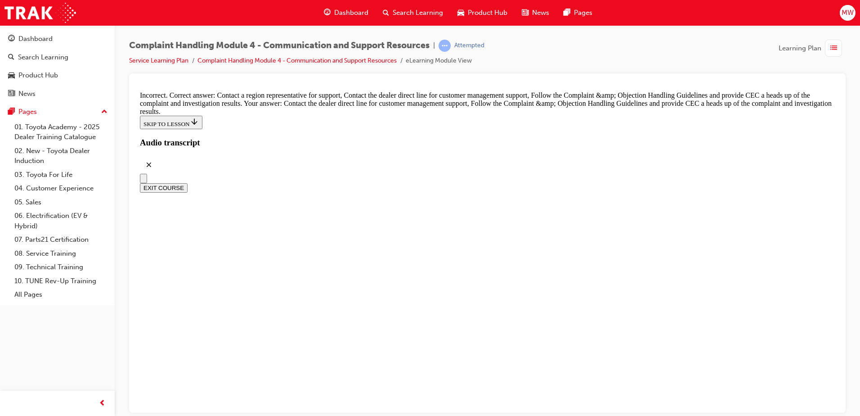
drag, startPoint x: 351, startPoint y: 224, endPoint x: 355, endPoint y: 217, distance: 7.9
checkbox input "false"
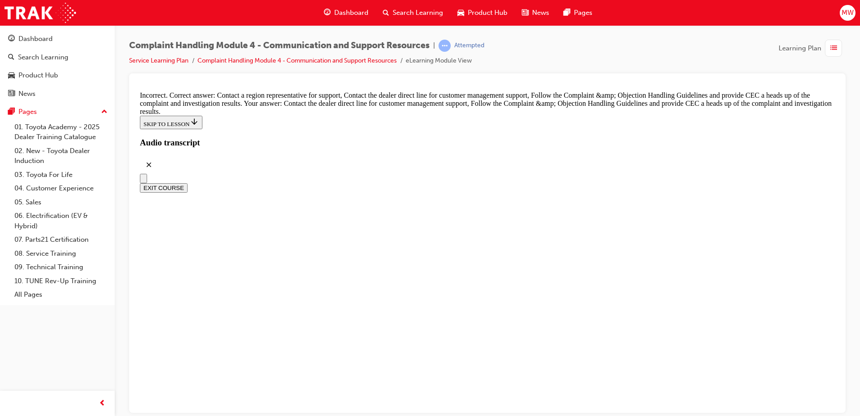
checkbox input "false"
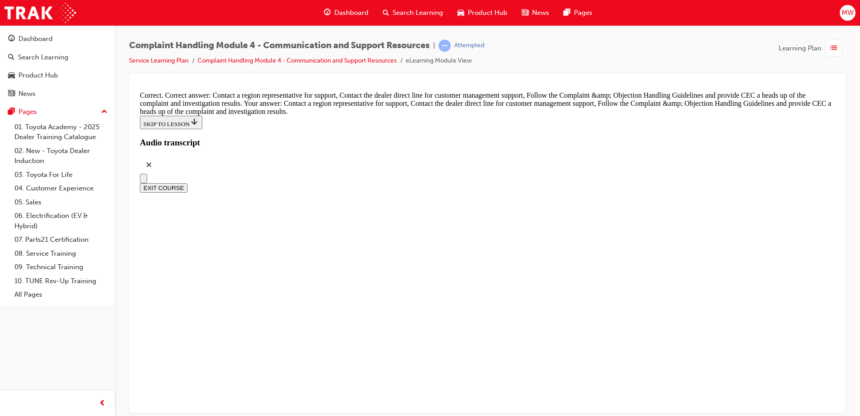
radio input "true"
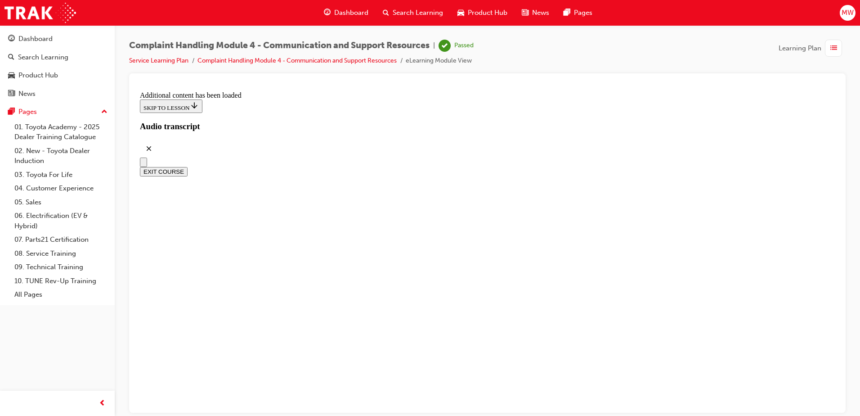
click at [839, 45] on div "button" at bounding box center [833, 48] width 17 height 17
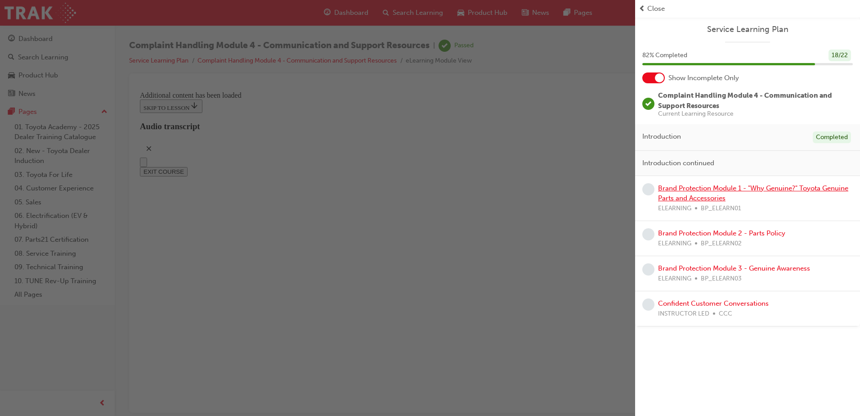
click at [770, 190] on link "Brand Protection Module 1 - "Why Genuine?" Toyota Genuine Parts and Accessories" at bounding box center [753, 193] width 190 height 18
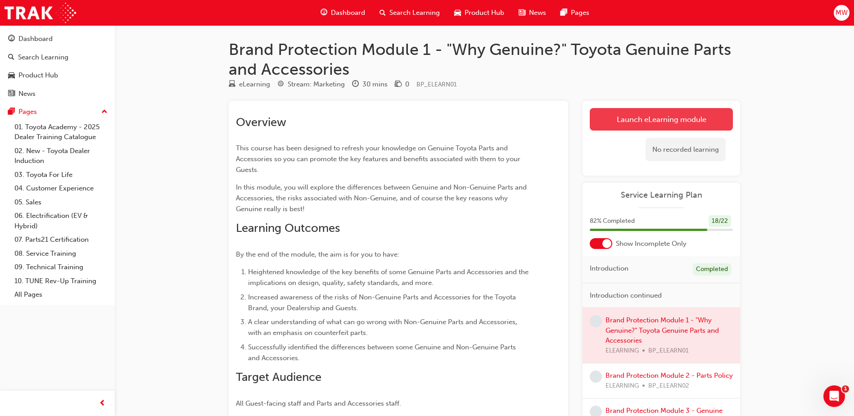
click at [644, 120] on link "Launch eLearning module" at bounding box center [661, 119] width 143 height 23
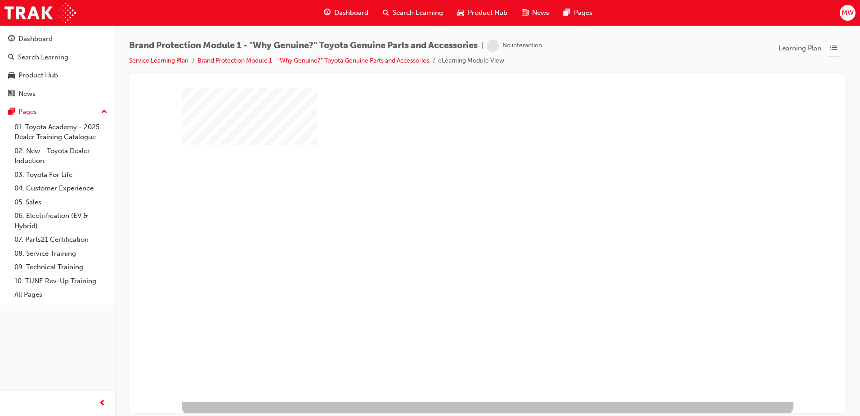
scroll to position [13, 0]
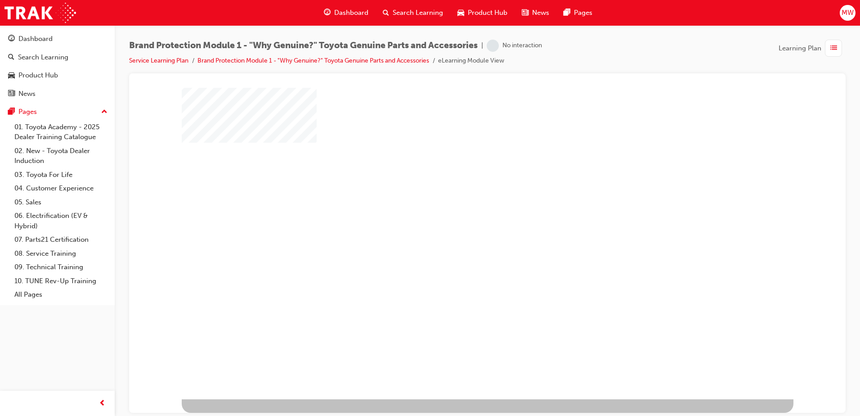
click at [462, 211] on div "play" at bounding box center [462, 211] width 0 height 0
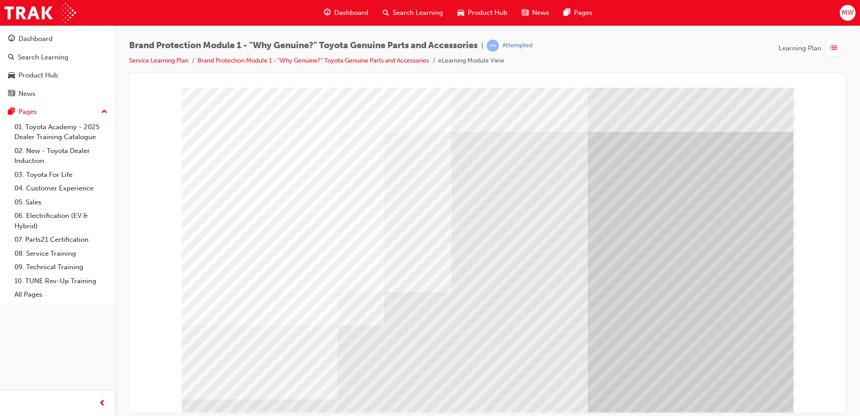
drag, startPoint x: 613, startPoint y: 308, endPoint x: 625, endPoint y: 311, distance: 12.4
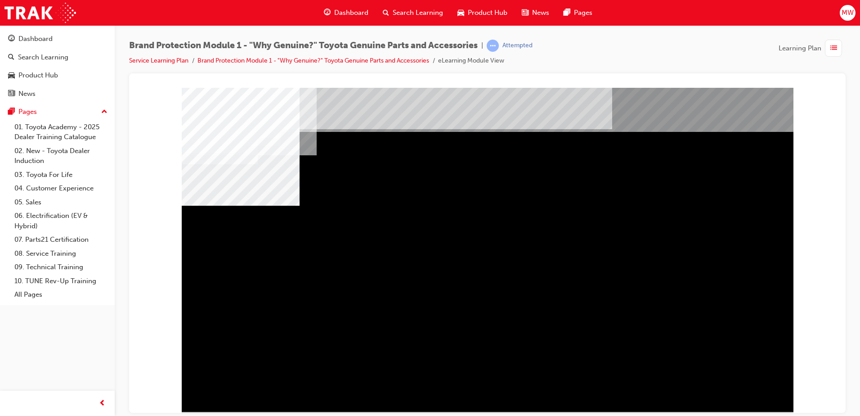
drag, startPoint x: 505, startPoint y: 261, endPoint x: 501, endPoint y: 265, distance: 5.5
drag, startPoint x: 438, startPoint y: 275, endPoint x: 619, endPoint y: 271, distance: 180.5
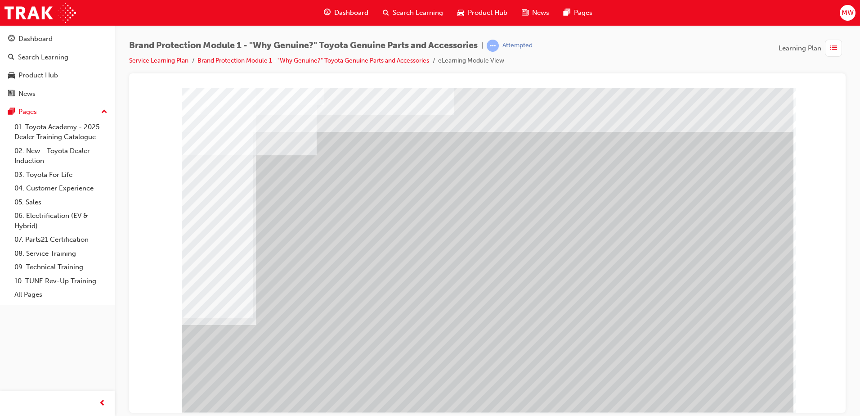
drag, startPoint x: 628, startPoint y: 238, endPoint x: 644, endPoint y: 244, distance: 17.0
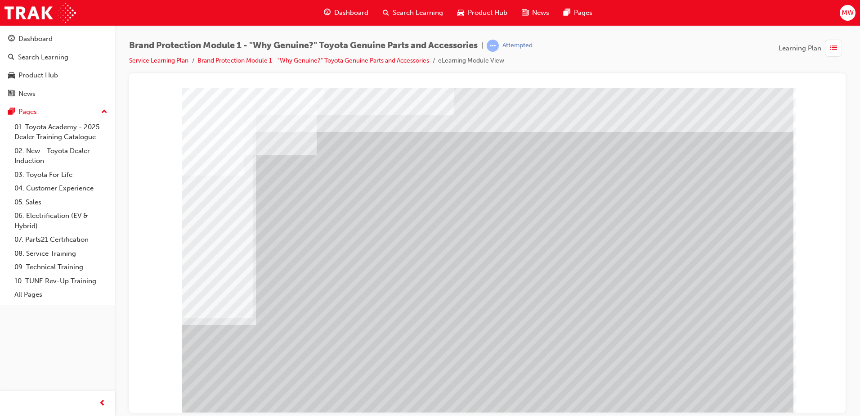
drag, startPoint x: 269, startPoint y: 288, endPoint x: 272, endPoint y: 293, distance: 5.8
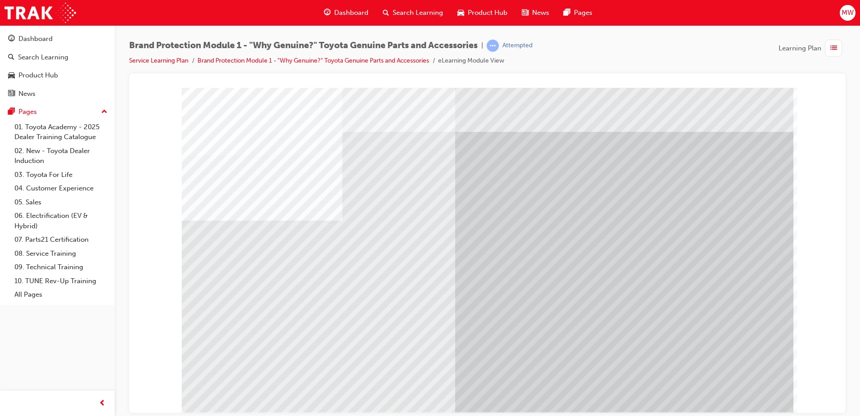
drag, startPoint x: 702, startPoint y: 217, endPoint x: 675, endPoint y: 225, distance: 28.2
click at [697, 220] on div "multistate" at bounding box center [488, 249] width 612 height 324
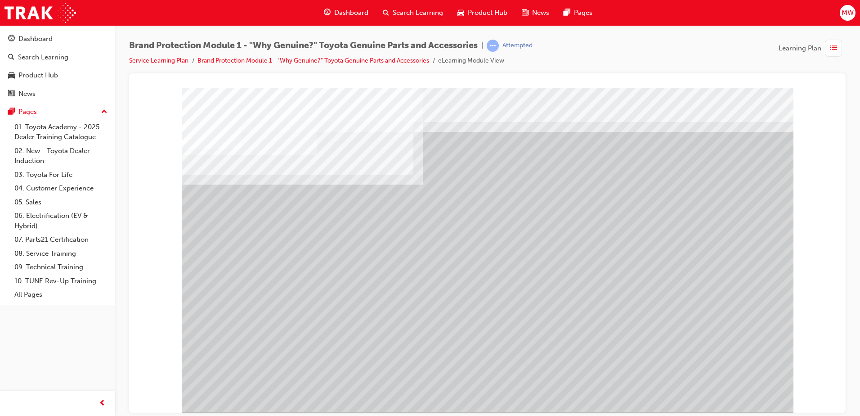
drag, startPoint x: 616, startPoint y: 212, endPoint x: 652, endPoint y: 209, distance: 36.1
drag, startPoint x: 738, startPoint y: 217, endPoint x: 702, endPoint y: 260, distance: 55.9
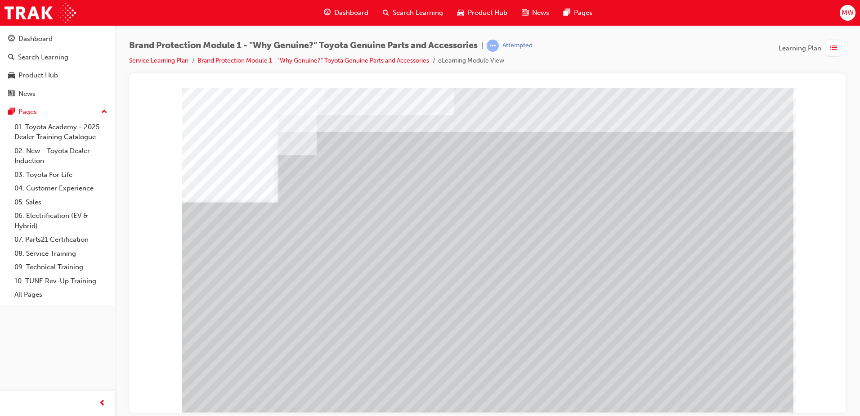
drag, startPoint x: 709, startPoint y: 303, endPoint x: 703, endPoint y: 306, distance: 6.6
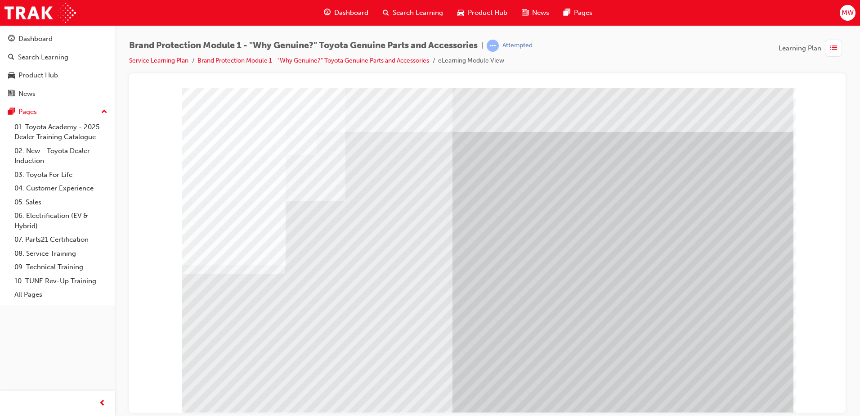
drag, startPoint x: 727, startPoint y: 391, endPoint x: 722, endPoint y: 391, distance: 5.0
